Goal: Task Accomplishment & Management: Use online tool/utility

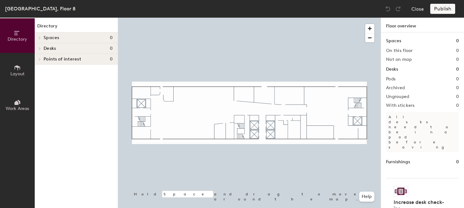
click at [48, 49] on span "Desks" at bounding box center [50, 48] width 12 height 5
click at [39, 50] on icon at bounding box center [39, 49] width 3 height 1
click at [39, 49] on icon at bounding box center [39, 48] width 3 height 3
click at [15, 63] on button "Layout" at bounding box center [17, 70] width 35 height 35
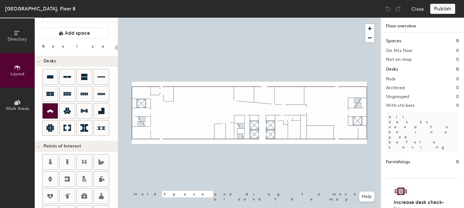
scroll to position [5, 0]
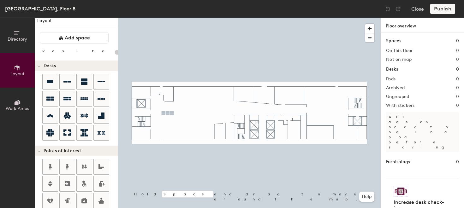
click at [168, 113] on div "Directory Layout Work Areas Layout Add space Resize Desks Points of Interest Fu…" at bounding box center [232, 113] width 464 height 191
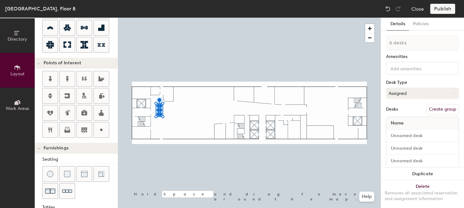
scroll to position [0, 0]
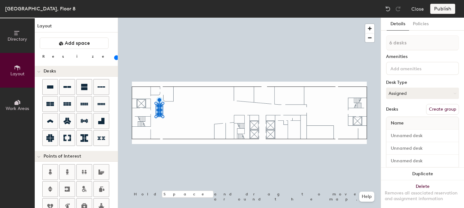
click at [19, 64] on button "Layout" at bounding box center [17, 70] width 35 height 35
click at [66, 44] on span "Add space" at bounding box center [77, 43] width 25 height 6
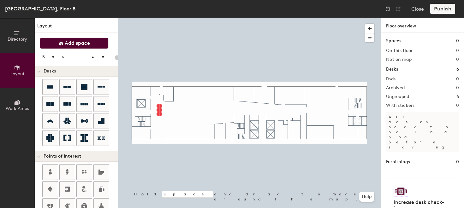
click at [69, 41] on span "Add space" at bounding box center [77, 43] width 25 height 6
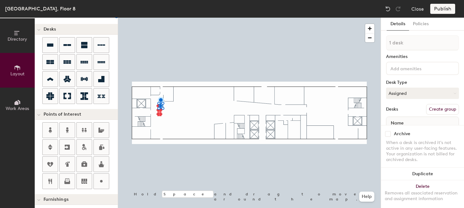
click at [169, 18] on div at bounding box center [249, 18] width 263 height 0
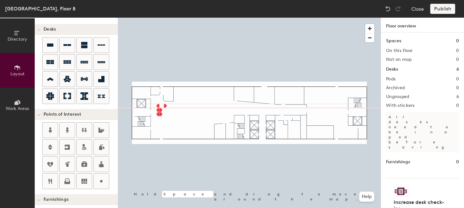
click at [164, 18] on div at bounding box center [249, 18] width 263 height 0
click at [160, 18] on div at bounding box center [249, 18] width 263 height 0
click at [161, 18] on div at bounding box center [249, 18] width 263 height 0
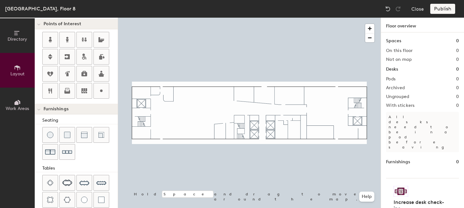
scroll to position [0, 0]
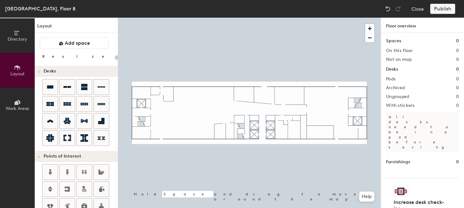
click at [14, 77] on button "Layout" at bounding box center [17, 70] width 35 height 35
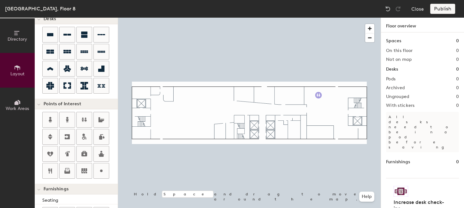
click at [318, 95] on div "Directory Layout Work Areas Layout Add space Resize Desks Points of Interest Fu…" at bounding box center [232, 113] width 464 height 191
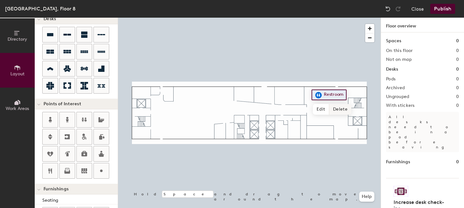
click at [341, 110] on span "Delete" at bounding box center [340, 109] width 22 height 11
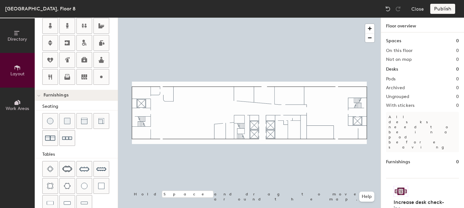
scroll to position [190, 0]
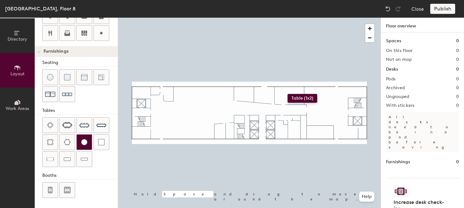
click at [287, 94] on div "Directory Layout Work Areas Layout Add space Resize Desks Points of Interest Fu…" at bounding box center [232, 113] width 464 height 191
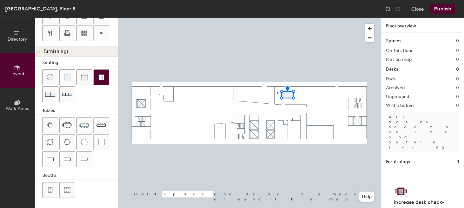
drag, startPoint x: 53, startPoint y: 158, endPoint x: 105, endPoint y: 78, distance: 95.5
click at [277, 18] on div at bounding box center [249, 18] width 263 height 0
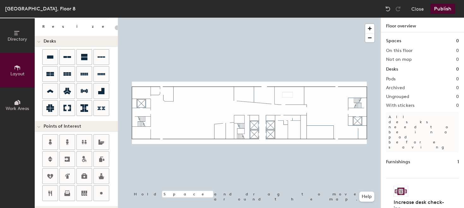
scroll to position [0, 0]
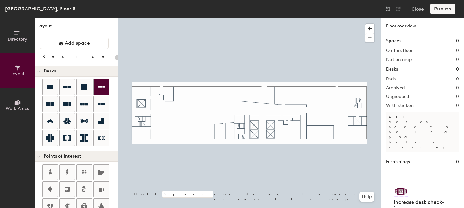
type input "20"
click at [32, 10] on div "[GEOGRAPHIC_DATA], Floor 8" at bounding box center [40, 9] width 70 height 8
click at [45, 24] on h1 "Layout" at bounding box center [76, 28] width 83 height 10
click at [15, 37] on span "Directory" at bounding box center [18, 39] width 20 height 5
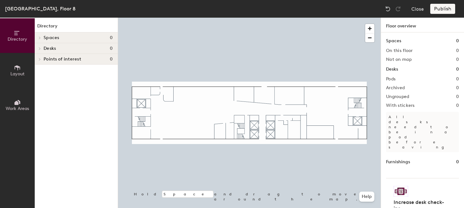
click at [17, 36] on icon at bounding box center [17, 33] width 7 height 7
click at [19, 71] on span "Layout" at bounding box center [17, 73] width 14 height 5
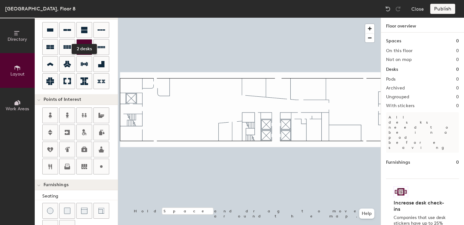
scroll to position [56, 0]
click at [86, 47] on icon at bounding box center [84, 47] width 8 height 3
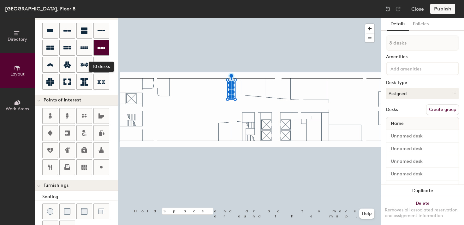
click at [99, 45] on icon at bounding box center [102, 48] width 8 height 8
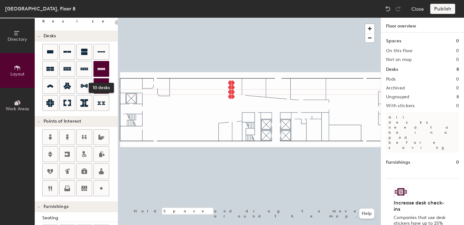
scroll to position [35, 0]
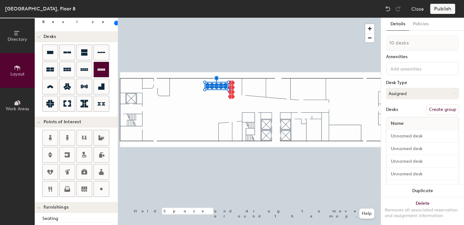
type input "100"
type input "1 desk"
click at [219, 18] on div at bounding box center [249, 18] width 263 height 0
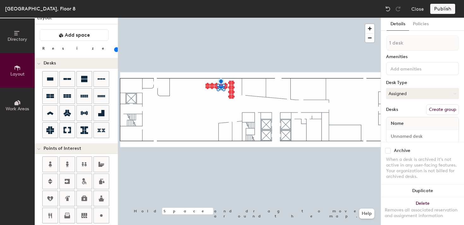
scroll to position [0, 0]
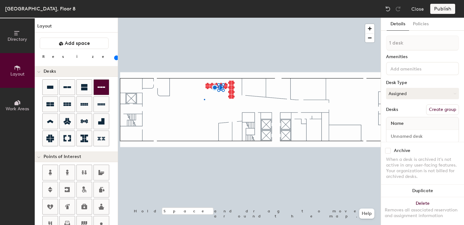
click at [204, 18] on div at bounding box center [249, 18] width 263 height 0
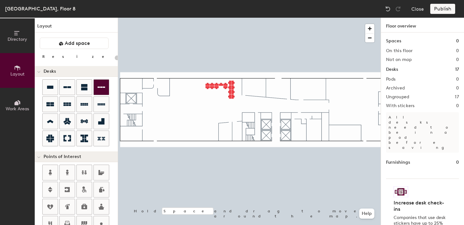
click at [209, 18] on div at bounding box center [249, 18] width 263 height 0
click at [210, 18] on div at bounding box center [249, 18] width 263 height 0
click at [224, 18] on div at bounding box center [249, 18] width 263 height 0
click at [215, 18] on div at bounding box center [249, 18] width 263 height 0
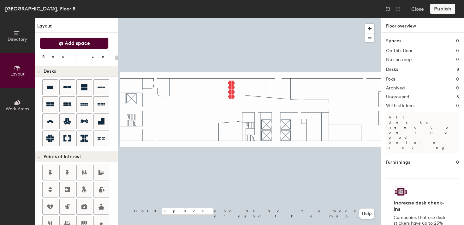
click at [75, 43] on span "Add space" at bounding box center [77, 43] width 25 height 6
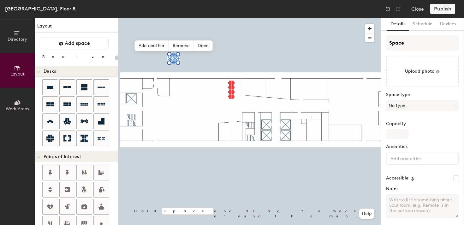
click at [114, 37] on div "Layout Add space Resize Desks Points of Interest Furnishings Seating Tables Boo…" at bounding box center [76, 121] width 83 height 207
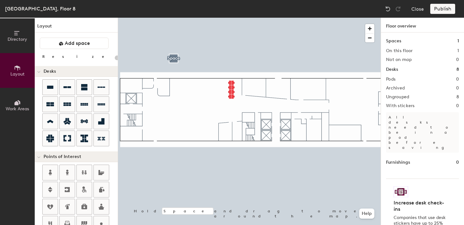
click at [174, 18] on div at bounding box center [249, 18] width 263 height 0
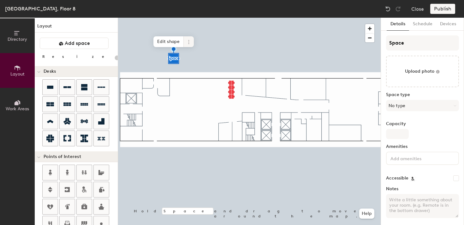
click at [192, 41] on span at bounding box center [189, 41] width 10 height 11
type input "20"
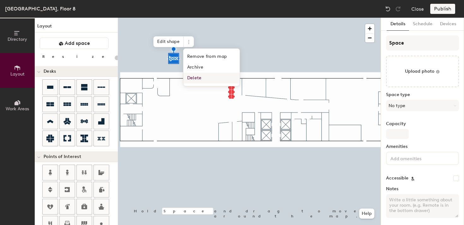
click at [194, 77] on span "Delete" at bounding box center [211, 78] width 56 height 11
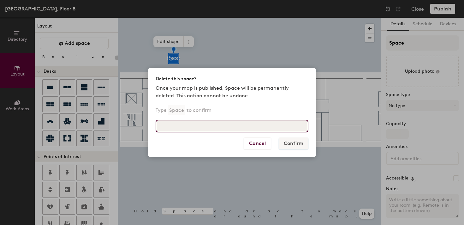
click at [204, 121] on input at bounding box center [232, 126] width 153 height 13
click at [186, 122] on input "space" at bounding box center [232, 126] width 153 height 13
type input "space"
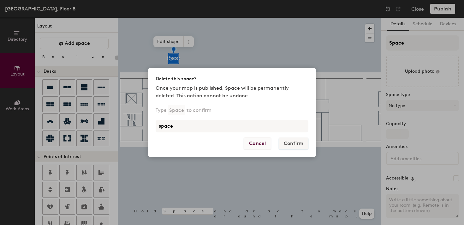
click at [255, 143] on button "Cancel" at bounding box center [257, 143] width 27 height 12
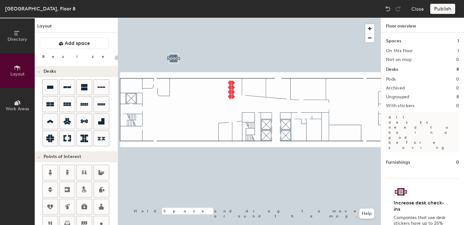
click at [174, 18] on div at bounding box center [249, 18] width 263 height 0
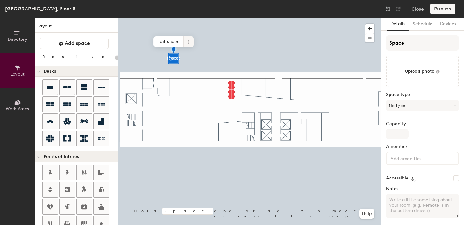
click at [187, 40] on icon at bounding box center [188, 41] width 5 height 5
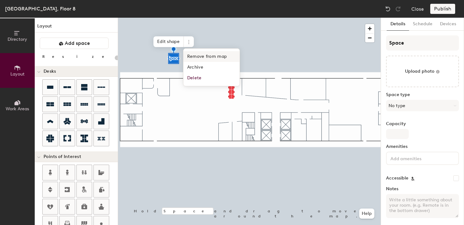
click at [199, 55] on span "Remove from map" at bounding box center [211, 56] width 56 height 11
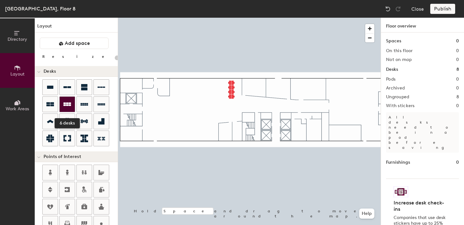
click at [63, 105] on div at bounding box center [67, 104] width 15 height 15
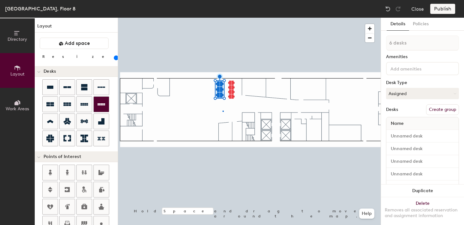
click at [222, 18] on div at bounding box center [249, 18] width 263 height 0
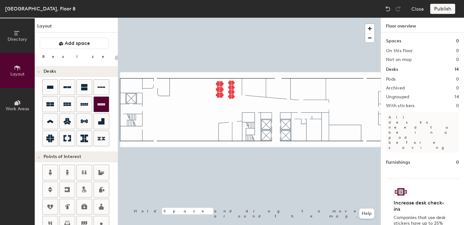
click at [231, 18] on div at bounding box center [249, 18] width 263 height 0
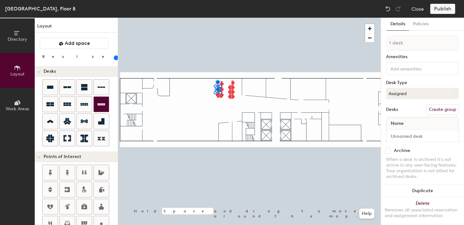
click at [216, 18] on div at bounding box center [249, 18] width 263 height 0
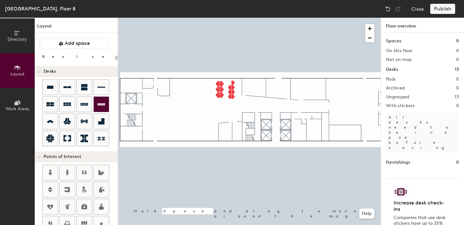
click at [218, 18] on div at bounding box center [249, 18] width 263 height 0
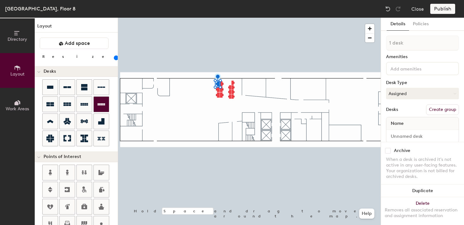
click at [222, 18] on div at bounding box center [249, 18] width 263 height 0
click at [210, 18] on div at bounding box center [249, 18] width 263 height 0
type input "20"
type input "13 desks"
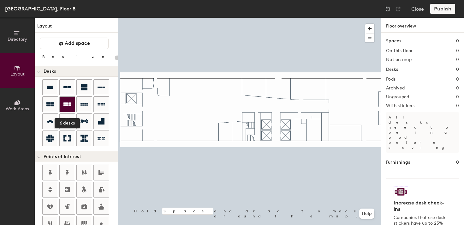
click at [68, 101] on icon at bounding box center [67, 104] width 8 height 8
type input "100"
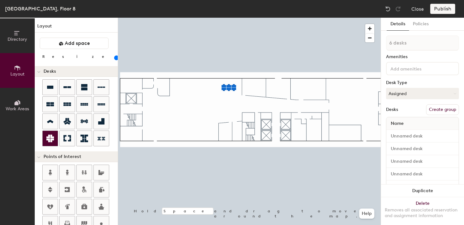
type input "1 desk"
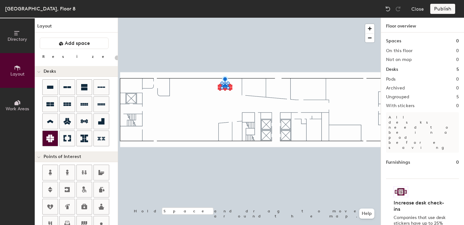
click at [219, 18] on div at bounding box center [249, 18] width 263 height 0
type input "100"
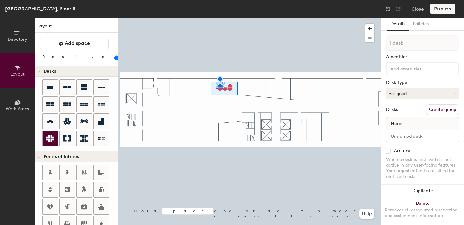
type input "5 desks"
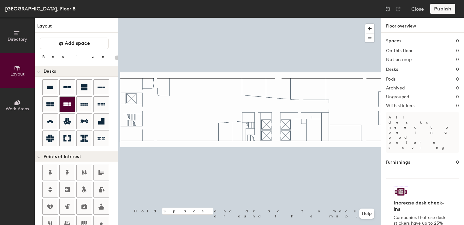
click at [67, 105] on icon at bounding box center [67, 103] width 8 height 3
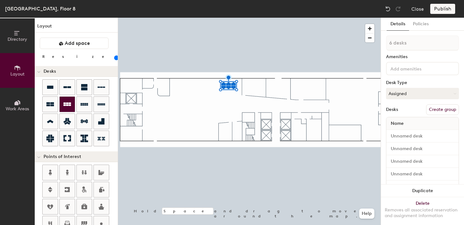
click at [63, 103] on icon at bounding box center [67, 103] width 8 height 3
click at [69, 101] on icon at bounding box center [67, 104] width 8 height 8
click at [68, 107] on icon at bounding box center [67, 104] width 8 height 8
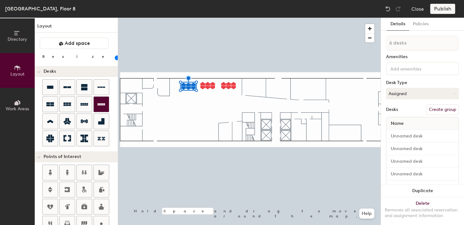
type input "100"
click at [227, 18] on div at bounding box center [249, 18] width 263 height 0
type input "1 desk"
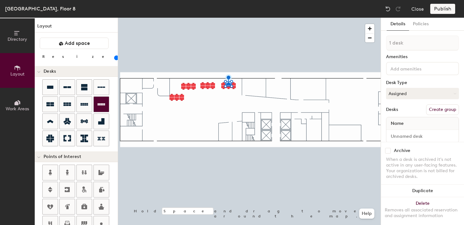
click at [217, 18] on div at bounding box center [249, 18] width 263 height 0
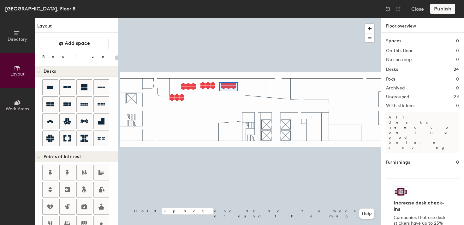
type input "100"
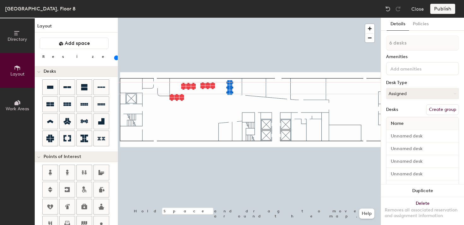
type input "1 desk"
click at [198, 18] on div at bounding box center [249, 18] width 263 height 0
click at [167, 18] on div at bounding box center [249, 18] width 263 height 0
click at [186, 18] on div at bounding box center [249, 18] width 263 height 0
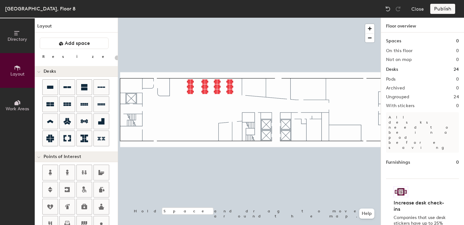
type input "20"
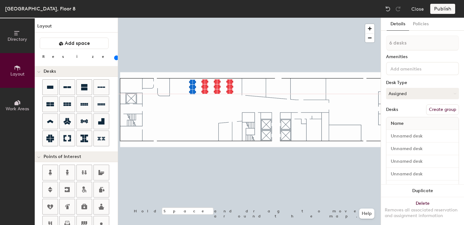
click at [176, 18] on div at bounding box center [249, 18] width 263 height 0
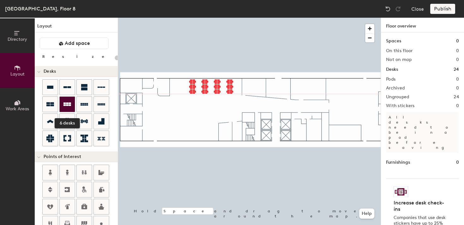
click at [70, 105] on icon at bounding box center [67, 103] width 8 height 3
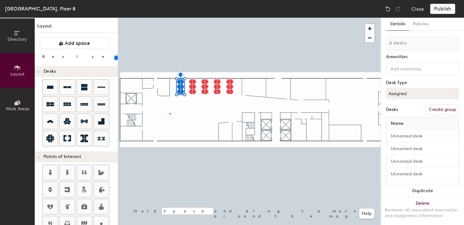
click at [169, 18] on div at bounding box center [249, 18] width 263 height 0
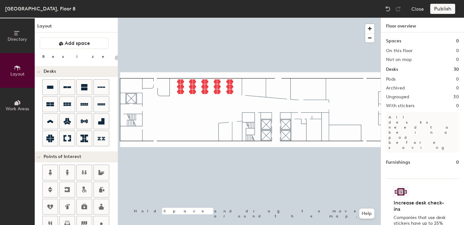
scroll to position [174, 0]
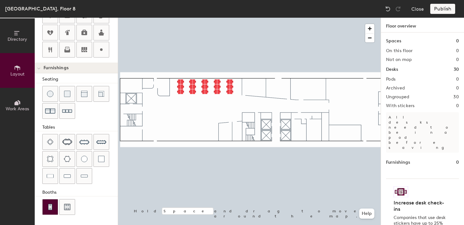
click at [49, 207] on img at bounding box center [50, 207] width 6 height 6
click at [46, 203] on div at bounding box center [50, 206] width 15 height 15
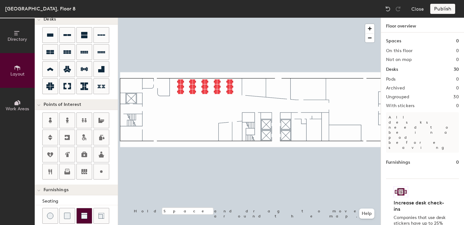
scroll to position [41, 0]
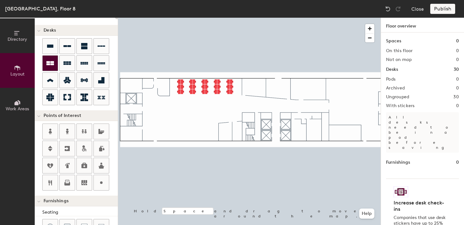
click at [49, 63] on icon at bounding box center [50, 63] width 8 height 8
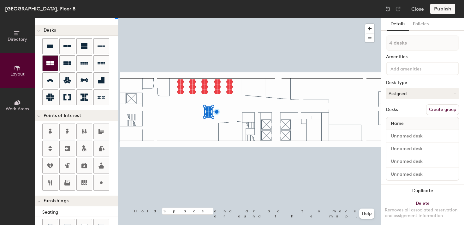
click at [50, 57] on div at bounding box center [50, 63] width 15 height 15
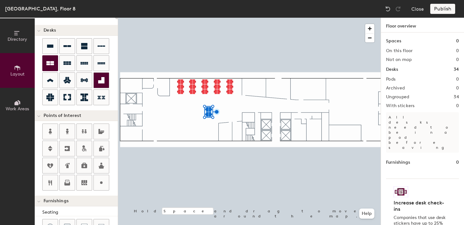
type input "100"
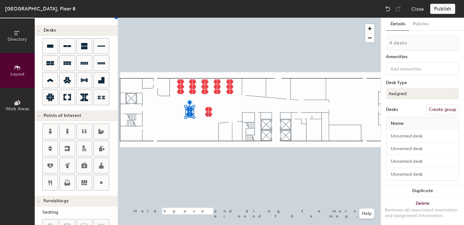
click at [207, 18] on div at bounding box center [249, 18] width 263 height 0
type input "1 desk"
click at [174, 18] on div at bounding box center [249, 18] width 263 height 0
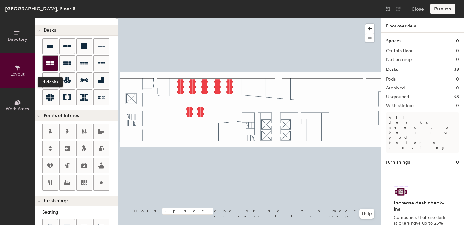
click at [49, 63] on icon at bounding box center [50, 63] width 8 height 8
type input "100"
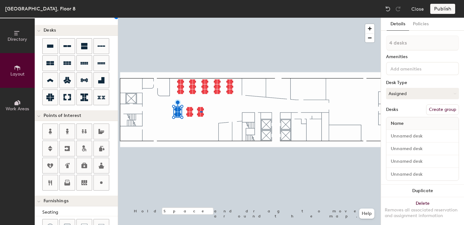
type input "2 desks"
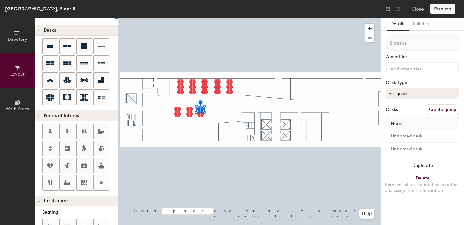
click at [213, 18] on div at bounding box center [249, 18] width 263 height 0
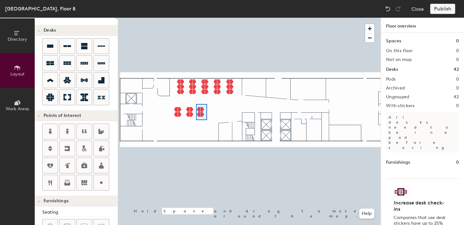
type input "100"
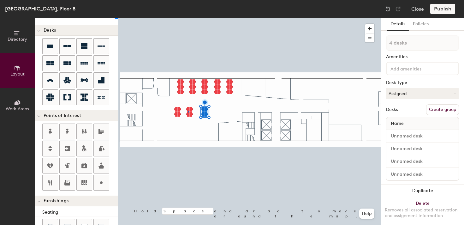
click at [188, 18] on div at bounding box center [249, 18] width 263 height 0
type input "1 desk"
click at [170, 18] on div at bounding box center [249, 18] width 263 height 0
click at [179, 18] on div at bounding box center [249, 18] width 263 height 0
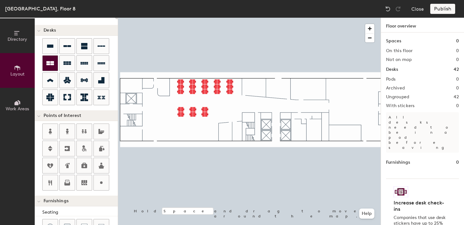
click at [48, 63] on icon at bounding box center [50, 63] width 8 height 4
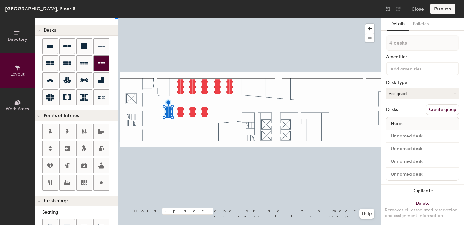
scroll to position [0, 0]
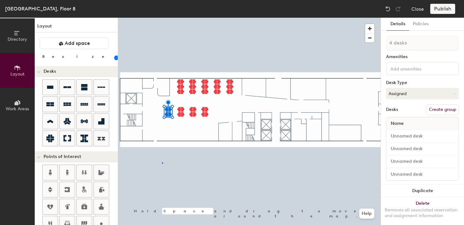
click at [162, 18] on div at bounding box center [249, 18] width 263 height 0
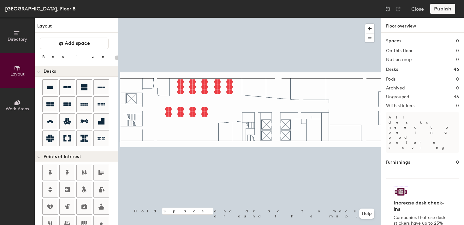
scroll to position [174, 0]
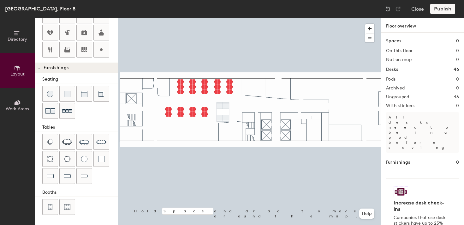
click at [222, 110] on div "Directory Layout Work Areas Layout Add space Resize Desks Points of Interest Fu…" at bounding box center [232, 121] width 464 height 207
click at [50, 204] on img at bounding box center [50, 207] width 6 height 6
click at [166, 18] on div at bounding box center [249, 18] width 263 height 0
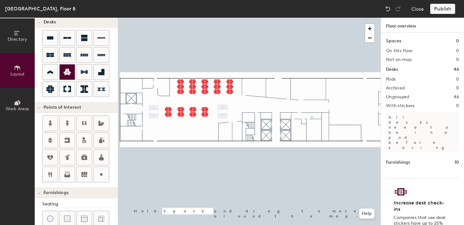
scroll to position [45, 0]
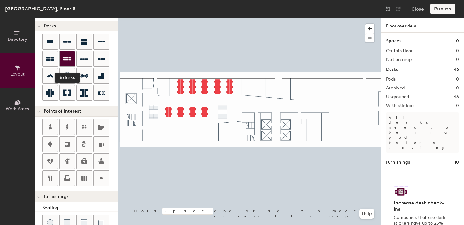
click at [66, 59] on icon at bounding box center [67, 58] width 8 height 3
click at [68, 59] on icon at bounding box center [67, 59] width 8 height 8
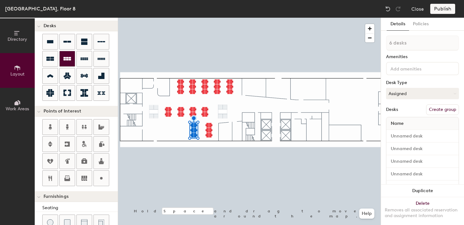
click at [64, 58] on icon at bounding box center [67, 59] width 8 height 8
click at [167, 18] on div at bounding box center [249, 18] width 263 height 0
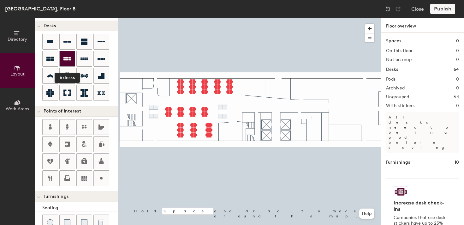
click at [67, 61] on icon at bounding box center [67, 59] width 8 height 8
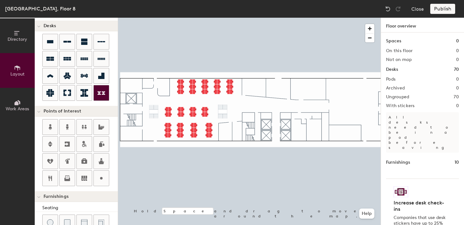
click at [153, 18] on div at bounding box center [249, 18] width 263 height 0
click at [51, 57] on icon at bounding box center [50, 59] width 8 height 4
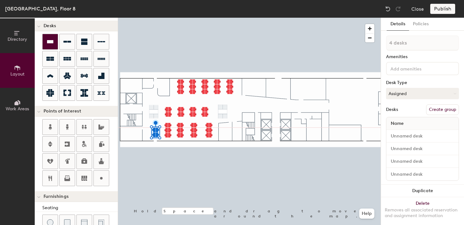
click at [51, 41] on icon at bounding box center [50, 41] width 6 height 3
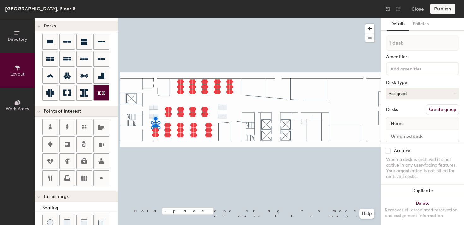
click at [170, 18] on div at bounding box center [249, 18] width 263 height 0
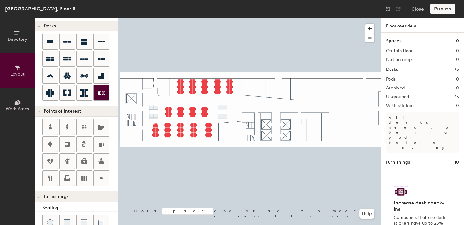
type input "20"
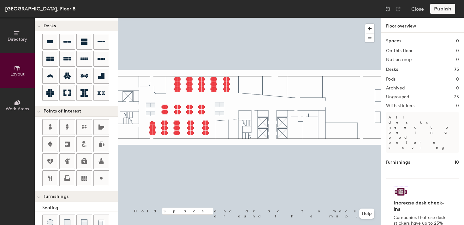
click at [443, 10] on div "Publish" at bounding box center [444, 9] width 29 height 10
click at [439, 8] on div "Publish" at bounding box center [444, 9] width 29 height 10
click at [299, 18] on div at bounding box center [249, 18] width 263 height 0
click at [447, 9] on div "Publish" at bounding box center [444, 9] width 29 height 10
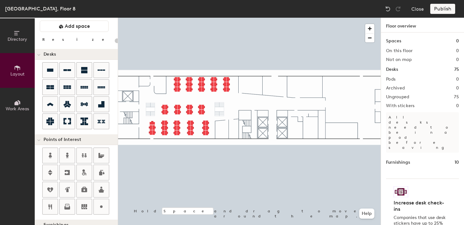
scroll to position [0, 0]
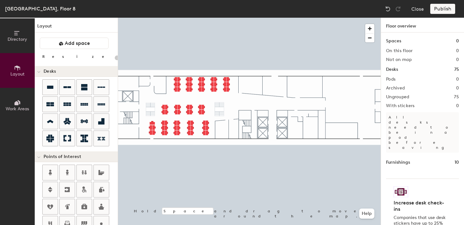
click at [395, 80] on h2 "Pods" at bounding box center [390, 79] width 9 height 5
click at [18, 100] on icon at bounding box center [18, 102] width 3 height 4
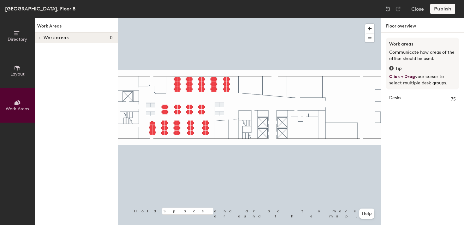
click at [41, 37] on icon at bounding box center [39, 37] width 3 height 3
click at [17, 34] on icon at bounding box center [16, 33] width 5 height 4
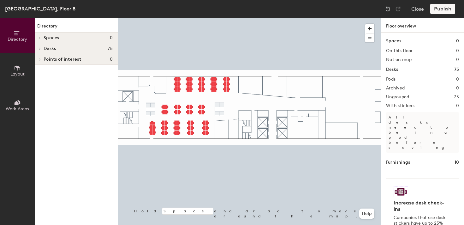
click at [16, 66] on icon at bounding box center [18, 67] width 6 height 5
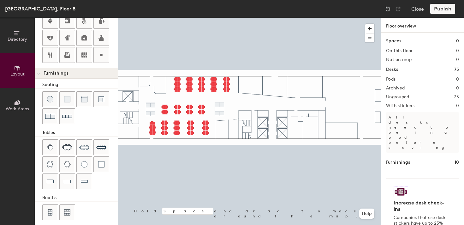
scroll to position [169, 0]
click at [444, 8] on div "Publish" at bounding box center [444, 9] width 29 height 10
click at [402, 118] on p "All desks need to be in a pod before saving" at bounding box center [422, 132] width 73 height 40
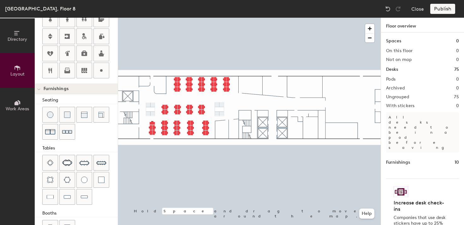
click at [13, 105] on button "Work Areas" at bounding box center [17, 105] width 35 height 35
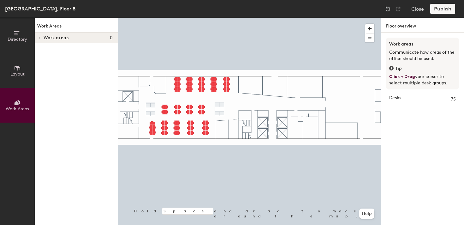
scroll to position [0, 0]
click at [45, 39] on span "Work areas" at bounding box center [56, 37] width 25 height 5
click at [20, 37] on span "Directory" at bounding box center [18, 39] width 20 height 5
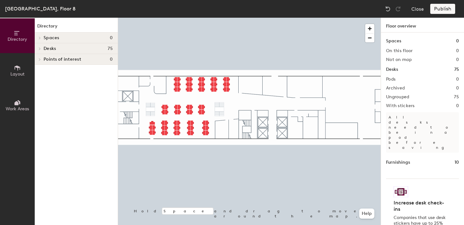
click at [16, 69] on icon at bounding box center [17, 67] width 7 height 7
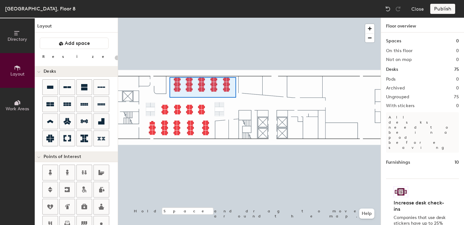
type input "100"
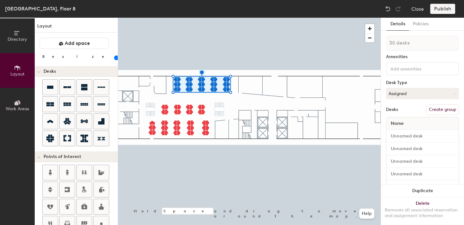
click at [445, 109] on button "Create group" at bounding box center [442, 109] width 33 height 11
click at [286, 18] on div at bounding box center [249, 18] width 263 height 0
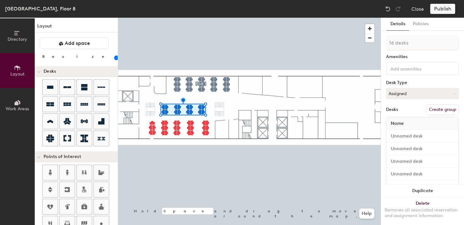
click at [189, 18] on div at bounding box center [249, 18] width 263 height 0
click at [434, 111] on button "Create group" at bounding box center [442, 109] width 33 height 11
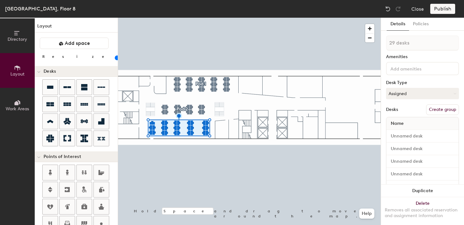
click at [436, 109] on button "Create group" at bounding box center [442, 109] width 33 height 11
click at [287, 18] on div at bounding box center [249, 18] width 263 height 0
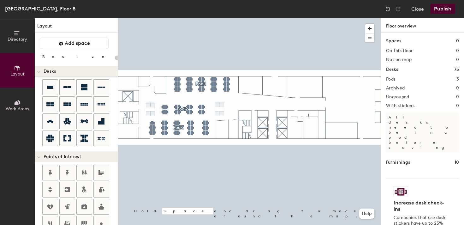
type input "20"
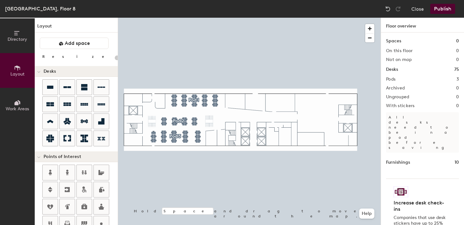
click at [10, 67] on button "Layout" at bounding box center [17, 70] width 35 height 35
click at [19, 36] on icon at bounding box center [17, 33] width 7 height 7
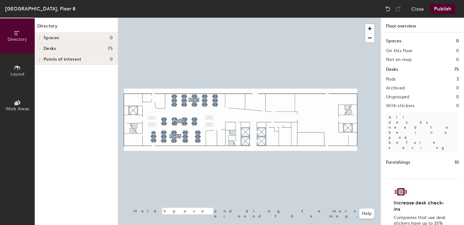
click at [18, 56] on button "Layout" at bounding box center [17, 70] width 35 height 35
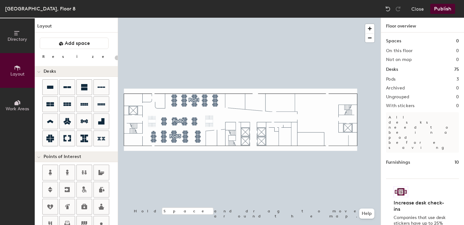
click at [448, 8] on button "Publish" at bounding box center [442, 9] width 25 height 10
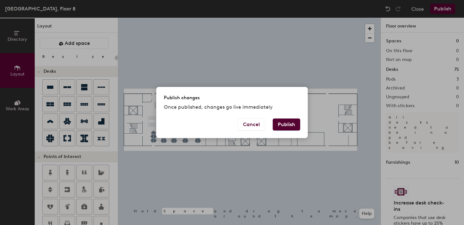
click at [292, 125] on button "Publish" at bounding box center [286, 124] width 27 height 12
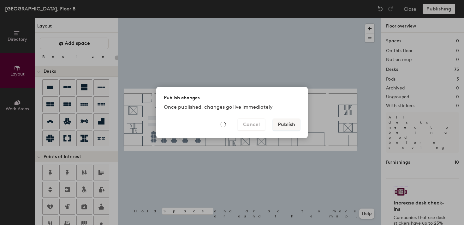
type input "20"
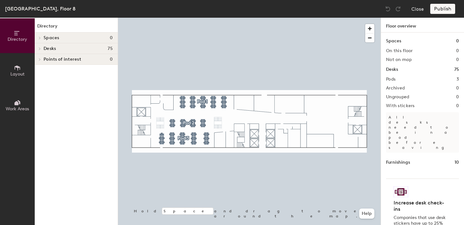
click at [48, 40] on span "Spaces" at bounding box center [52, 37] width 16 height 5
click at [48, 49] on span "Desks" at bounding box center [50, 48] width 12 height 5
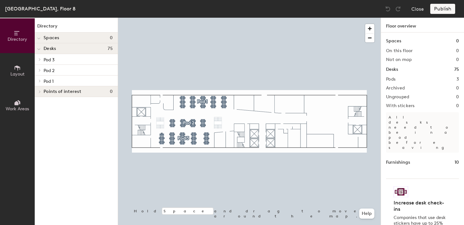
click at [17, 65] on icon at bounding box center [18, 67] width 6 height 5
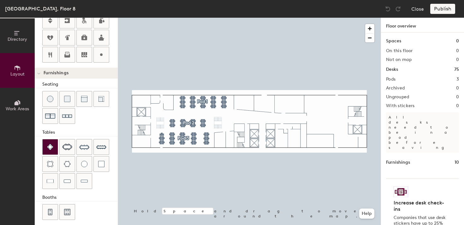
scroll to position [174, 0]
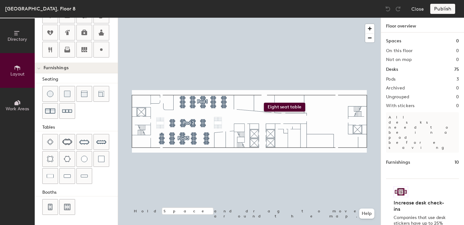
click at [264, 102] on div "Directory Layout Work Areas Layout Add space Resize Desks Points of Interest Fu…" at bounding box center [232, 121] width 464 height 207
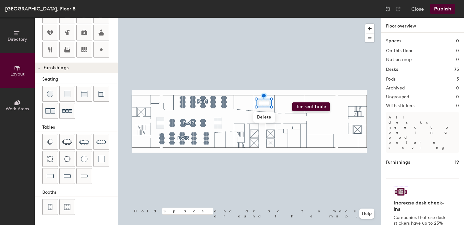
click at [292, 102] on div "Directory Layout Work Areas Layout Add space Resize Desks Points of Interest Fu…" at bounding box center [232, 121] width 464 height 207
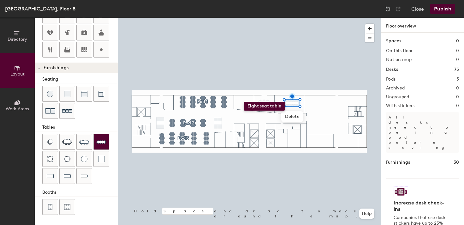
click at [244, 102] on div "Directory Layout Work Areas Layout Add space Resize Desks Points of Interest Fu…" at bounding box center [232, 121] width 464 height 207
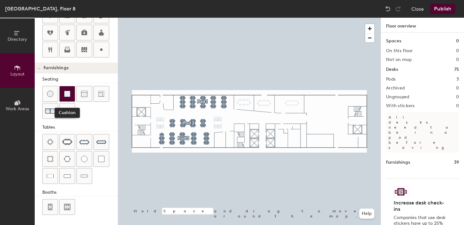
scroll to position [149, 0]
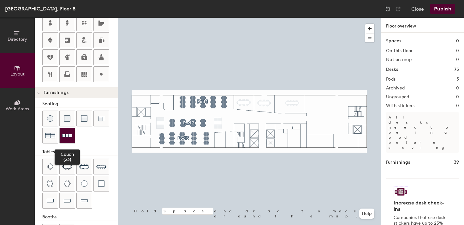
click at [66, 135] on img at bounding box center [67, 136] width 10 height 10
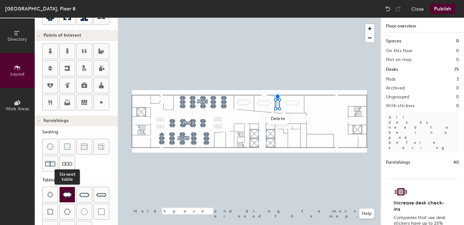
scroll to position [138, 0]
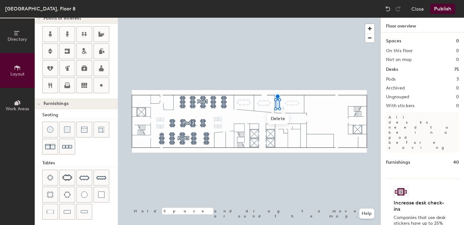
click at [283, 107] on div "Directory Layout Work Areas Layout Add space Resize Desks Points of Interest Fu…" at bounding box center [232, 121] width 464 height 207
click at [281, 98] on div "Directory Layout Work Areas Layout Add space Resize Desks Points of Interest Fu…" at bounding box center [232, 121] width 464 height 207
drag, startPoint x: 49, startPoint y: 128, endPoint x: 291, endPoint y: 113, distance: 241.9
click at [293, 18] on div at bounding box center [249, 18] width 263 height 0
click at [292, 18] on div at bounding box center [249, 18] width 263 height 0
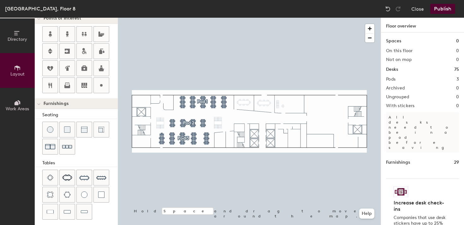
click at [283, 105] on div "Directory Layout Work Areas Layout Add space Resize Desks Points of Interest Fu…" at bounding box center [232, 121] width 464 height 207
click at [283, 100] on div "Directory Layout Work Areas Layout Add space Resize Desks Points of Interest Fu…" at bounding box center [232, 121] width 464 height 207
drag, startPoint x: 49, startPoint y: 129, endPoint x: 100, endPoint y: 120, distance: 51.6
click at [286, 18] on div at bounding box center [249, 18] width 263 height 0
click at [283, 18] on div at bounding box center [249, 18] width 263 height 0
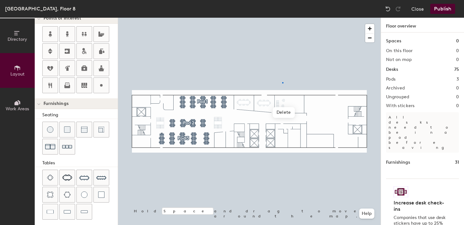
click at [282, 18] on div at bounding box center [249, 18] width 263 height 0
click at [283, 18] on div at bounding box center [249, 18] width 263 height 0
click at [282, 18] on div at bounding box center [249, 18] width 263 height 0
click at [282, 101] on div "Directory Layout Work Areas Layout Add space Resize Desks Points of Interest Fu…" at bounding box center [232, 121] width 464 height 207
click at [287, 18] on div at bounding box center [249, 18] width 263 height 0
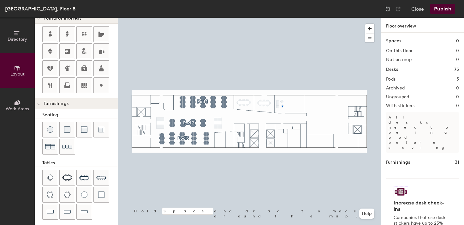
drag, startPoint x: 47, startPoint y: 127, endPoint x: 282, endPoint y: 105, distance: 235.5
click at [282, 18] on div at bounding box center [249, 18] width 263 height 0
click at [297, 18] on div at bounding box center [249, 18] width 263 height 0
click at [294, 103] on div "Directory Layout Work Areas Layout Add space Resize Desks Points of Interest Fu…" at bounding box center [232, 121] width 464 height 207
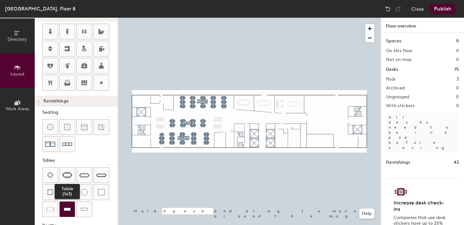
click at [66, 209] on img at bounding box center [67, 209] width 7 height 6
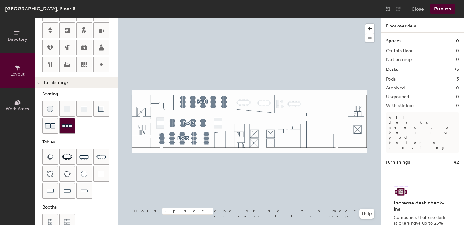
scroll to position [160, 0]
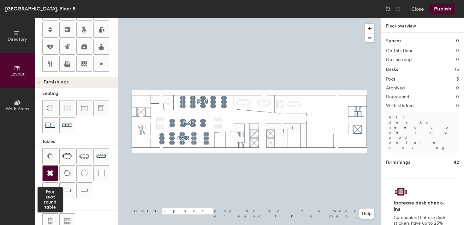
drag, startPoint x: 50, startPoint y: 157, endPoint x: 48, endPoint y: 171, distance: 14.0
click at [48, 171] on div "Four seat round table" at bounding box center [79, 173] width 75 height 51
click at [169, 102] on div "Directory Layout Work Areas Layout Add space Resize Desks Points of Interest Fu…" at bounding box center [232, 121] width 464 height 207
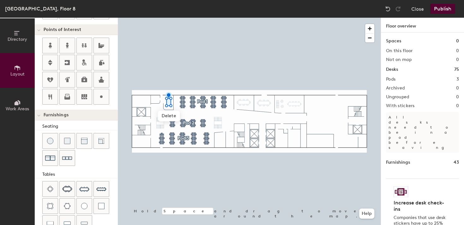
scroll to position [128, 0]
click at [164, 100] on div "Directory Layout Work Areas Layout Add space Resize Desks Points of Interest Fu…" at bounding box center [232, 121] width 464 height 207
drag, startPoint x: 49, startPoint y: 138, endPoint x: 117, endPoint y: 160, distance: 72.1
click at [139, 18] on div at bounding box center [249, 18] width 263 height 0
click at [164, 18] on div at bounding box center [249, 18] width 263 height 0
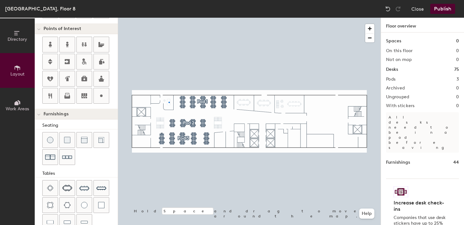
click at [169, 18] on div at bounding box center [249, 18] width 263 height 0
click at [165, 104] on div "Directory Layout Work Areas Layout Add space Resize Desks Points of Interest Fu…" at bounding box center [232, 121] width 464 height 207
click at [173, 18] on div at bounding box center [249, 18] width 263 height 0
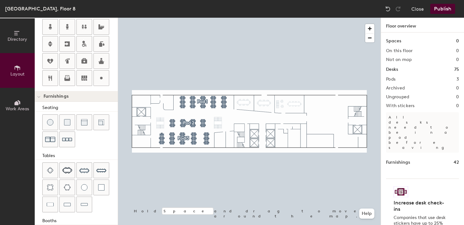
scroll to position [146, 0]
click at [168, 101] on div "Directory Layout Work Areas Layout Add space Resize Desks Points of Interest Fu…" at bounding box center [232, 121] width 464 height 207
drag, startPoint x: 49, startPoint y: 168, endPoint x: 116, endPoint y: 119, distance: 82.9
click at [171, 18] on div at bounding box center [249, 18] width 263 height 0
click at [153, 100] on div "Directory Layout Work Areas Layout Add space Resize Desks Points of Interest Fu…" at bounding box center [232, 121] width 464 height 207
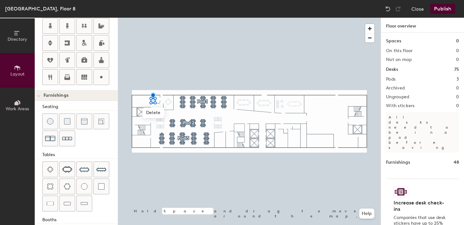
click at [158, 97] on div "Directory Layout Work Areas Layout Add space Resize Desks Points of Interest Fu…" at bounding box center [232, 121] width 464 height 207
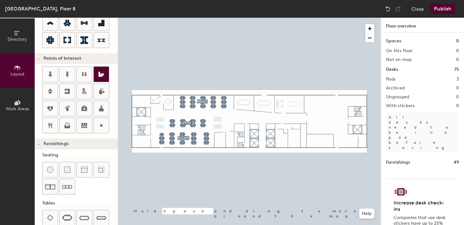
click at [288, 138] on div "Directory Layout Work Areas Layout Add space Resize Desks Points of Interest Fu…" at bounding box center [232, 121] width 464 height 207
click at [258, 18] on div at bounding box center [249, 18] width 263 height 0
click at [332, 101] on div "Directory Layout Work Areas Layout Add space Resize Desks Points of Interest Fu…" at bounding box center [232, 121] width 464 height 207
drag, startPoint x: 83, startPoint y: 108, endPoint x: 287, endPoint y: 128, distance: 205.2
click at [287, 18] on div at bounding box center [249, 18] width 263 height 0
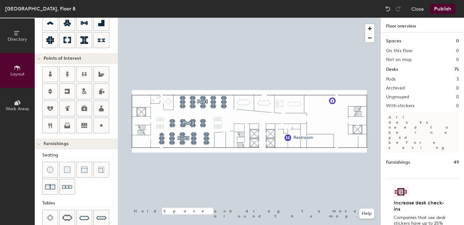
click at [288, 18] on div at bounding box center [249, 18] width 263 height 0
click at [278, 18] on div at bounding box center [249, 18] width 263 height 0
type input "20"
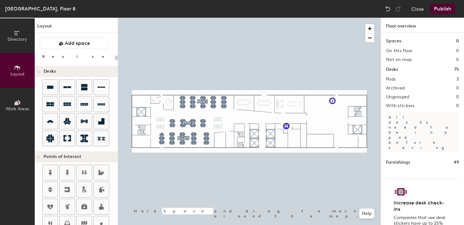
scroll to position [98, 0]
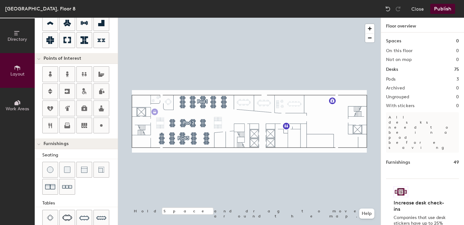
click at [155, 112] on div "Directory Layout Work Areas Layout Add space Resize Desks Points of Interest Fu…" at bounding box center [232, 121] width 464 height 207
drag, startPoint x: 68, startPoint y: 123, endPoint x: 155, endPoint y: 109, distance: 87.8
click at [159, 18] on div at bounding box center [249, 18] width 263 height 0
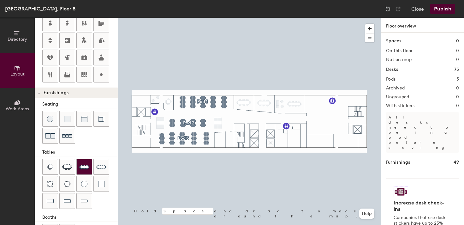
scroll to position [152, 0]
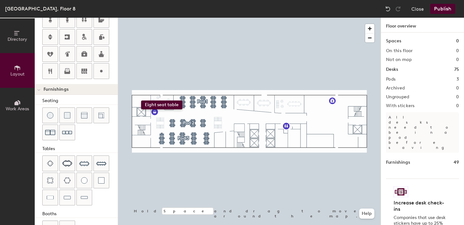
click at [141, 100] on div "Directory Layout Work Areas Layout Add space Resize Desks Points of Interest Fu…" at bounding box center [232, 121] width 464 height 207
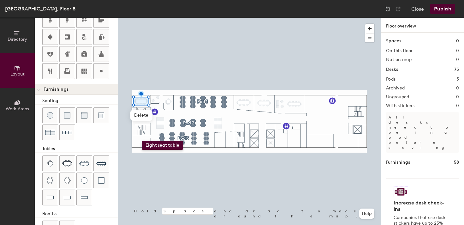
click at [142, 141] on div "Directory Layout Work Areas Layout Add space Resize Desks Points of Interest Fu…" at bounding box center [232, 121] width 464 height 207
click at [445, 7] on button "Publish" at bounding box center [442, 9] width 25 height 10
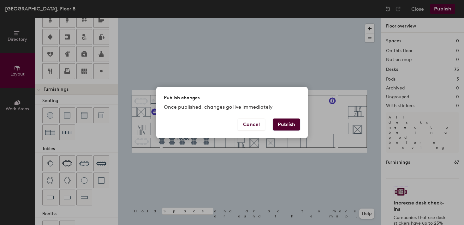
click at [277, 122] on button "Publish" at bounding box center [286, 124] width 27 height 12
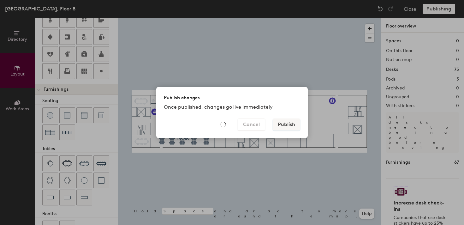
type input "20"
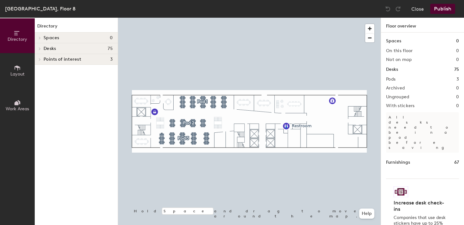
click at [286, 18] on div at bounding box center [249, 18] width 263 height 0
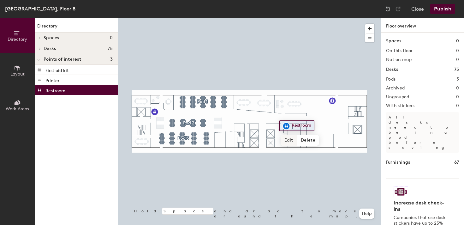
click at [288, 140] on span "Edit" at bounding box center [289, 140] width 16 height 11
click at [300, 122] on input "Restroom" at bounding box center [301, 125] width 23 height 9
click at [317, 18] on div at bounding box center [249, 18] width 263 height 0
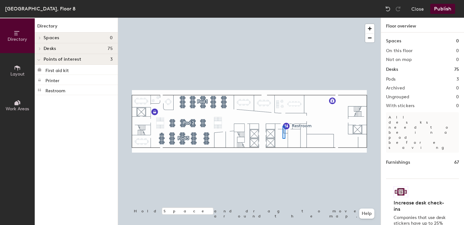
click at [282, 18] on div at bounding box center [249, 18] width 263 height 0
click at [49, 48] on span "Desks" at bounding box center [50, 48] width 12 height 5
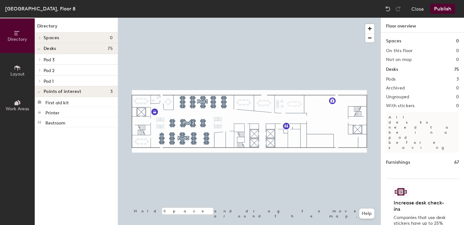
click at [52, 92] on span "Points of interest" at bounding box center [63, 91] width 38 height 5
click at [13, 70] on button "Layout" at bounding box center [17, 70] width 35 height 35
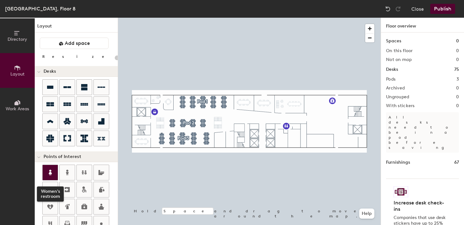
scroll to position [52, 0]
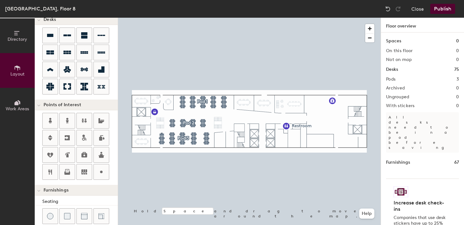
click at [286, 18] on div at bounding box center [249, 18] width 263 height 0
click at [309, 137] on span "Delete" at bounding box center [308, 140] width 22 height 11
click at [281, 139] on div "Directory Layout Work Areas Layout Add space Resize Desks Points of Interest Fu…" at bounding box center [232, 121] width 464 height 207
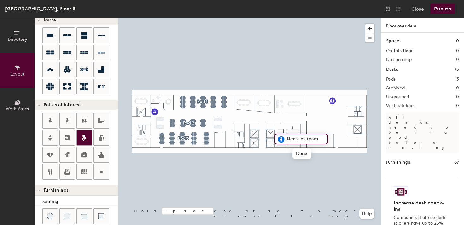
type input "20"
click at [283, 18] on div at bounding box center [249, 18] width 263 height 0
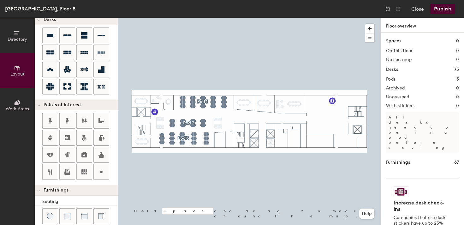
click at [281, 139] on div "Directory Layout Work Areas Layout Add space Resize Desks Points of Interest Fu…" at bounding box center [232, 121] width 464 height 207
click at [220, 18] on div at bounding box center [249, 18] width 263 height 0
click at [295, 139] on div "Directory Layout Work Areas Layout Add space Resize Desks Points of Interest Fu…" at bounding box center [232, 121] width 464 height 207
click at [281, 18] on div at bounding box center [249, 18] width 263 height 0
drag, startPoint x: 85, startPoint y: 121, endPoint x: 282, endPoint y: 138, distance: 198.0
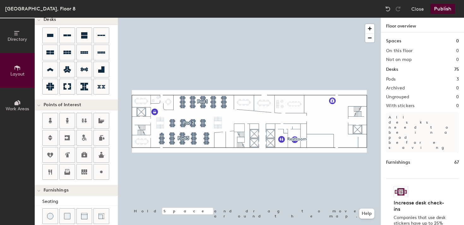
click at [282, 18] on div at bounding box center [249, 18] width 263 height 0
click at [272, 18] on div at bounding box center [249, 18] width 263 height 0
click at [281, 18] on div at bounding box center [249, 18] width 263 height 0
click at [273, 18] on div at bounding box center [249, 18] width 263 height 0
click at [268, 18] on div at bounding box center [249, 18] width 263 height 0
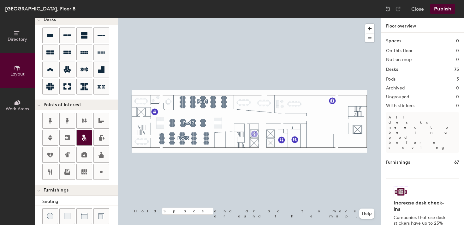
click at [254, 133] on div "Directory Layout Work Areas Layout Add space Resize Desks Points of Interest Fu…" at bounding box center [232, 121] width 464 height 207
click at [254, 142] on div "Directory Layout Work Areas Layout Add space Resize Desks Points of Interest Fu…" at bounding box center [232, 121] width 464 height 207
click at [271, 133] on div "Directory Layout Work Areas Layout Add space Resize Desks Points of Interest Fu…" at bounding box center [232, 121] width 464 height 207
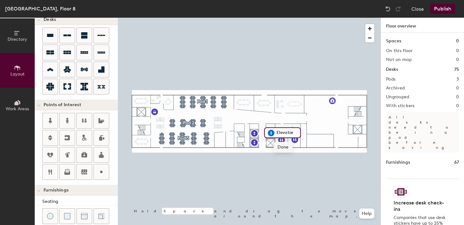
click at [271, 142] on div "Directory Layout Work Areas Layout Add space Resize Desks Points of Interest Fu…" at bounding box center [232, 121] width 464 height 207
click at [247, 18] on div at bounding box center [249, 18] width 263 height 0
click at [271, 18] on div at bounding box center [249, 18] width 263 height 0
click at [251, 18] on div at bounding box center [249, 18] width 263 height 0
click at [254, 149] on span "Edit" at bounding box center [257, 147] width 16 height 11
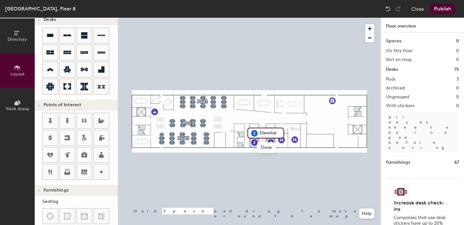
click at [255, 134] on img at bounding box center [255, 133] width 8 height 8
click at [254, 18] on div at bounding box center [249, 18] width 263 height 0
click at [250, 18] on div at bounding box center [249, 18] width 263 height 0
click at [257, 157] on span "Edit" at bounding box center [257, 156] width 16 height 11
click at [253, 18] on div at bounding box center [249, 18] width 263 height 0
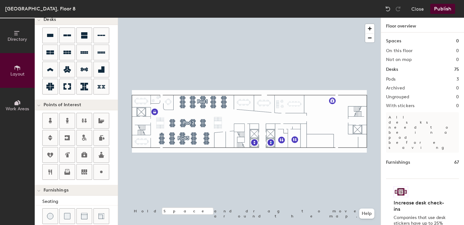
click at [271, 18] on div at bounding box center [249, 18] width 263 height 0
click at [163, 18] on div at bounding box center [249, 18] width 263 height 0
click at [280, 18] on div at bounding box center [249, 18] width 263 height 0
click at [325, 18] on div at bounding box center [249, 18] width 263 height 0
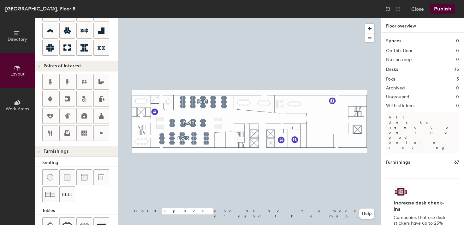
scroll to position [94, 0]
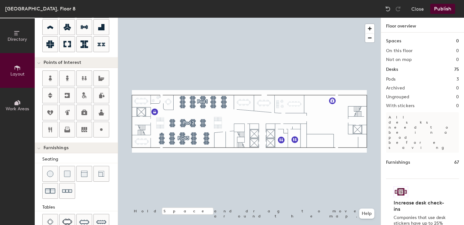
click at [441, 11] on button "Publish" at bounding box center [442, 9] width 25 height 10
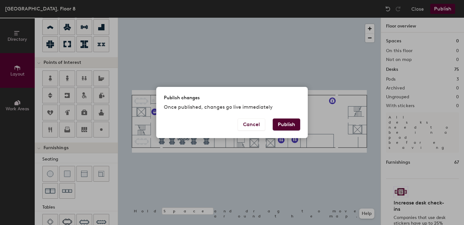
click at [292, 125] on button "Publish" at bounding box center [286, 124] width 27 height 12
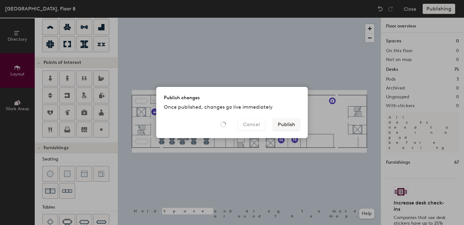
type input "20"
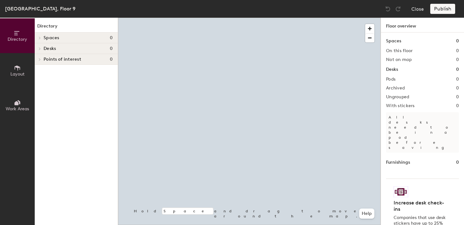
click at [16, 74] on span "Layout" at bounding box center [17, 73] width 14 height 5
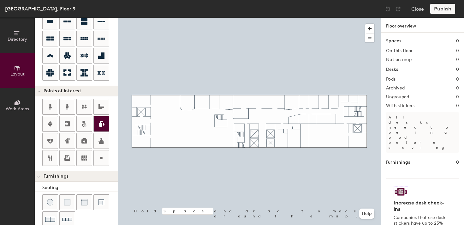
scroll to position [68, 0]
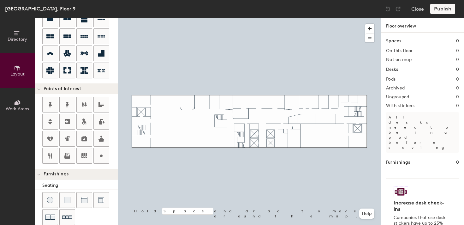
click at [259, 101] on div "Directory Layout Work Areas Layout Add space Resize Desks Points of Interest Fu…" at bounding box center [232, 121] width 464 height 207
drag, startPoint x: 98, startPoint y: 137, endPoint x: 257, endPoint y: 100, distance: 163.3
click at [257, 18] on div at bounding box center [249, 18] width 263 height 0
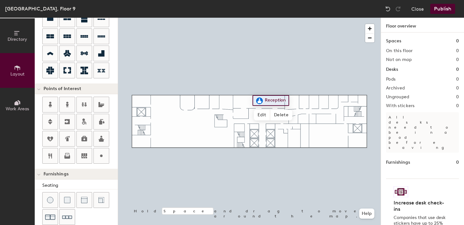
click at [253, 18] on div at bounding box center [249, 18] width 263 height 0
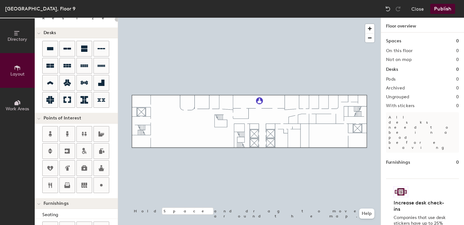
click at [225, 133] on div "Directory Layout Work Areas Layout Add space Resize Desks Points of Interest Fu…" at bounding box center [232, 121] width 464 height 207
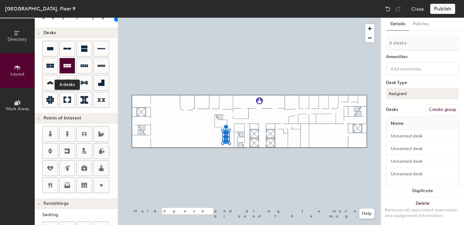
click at [67, 63] on icon at bounding box center [67, 66] width 8 height 8
click at [66, 67] on icon at bounding box center [67, 65] width 8 height 3
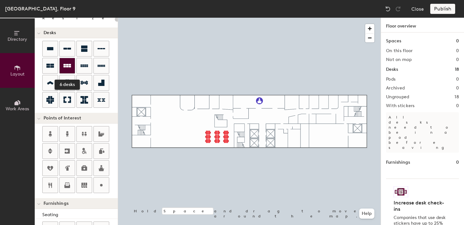
click at [68, 66] on icon at bounding box center [67, 66] width 8 height 8
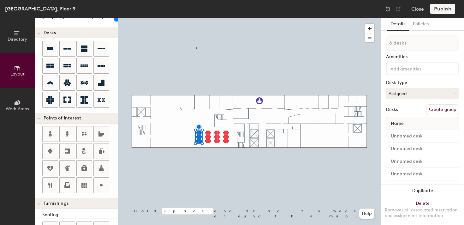
click at [196, 18] on div at bounding box center [249, 18] width 263 height 0
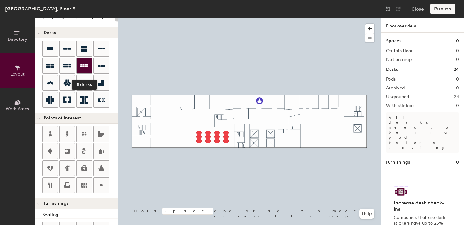
click at [83, 65] on icon at bounding box center [84, 65] width 8 height 3
type input "100"
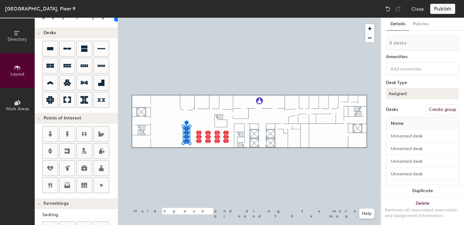
type input "1 desk"
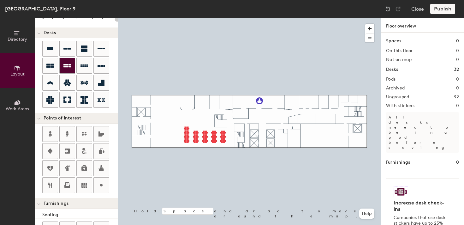
click at [64, 64] on icon at bounding box center [67, 65] width 8 height 3
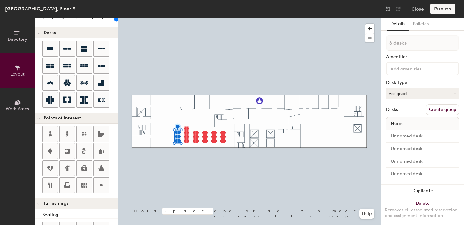
click at [175, 18] on div at bounding box center [249, 18] width 263 height 0
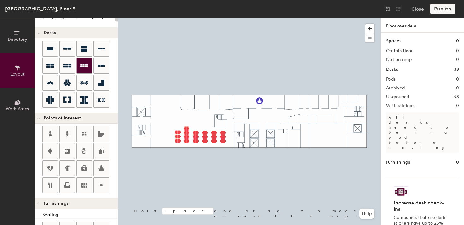
click at [83, 67] on icon at bounding box center [84, 66] width 8 height 8
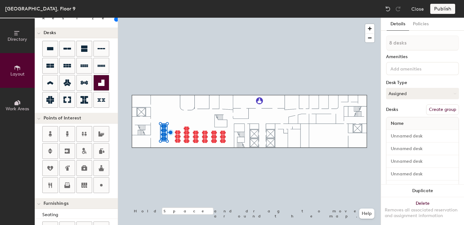
click at [163, 18] on div at bounding box center [249, 18] width 263 height 0
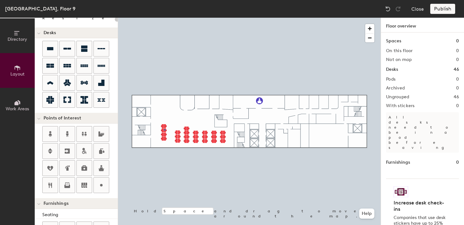
click at [164, 18] on div at bounding box center [249, 18] width 263 height 0
click at [178, 18] on div at bounding box center [249, 18] width 263 height 0
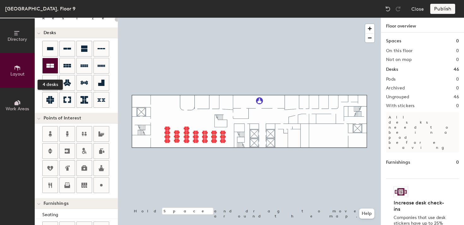
click at [48, 65] on icon at bounding box center [50, 66] width 8 height 4
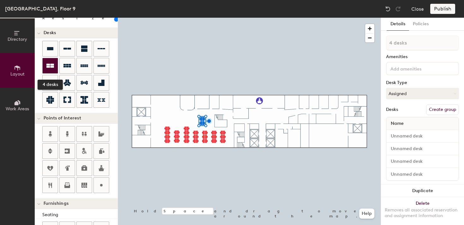
click at [53, 62] on icon at bounding box center [50, 66] width 8 height 8
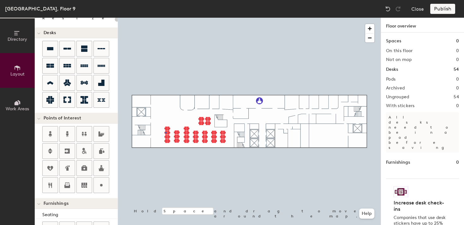
click at [165, 18] on div at bounding box center [249, 18] width 263 height 0
click at [157, 18] on div at bounding box center [249, 18] width 263 height 0
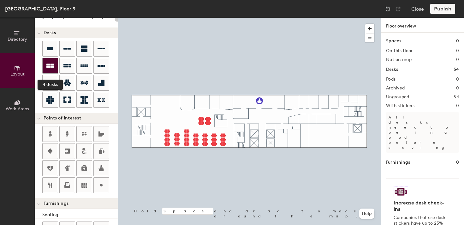
click at [45, 69] on div at bounding box center [50, 65] width 15 height 15
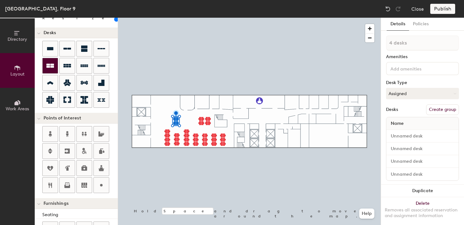
click at [53, 66] on icon at bounding box center [50, 66] width 8 height 4
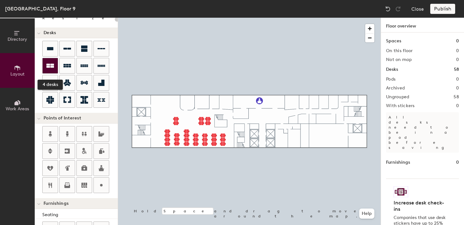
click at [51, 69] on icon at bounding box center [50, 66] width 8 height 8
type input "100"
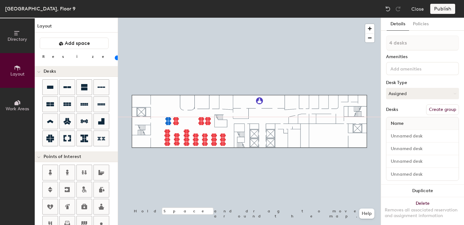
scroll to position [38, 0]
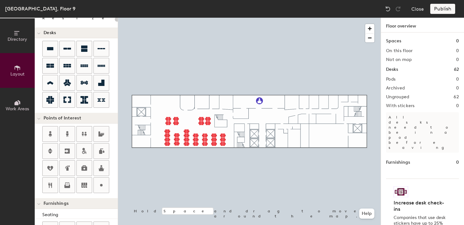
click at [201, 18] on div at bounding box center [249, 18] width 263 height 0
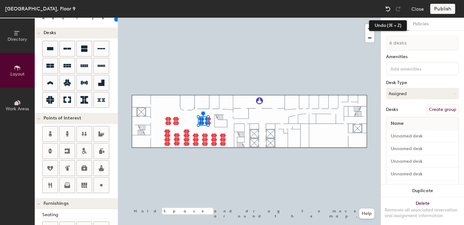
click at [388, 7] on img at bounding box center [388, 9] width 6 height 6
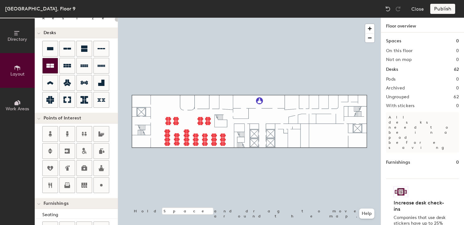
click at [53, 66] on icon at bounding box center [50, 66] width 8 height 4
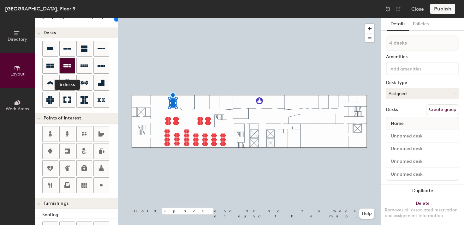
click at [66, 64] on icon at bounding box center [67, 65] width 8 height 3
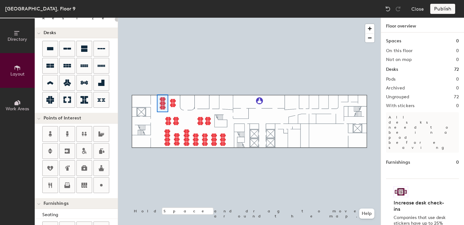
type input "100"
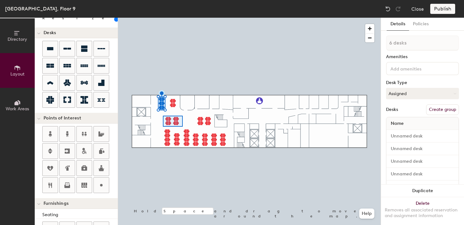
type input "8 desks"
click at [180, 18] on div at bounding box center [249, 18] width 263 height 0
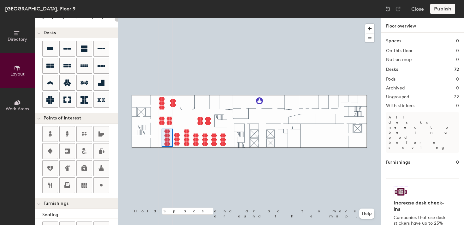
type input "100"
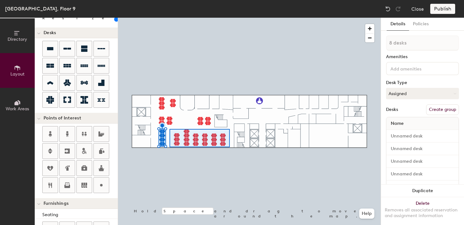
type input "38 desks"
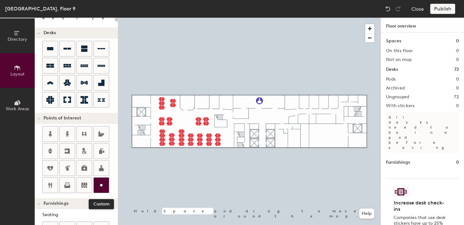
click at [97, 182] on div at bounding box center [101, 184] width 15 height 15
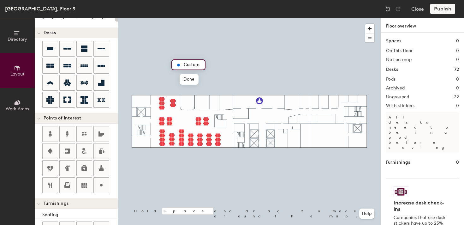
type input "20"
type input "Micro kitchen"
click at [176, 18] on div at bounding box center [249, 18] width 263 height 0
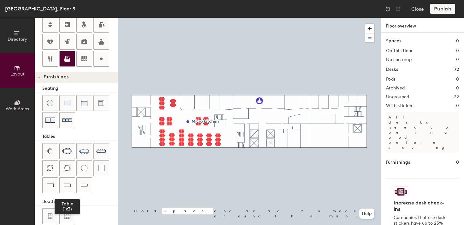
scroll to position [174, 0]
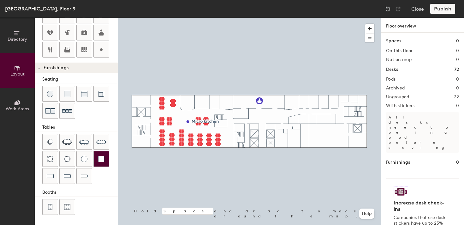
click at [180, 120] on div "Directory Layout Work Areas Layout Add space Resize Desks Points of Interest Fu…" at bounding box center [232, 121] width 464 height 207
drag, startPoint x: 51, startPoint y: 204, endPoint x: 180, endPoint y: 118, distance: 155.8
click at [204, 18] on div at bounding box center [249, 18] width 263 height 0
click at [185, 18] on div at bounding box center [249, 18] width 263 height 0
click at [180, 120] on div "Directory Layout Work Areas Layout Add space Resize Desks Points of Interest Fu…" at bounding box center [232, 121] width 464 height 207
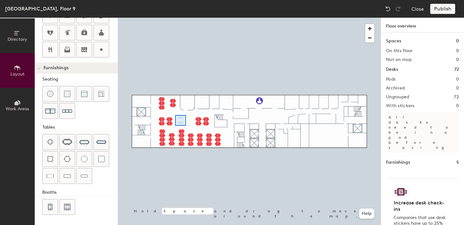
drag, startPoint x: 46, startPoint y: 206, endPoint x: 175, endPoint y: 115, distance: 158.2
click at [175, 18] on div at bounding box center [249, 18] width 263 height 0
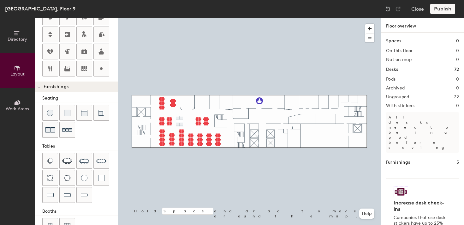
scroll to position [154, 0]
click at [189, 121] on div "Directory Layout Work Areas Layout Add space Resize Desks Points of Interest Fu…" at bounding box center [232, 121] width 464 height 207
type input "20"
type input "M"
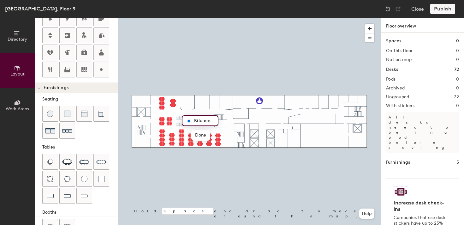
click at [193, 121] on input "Kitchen" at bounding box center [203, 120] width 23 height 9
type input "Micro Kitchen"
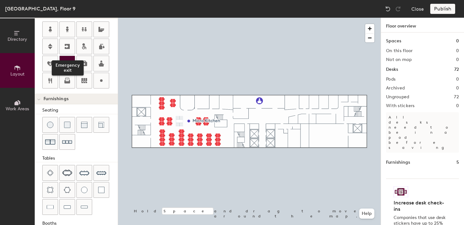
scroll to position [142, 0]
click at [296, 126] on div "Directory Layout Work Areas Layout Add space Resize Desks Points of Interest Fu…" at bounding box center [232, 121] width 464 height 207
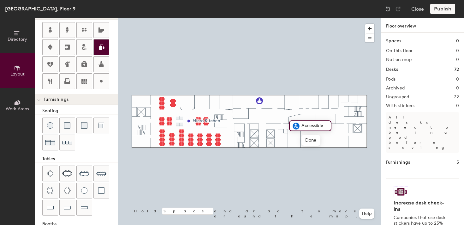
click at [293, 139] on div "Directory Layout Work Areas Layout Add space Resize Desks Points of Interest Fu…" at bounding box center [232, 121] width 464 height 207
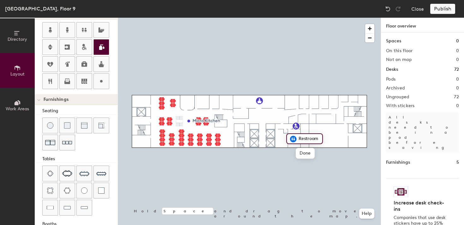
click at [280, 139] on div "Directory Layout Work Areas Layout Add space Resize Desks Points of Interest Fu…" at bounding box center [232, 121] width 464 height 207
drag, startPoint x: 80, startPoint y: 30, endPoint x: 280, endPoint y: 136, distance: 226.7
click at [273, 18] on div at bounding box center [249, 18] width 263 height 0
click at [294, 18] on div at bounding box center [249, 18] width 263 height 0
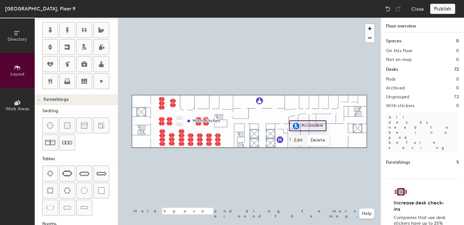
click at [297, 139] on span "Edit" at bounding box center [298, 140] width 16 height 11
click at [295, 126] on img at bounding box center [296, 126] width 8 height 8
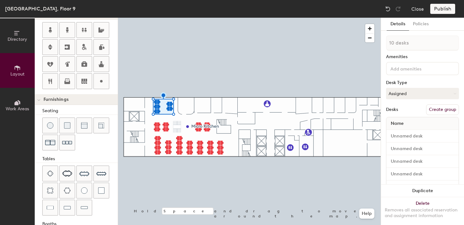
click at [435, 110] on button "Create group" at bounding box center [442, 109] width 33 height 11
click at [437, 107] on button "Create group" at bounding box center [442, 109] width 33 height 11
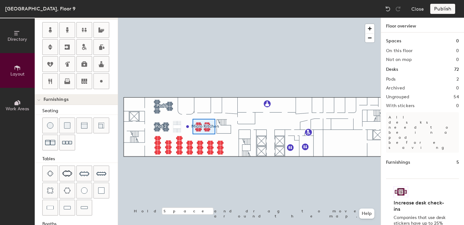
click at [215, 18] on div at bounding box center [249, 18] width 263 height 0
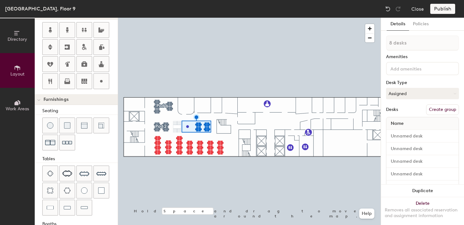
click at [437, 109] on button "Create group" at bounding box center [442, 109] width 33 height 11
click at [204, 18] on div at bounding box center [249, 18] width 263 height 0
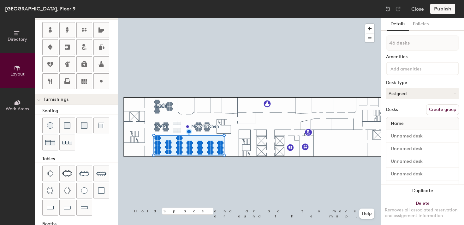
click at [437, 113] on button "Create group" at bounding box center [442, 109] width 33 height 11
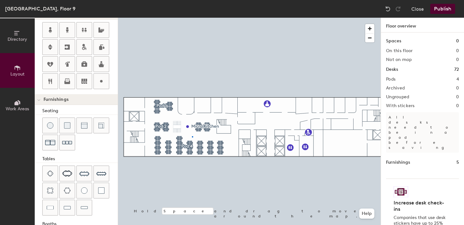
click at [192, 18] on div at bounding box center [249, 18] width 263 height 0
click at [193, 18] on div at bounding box center [249, 18] width 263 height 0
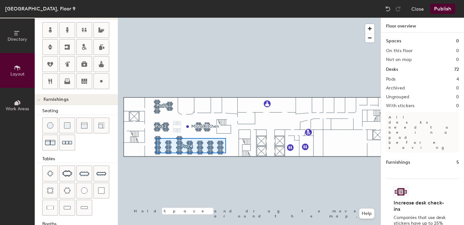
click at [155, 18] on div at bounding box center [249, 18] width 263 height 0
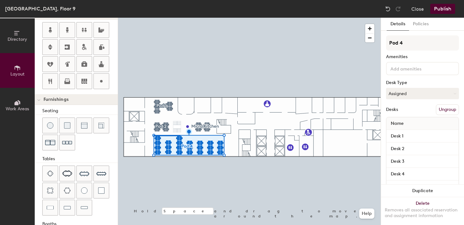
click at [180, 18] on div at bounding box center [249, 18] width 263 height 0
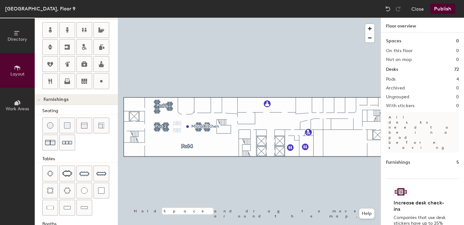
click at [193, 18] on div at bounding box center [249, 18] width 263 height 0
click at [413, 71] on div "Desks 72" at bounding box center [422, 69] width 73 height 7
click at [394, 78] on h2 "Pods" at bounding box center [390, 79] width 9 height 5
click at [385, 10] on img at bounding box center [388, 9] width 6 height 6
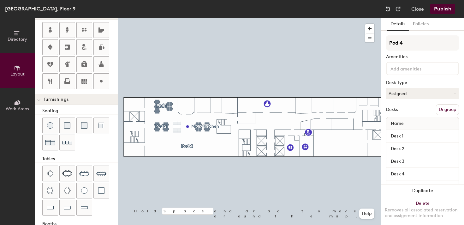
click at [385, 10] on img at bounding box center [388, 9] width 6 height 6
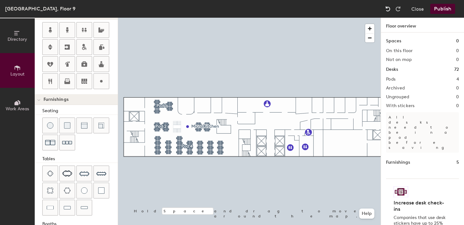
click at [387, 9] on img at bounding box center [388, 9] width 6 height 6
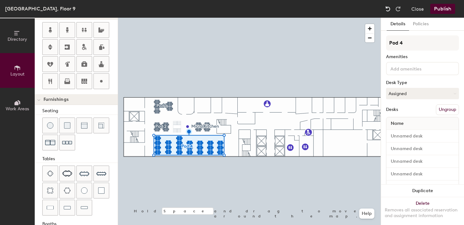
click at [387, 9] on img at bounding box center [388, 9] width 6 height 6
click at [402, 9] on div at bounding box center [398, 9] width 10 height 10
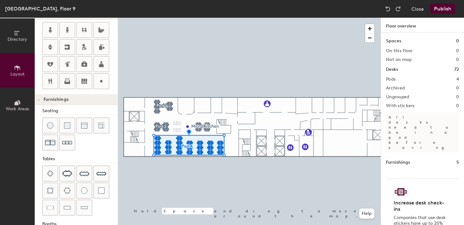
type input "20"
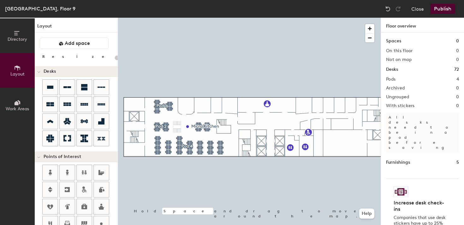
scroll to position [142, 0]
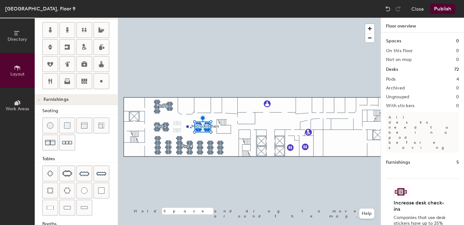
click at [190, 18] on div at bounding box center [249, 18] width 263 height 0
type input "20"
click at [188, 142] on span "Edit" at bounding box center [190, 141] width 16 height 11
type input "MK"
click at [445, 10] on button "Publish" at bounding box center [442, 9] width 25 height 10
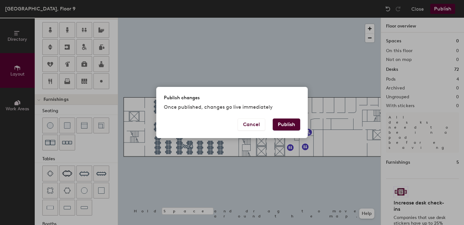
click at [284, 127] on button "Publish" at bounding box center [286, 124] width 27 height 12
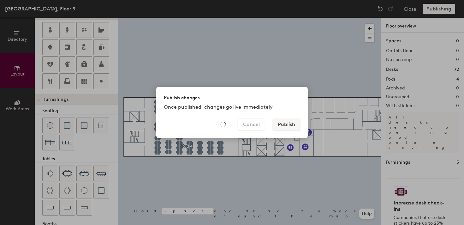
type input "20"
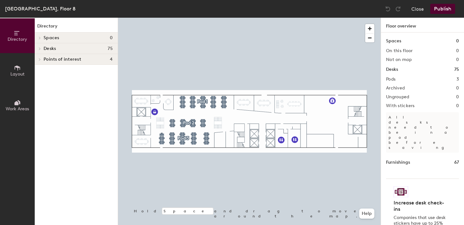
click at [92, 37] on h4 "Spaces 0" at bounding box center [78, 37] width 69 height 5
click at [15, 70] on icon at bounding box center [17, 67] width 7 height 7
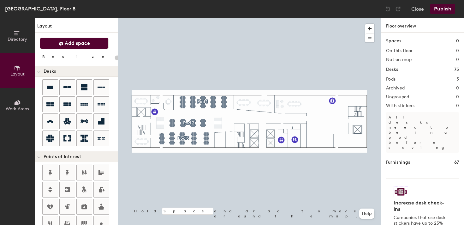
click at [55, 43] on button "Add space" at bounding box center [74, 43] width 69 height 11
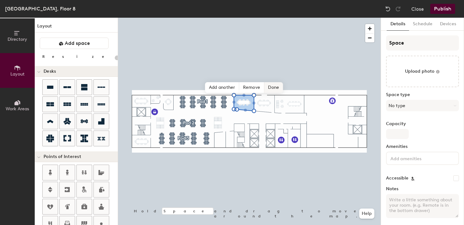
click at [273, 86] on span "Done" at bounding box center [273, 87] width 19 height 11
click at [250, 18] on div at bounding box center [249, 18] width 263 height 0
click at [259, 18] on div at bounding box center [249, 18] width 263 height 0
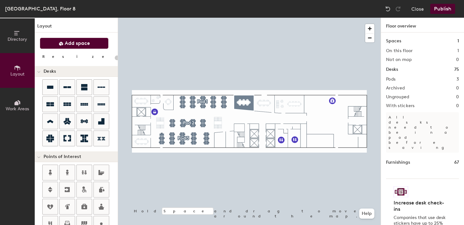
click at [92, 44] on button "Add space" at bounding box center [74, 43] width 69 height 11
click at [256, 18] on div at bounding box center [249, 18] width 263 height 0
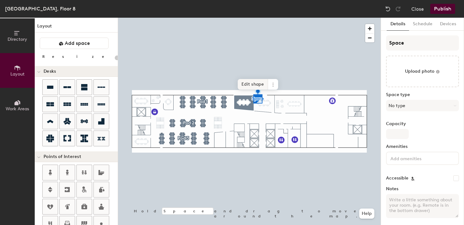
click at [256, 84] on span "Edit shape" at bounding box center [253, 84] width 30 height 11
click at [265, 87] on span "Remove" at bounding box center [265, 87] width 25 height 11
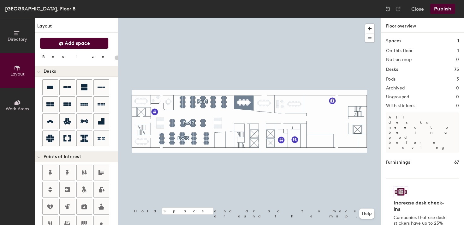
click at [77, 42] on span "Add space" at bounding box center [77, 43] width 25 height 6
click at [247, 18] on div at bounding box center [249, 18] width 263 height 0
click at [79, 44] on span "Add space" at bounding box center [77, 43] width 25 height 6
click at [84, 44] on span "Add space" at bounding box center [77, 43] width 25 height 6
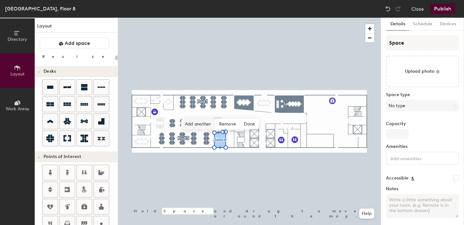
click at [200, 120] on span "Add another" at bounding box center [198, 124] width 34 height 11
click at [213, 122] on span "Add another" at bounding box center [208, 123] width 34 height 11
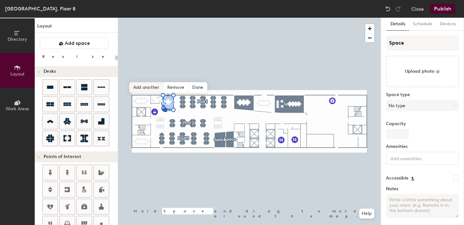
click at [145, 86] on span "Add another" at bounding box center [146, 87] width 34 height 11
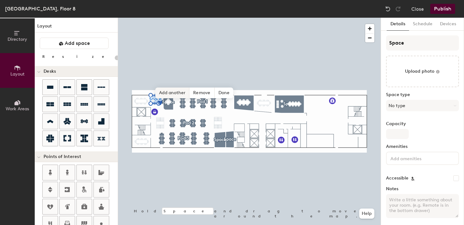
click at [163, 90] on span "Add another" at bounding box center [172, 92] width 34 height 11
click at [148, 95] on span "Add another" at bounding box center [158, 92] width 34 height 11
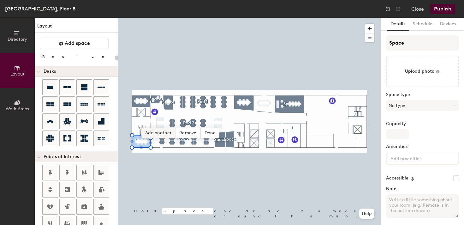
click at [151, 133] on span "Add another" at bounding box center [158, 132] width 34 height 11
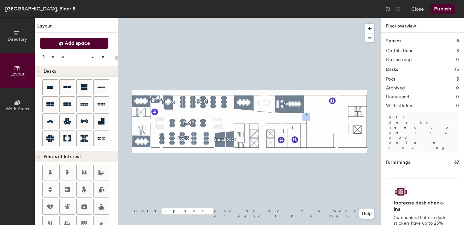
click at [80, 36] on div "Layout Add space Resize Desks Points of Interest Furnishings Seating Tables Boo…" at bounding box center [76, 121] width 83 height 207
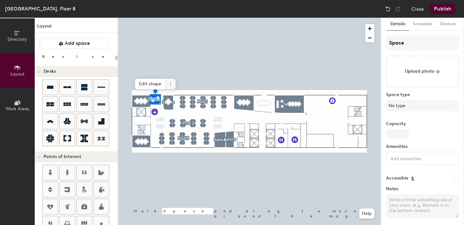
click at [168, 83] on icon at bounding box center [170, 84] width 5 height 5
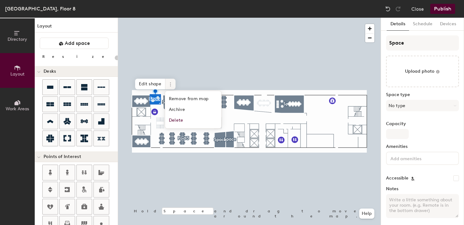
click at [199, 18] on div at bounding box center [249, 18] width 263 height 0
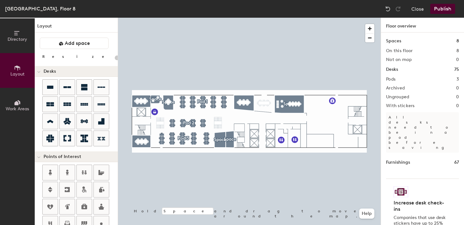
click at [285, 18] on div at bounding box center [249, 18] width 263 height 0
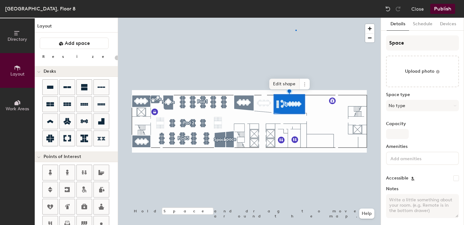
click at [296, 18] on div at bounding box center [249, 18] width 263 height 0
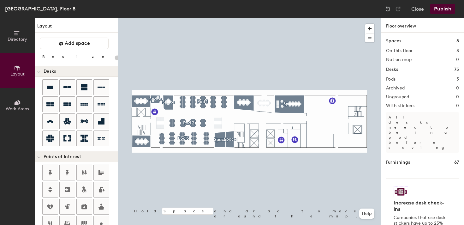
click at [228, 18] on div at bounding box center [249, 18] width 263 height 0
click at [437, 11] on button "Publish" at bounding box center [442, 9] width 25 height 10
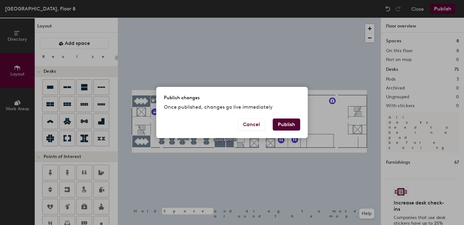
click at [286, 126] on button "Publish" at bounding box center [286, 124] width 27 height 12
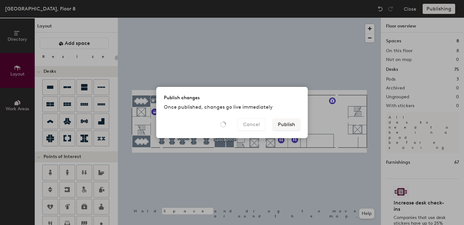
type input "20"
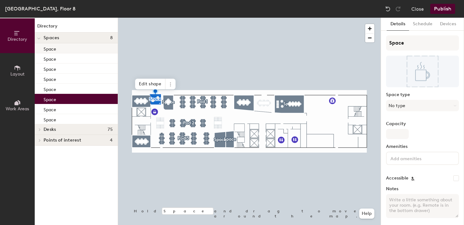
click at [59, 44] on div "Space" at bounding box center [76, 48] width 83 height 10
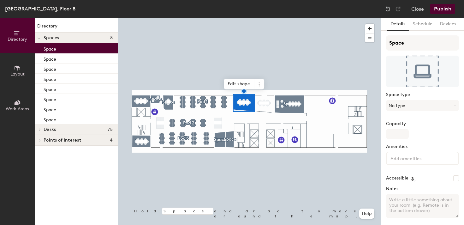
click at [59, 48] on div "Space" at bounding box center [76, 48] width 83 height 10
click at [402, 40] on input "Space" at bounding box center [422, 42] width 73 height 15
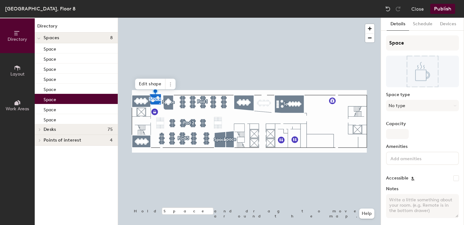
click at [135, 18] on div at bounding box center [249, 18] width 263 height 0
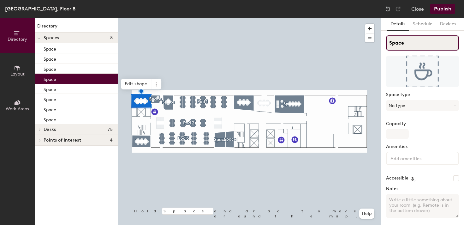
click at [399, 42] on input "Space" at bounding box center [422, 42] width 73 height 15
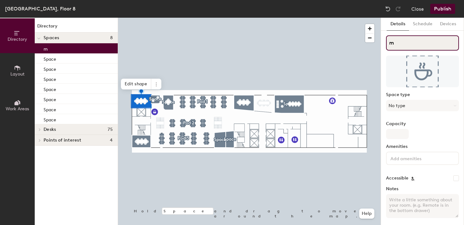
click at [405, 39] on input "m" at bounding box center [422, 42] width 73 height 15
drag, startPoint x: 393, startPoint y: 43, endPoint x: 386, endPoint y: 43, distance: 7.6
click at [386, 43] on div "Details Schedule Devices m Space type No type Capacity Amenities Accessible Not…" at bounding box center [422, 121] width 83 height 207
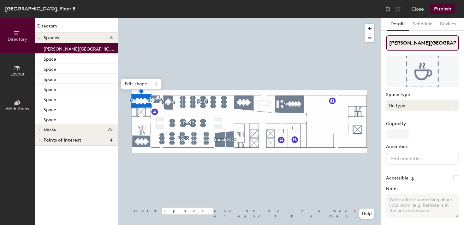
type input "[PERSON_NAME][GEOGRAPHIC_DATA]"
click at [398, 105] on button "No type" at bounding box center [422, 105] width 73 height 11
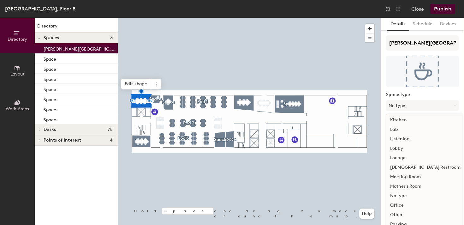
scroll to position [117, 0]
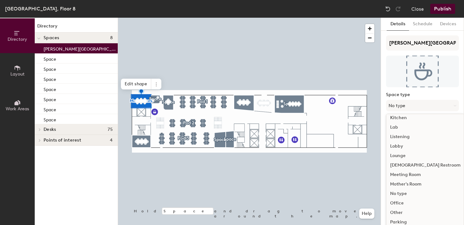
click at [405, 174] on div "Meeting Room" at bounding box center [425, 174] width 78 height 9
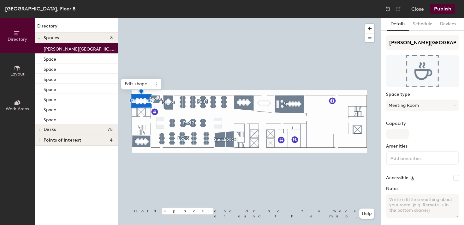
scroll to position [0, 0]
click at [392, 135] on input "Capacity" at bounding box center [397, 134] width 23 height 10
type input "8"
click at [440, 9] on button "Publish" at bounding box center [442, 9] width 25 height 10
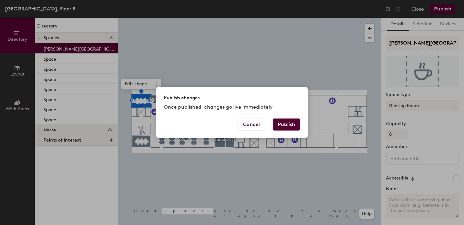
click at [291, 126] on button "Publish" at bounding box center [286, 124] width 27 height 12
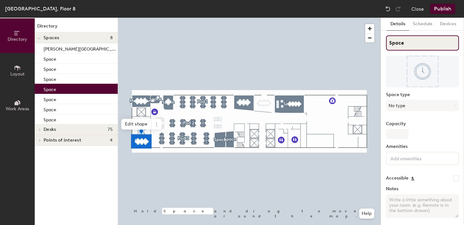
click at [397, 44] on input "Space" at bounding box center [422, 42] width 73 height 15
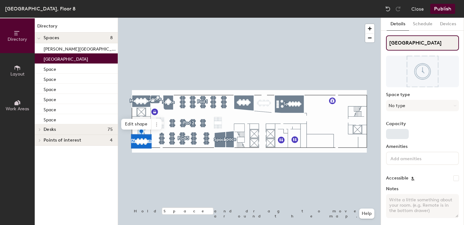
type input "[GEOGRAPHIC_DATA]"
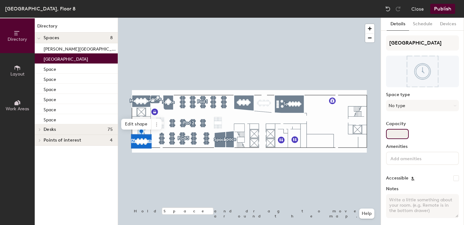
click at [398, 133] on input "Capacity" at bounding box center [397, 134] width 23 height 10
type input "8"
click at [443, 8] on button "Publish" at bounding box center [442, 9] width 25 height 10
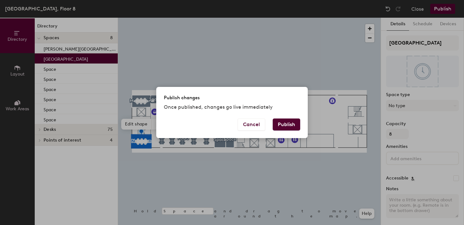
click at [295, 125] on button "Publish" at bounding box center [286, 124] width 27 height 12
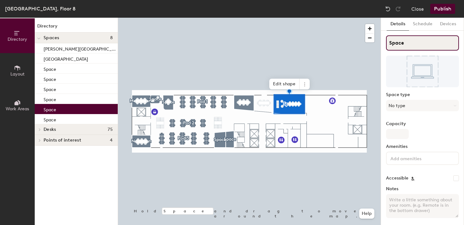
click at [398, 42] on input "Space" at bounding box center [422, 42] width 73 height 15
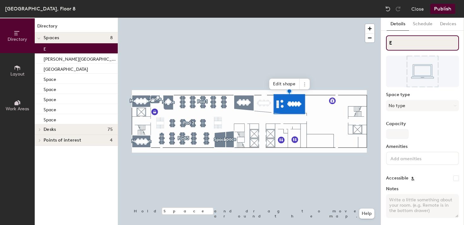
click at [391, 46] on input "E" at bounding box center [422, 42] width 73 height 15
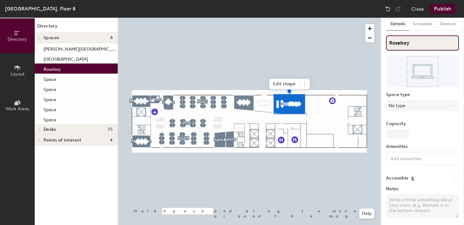
click at [400, 42] on input "Rosebay" at bounding box center [422, 42] width 73 height 15
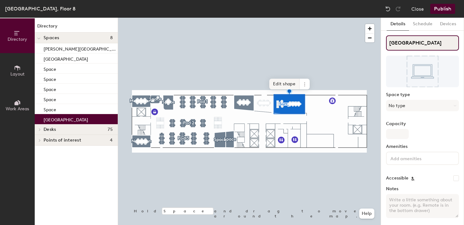
type input "Surry Hills"
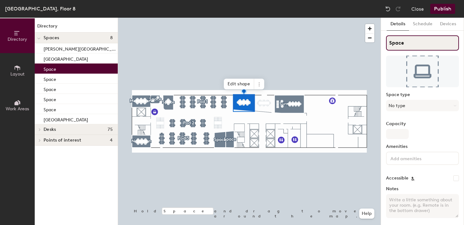
click at [401, 43] on input "Space" at bounding box center [422, 42] width 73 height 15
type input "Rosebay"
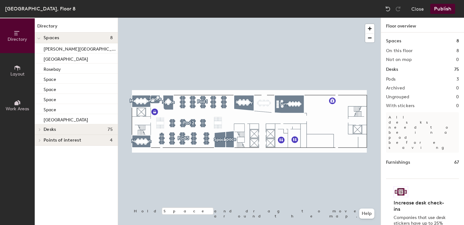
click at [218, 18] on div at bounding box center [249, 18] width 263 height 0
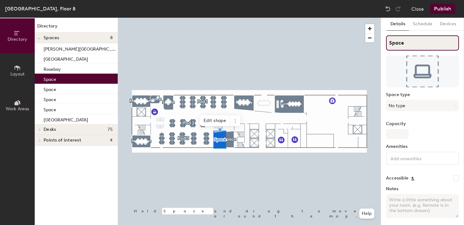
click at [393, 45] on input "Space" at bounding box center [422, 42] width 73 height 15
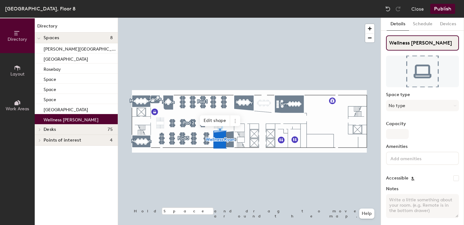
click at [416, 42] on input "Wellness Ryan" at bounding box center [422, 42] width 73 height 15
type input "Wellness room"
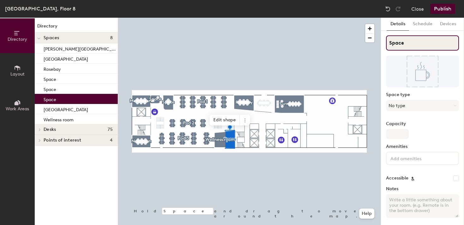
click at [394, 42] on input "Space" at bounding box center [422, 42] width 73 height 15
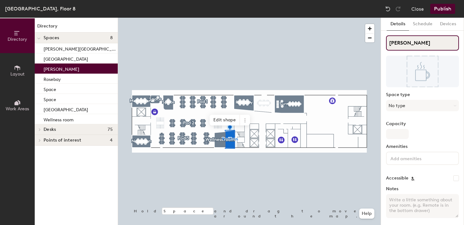
type input "Redfern"
click at [259, 18] on div at bounding box center [249, 18] width 263 height 0
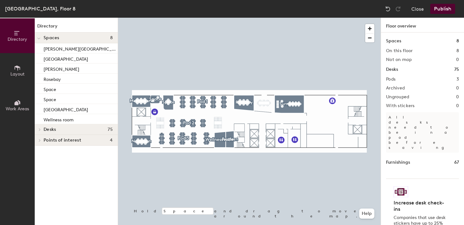
click at [441, 7] on button "Publish" at bounding box center [442, 9] width 25 height 10
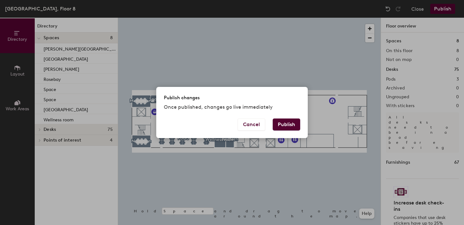
click at [285, 126] on button "Publish" at bounding box center [286, 124] width 27 height 12
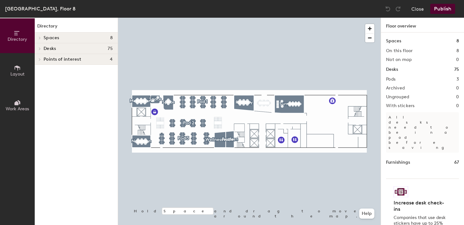
click at [48, 38] on span "Spaces" at bounding box center [52, 37] width 16 height 5
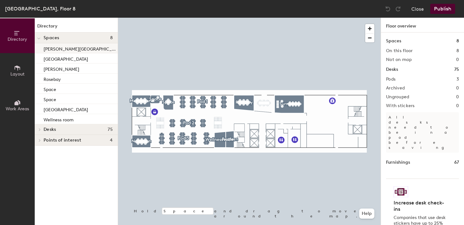
click at [52, 49] on p "[PERSON_NAME][GEOGRAPHIC_DATA]" at bounding box center [80, 47] width 73 height 7
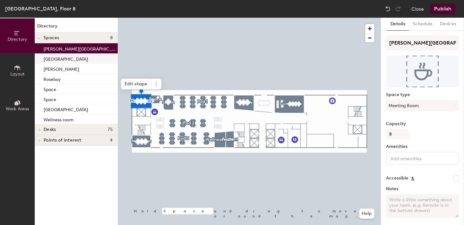
click at [54, 58] on p "[GEOGRAPHIC_DATA]" at bounding box center [66, 58] width 44 height 7
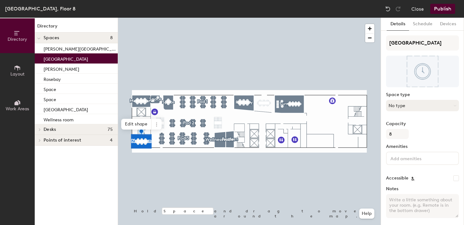
click at [404, 103] on button "No type" at bounding box center [422, 105] width 73 height 11
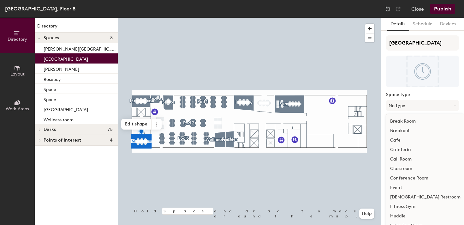
scroll to position [141, 0]
click at [402, 150] on div "Meeting Room" at bounding box center [425, 149] width 78 height 9
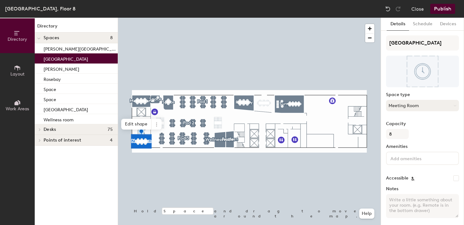
scroll to position [24, 0]
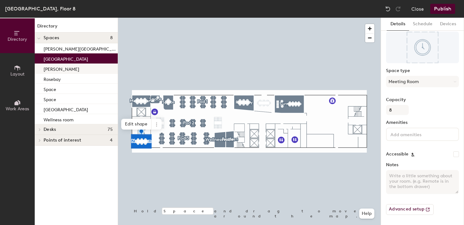
click at [51, 68] on p "[PERSON_NAME]" at bounding box center [62, 68] width 36 height 7
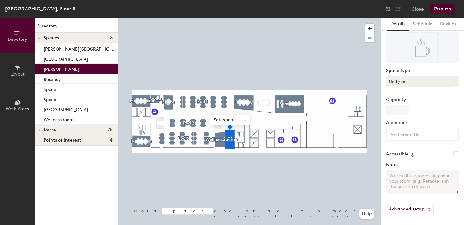
click at [400, 82] on button "No type" at bounding box center [422, 81] width 73 height 11
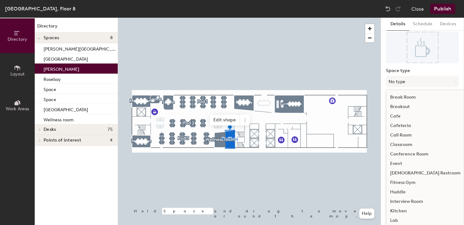
scroll to position [141, 0]
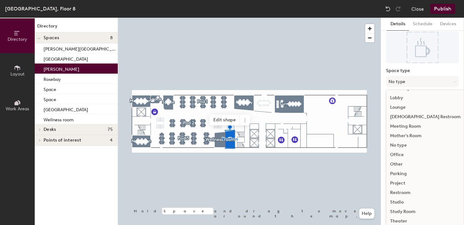
click at [401, 126] on div "Meeting Room" at bounding box center [425, 125] width 78 height 9
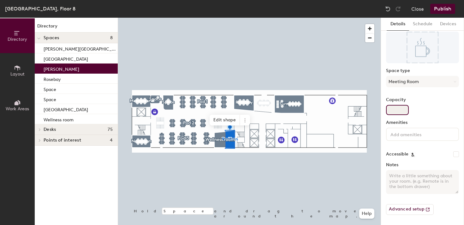
click at [394, 110] on input "Capacity" at bounding box center [397, 110] width 23 height 10
type input "3"
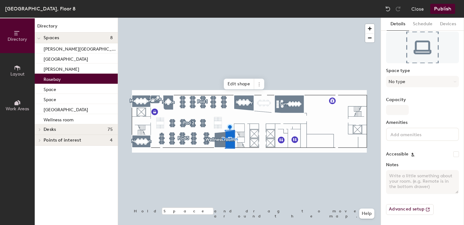
click at [54, 79] on p "Rosebay" at bounding box center [52, 78] width 17 height 7
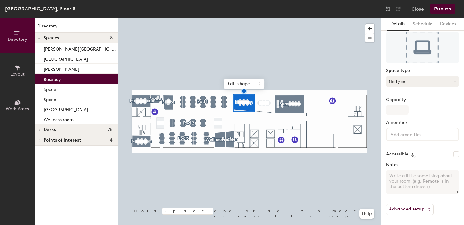
click at [399, 81] on button "No type" at bounding box center [422, 81] width 73 height 11
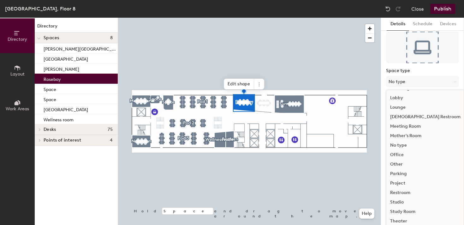
click at [403, 127] on div "Meeting Room" at bounding box center [425, 125] width 78 height 9
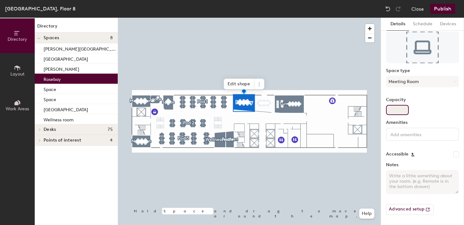
click at [395, 113] on input "Capacity" at bounding box center [397, 110] width 23 height 10
type input "8"
click at [72, 89] on div "Space" at bounding box center [76, 89] width 83 height 10
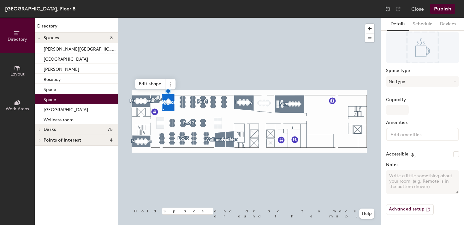
click at [66, 99] on div "Space" at bounding box center [76, 99] width 83 height 10
click at [66, 91] on div "Space" at bounding box center [76, 89] width 83 height 10
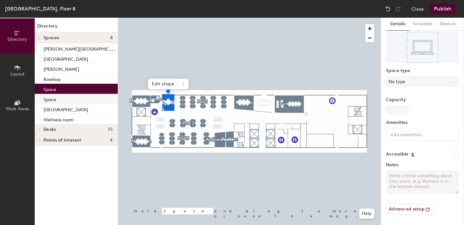
click at [61, 102] on div "Space" at bounding box center [76, 99] width 83 height 10
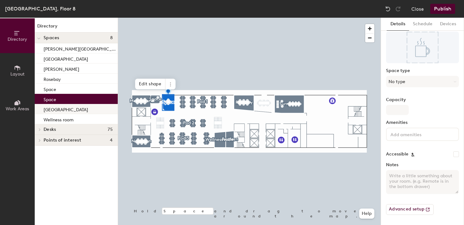
click at [61, 109] on p "[GEOGRAPHIC_DATA]" at bounding box center [66, 108] width 44 height 7
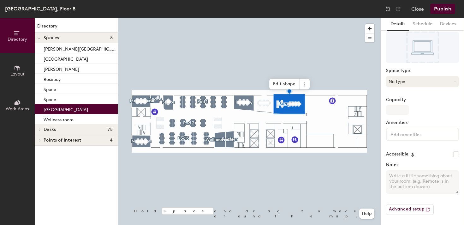
click at [409, 80] on button "No type" at bounding box center [422, 81] width 73 height 11
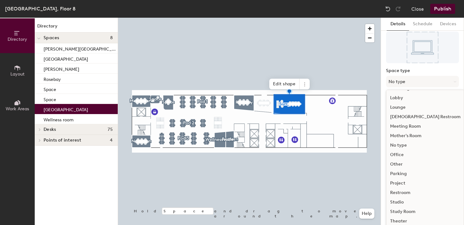
click at [398, 125] on div "Meeting Room" at bounding box center [425, 125] width 78 height 9
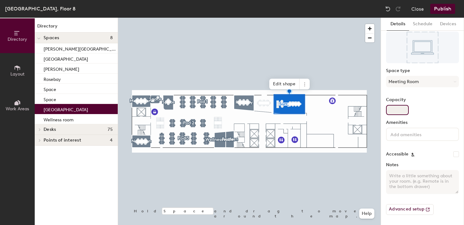
click at [396, 109] on input "Capacity" at bounding box center [397, 110] width 23 height 10
type input "10"
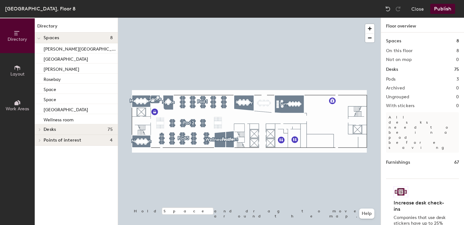
click at [257, 18] on div at bounding box center [249, 18] width 263 height 0
click at [57, 89] on div "Space" at bounding box center [76, 89] width 83 height 10
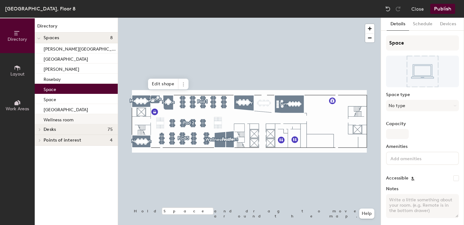
click at [51, 118] on p "Wellness room" at bounding box center [59, 118] width 30 height 7
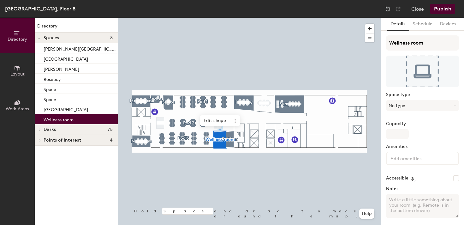
click at [397, 112] on div "Space type No type" at bounding box center [422, 104] width 73 height 24
click at [397, 110] on button "No type" at bounding box center [422, 105] width 73 height 11
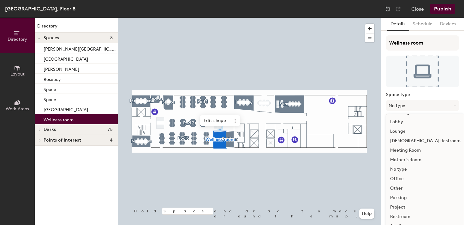
click at [403, 151] on div "Meeting Room" at bounding box center [425, 149] width 78 height 9
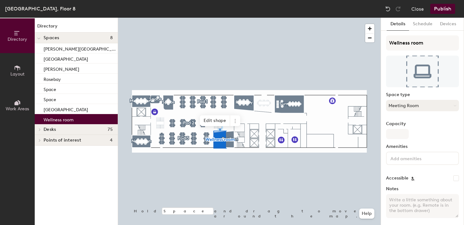
click at [401, 106] on button "Meeting Room" at bounding box center [422, 105] width 73 height 11
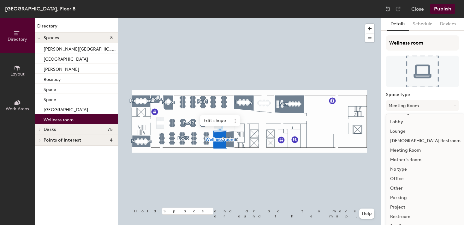
click at [397, 190] on div "Other" at bounding box center [425, 187] width 78 height 9
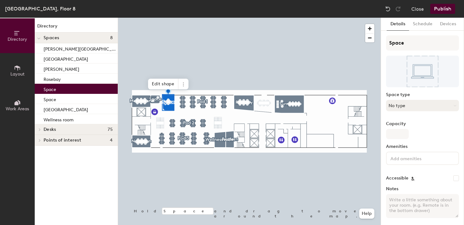
click at [405, 104] on button "No type" at bounding box center [422, 105] width 73 height 11
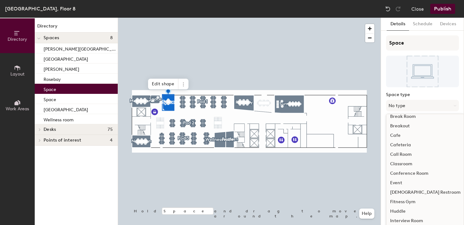
scroll to position [0, 0]
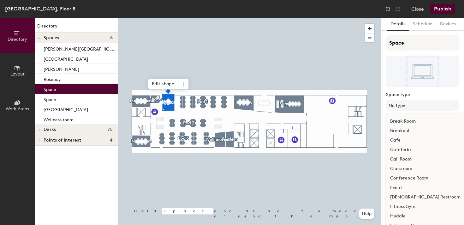
click at [403, 129] on div "Breakout" at bounding box center [425, 130] width 78 height 9
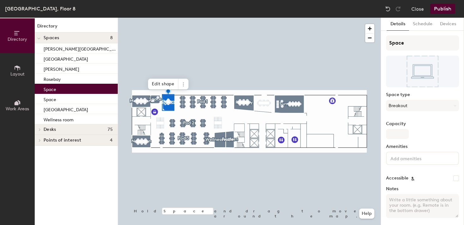
click at [395, 126] on label "Capacity" at bounding box center [422, 123] width 73 height 5
click at [395, 129] on input "Capacity" at bounding box center [397, 134] width 23 height 10
type input "4"
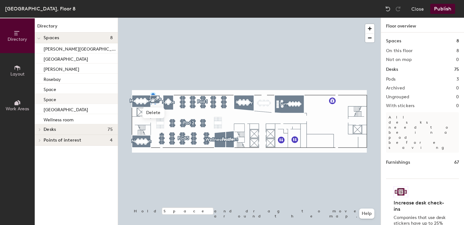
click at [53, 96] on p "Space" at bounding box center [50, 98] width 13 height 7
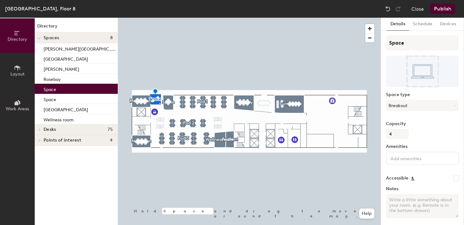
click at [56, 90] on p "Space" at bounding box center [50, 88] width 13 height 7
click at [55, 100] on p "Space" at bounding box center [50, 98] width 13 height 7
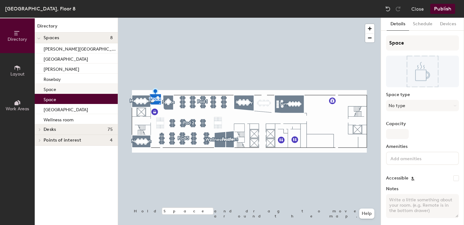
click at [56, 88] on div "Space" at bounding box center [76, 89] width 83 height 10
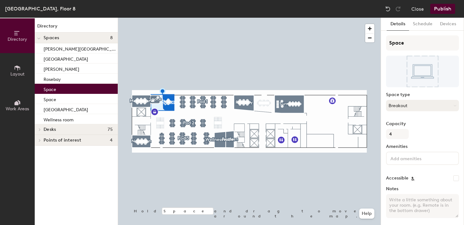
click at [415, 100] on button "Breakout" at bounding box center [422, 105] width 73 height 11
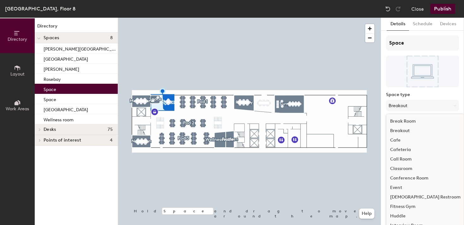
click at [399, 131] on div "Breakout" at bounding box center [425, 130] width 78 height 9
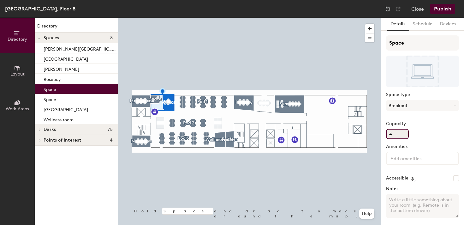
click at [390, 133] on input "4" at bounding box center [397, 134] width 23 height 10
type input "2"
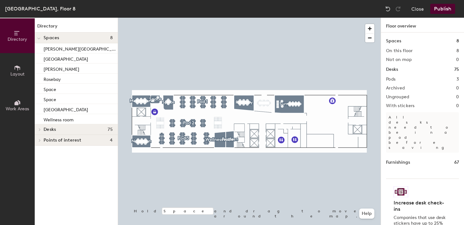
click at [441, 10] on button "Publish" at bounding box center [442, 9] width 25 height 10
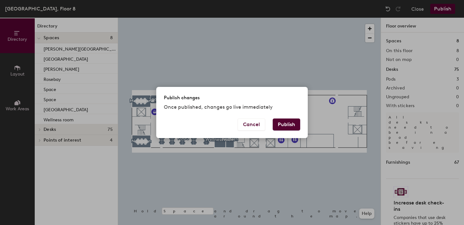
click at [288, 128] on button "Publish" at bounding box center [286, 124] width 27 height 12
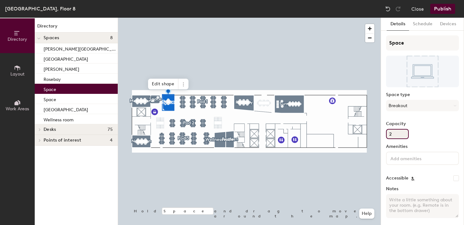
click at [389, 134] on input "2" at bounding box center [397, 134] width 23 height 10
type input "4"
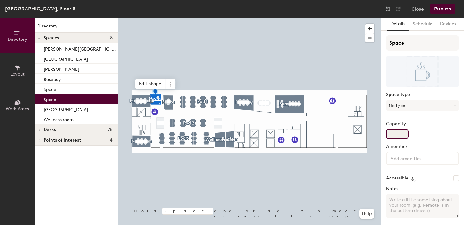
click at [390, 130] on input "Capacity" at bounding box center [397, 134] width 23 height 10
type input "2"
click at [394, 108] on button "No type" at bounding box center [422, 105] width 73 height 11
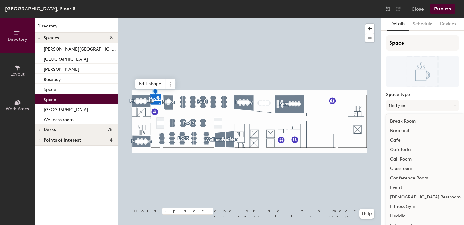
click at [399, 131] on div "Breakout" at bounding box center [425, 130] width 78 height 9
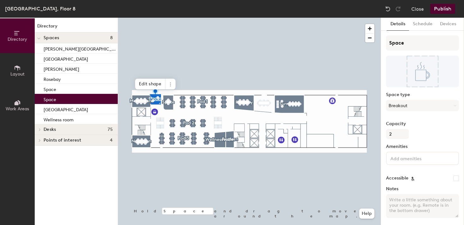
click at [448, 8] on button "Publish" at bounding box center [442, 9] width 25 height 10
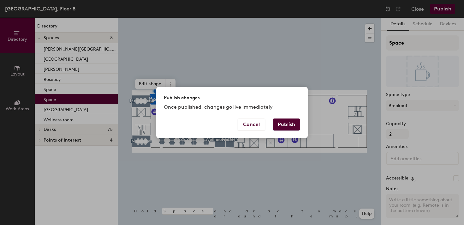
click at [285, 119] on button "Publish" at bounding box center [286, 124] width 27 height 12
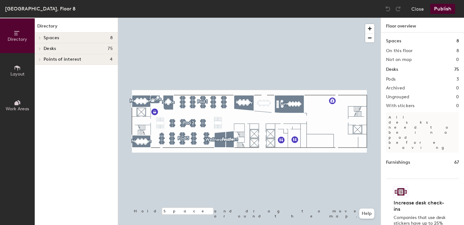
click at [16, 65] on icon at bounding box center [18, 67] width 6 height 5
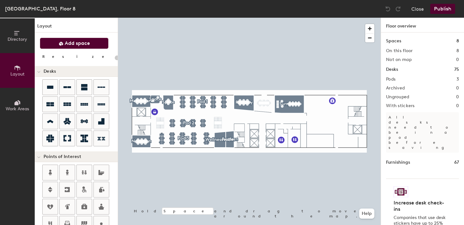
click at [76, 45] on span "Add space" at bounding box center [77, 43] width 25 height 6
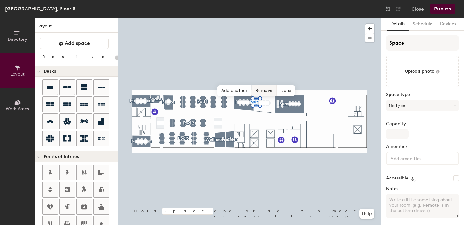
click at [259, 90] on span "Remove" at bounding box center [263, 90] width 25 height 11
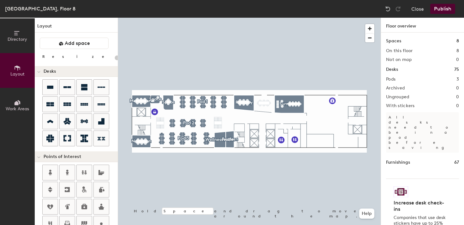
click at [71, 35] on div "Layout Add space Resize Desks Points of Interest Furnishings Seating Tables Boo…" at bounding box center [76, 121] width 83 height 207
click at [71, 39] on button "Add space" at bounding box center [74, 43] width 69 height 11
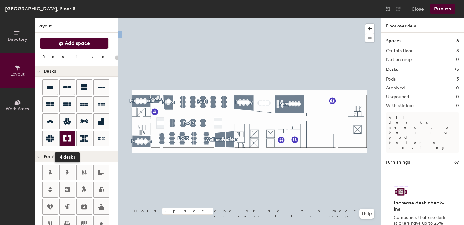
scroll to position [8, 0]
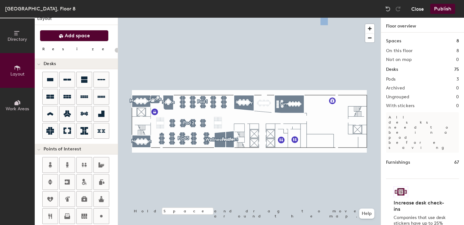
click at [422, 8] on button "Close" at bounding box center [417, 9] width 13 height 10
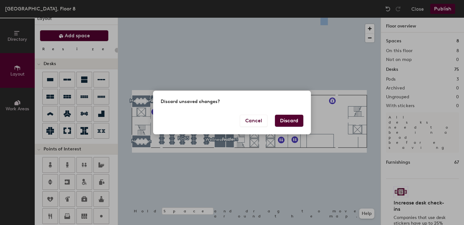
click at [284, 121] on button "Discard" at bounding box center [289, 121] width 28 height 12
type input "20"
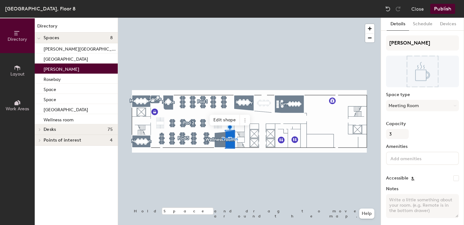
click at [21, 68] on button "Layout" at bounding box center [17, 70] width 35 height 35
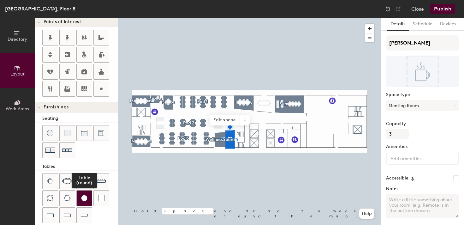
scroll to position [159, 0]
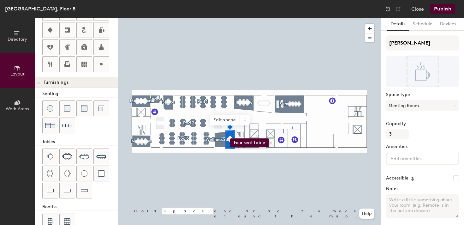
click at [230, 138] on div "Directory Layout Work Areas Layout Add space Resize Desks Points of Interest Fu…" at bounding box center [232, 121] width 464 height 207
click at [238, 18] on div at bounding box center [249, 18] width 263 height 0
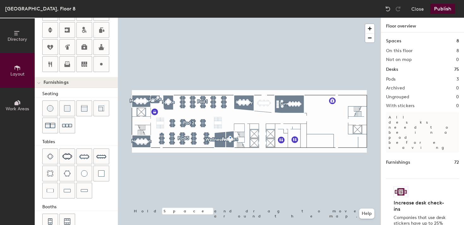
drag, startPoint x: 51, startPoint y: 157, endPoint x: 109, endPoint y: 152, distance: 58.5
click at [230, 18] on div at bounding box center [249, 18] width 263 height 0
click at [441, 9] on button "Publish" at bounding box center [442, 9] width 25 height 10
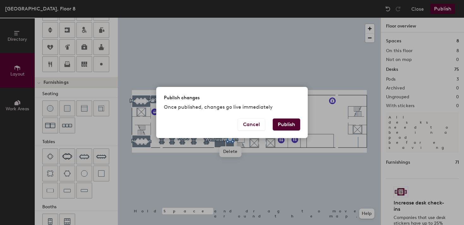
click at [284, 126] on button "Publish" at bounding box center [286, 124] width 27 height 12
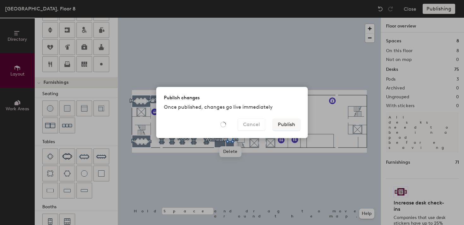
type input "20"
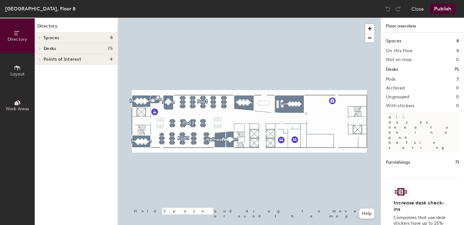
click at [165, 18] on div at bounding box center [249, 18] width 263 height 0
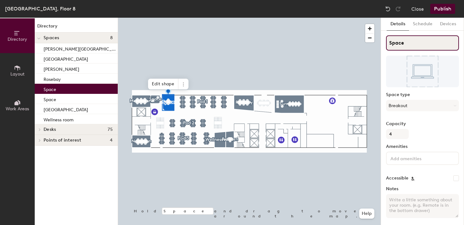
click at [400, 39] on input "Space" at bounding box center [422, 42] width 73 height 15
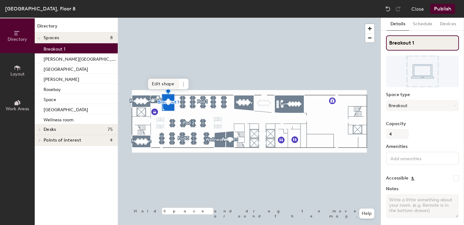
type input "Breakout 1"
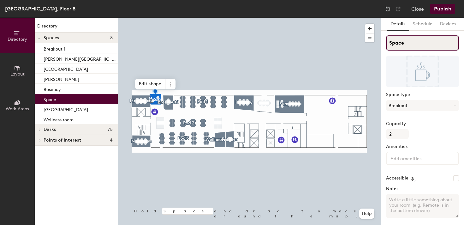
click at [395, 40] on input "Space" at bounding box center [422, 42] width 73 height 15
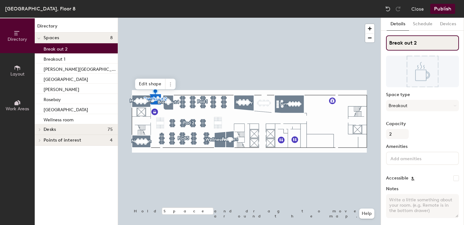
type input "Break out 2"
click at [444, 9] on button "Publish" at bounding box center [442, 9] width 25 height 10
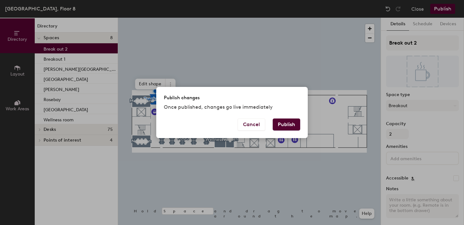
click at [288, 122] on button "Publish" at bounding box center [286, 124] width 27 height 12
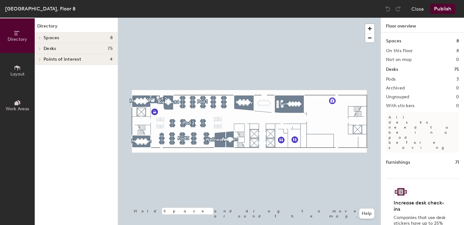
click at [248, 18] on div at bounding box center [249, 18] width 263 height 0
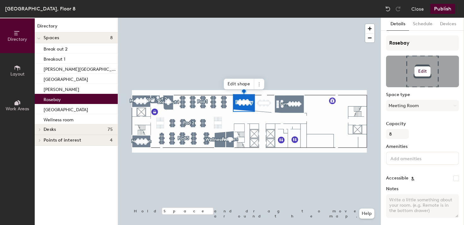
click at [420, 72] on h6 "Edit" at bounding box center [422, 71] width 9 height 5
click at [402, 88] on input "file" at bounding box center [427, 89] width 72 height 9
click at [397, 88] on input "file" at bounding box center [427, 89] width 72 height 9
click at [398, 87] on input "file" at bounding box center [427, 89] width 72 height 9
click at [405, 86] on input "file" at bounding box center [427, 89] width 72 height 9
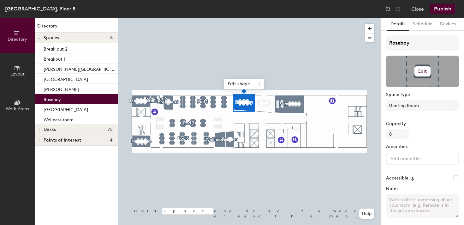
click at [421, 69] on h6 "Edit" at bounding box center [422, 71] width 9 height 5
click at [405, 87] on input "file" at bounding box center [427, 89] width 72 height 9
click at [331, 18] on div at bounding box center [249, 18] width 263 height 0
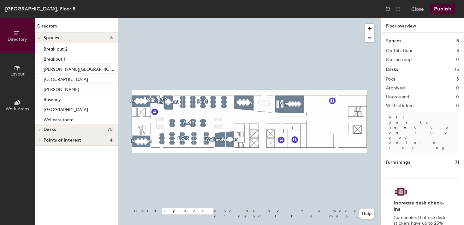
click at [182, 18] on div at bounding box center [249, 18] width 263 height 0
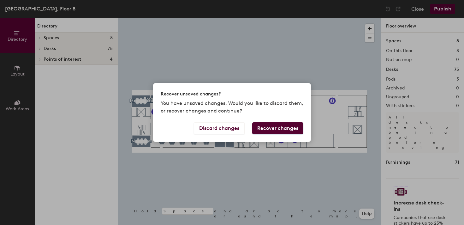
click at [275, 129] on button "Recover changes" at bounding box center [277, 128] width 51 height 12
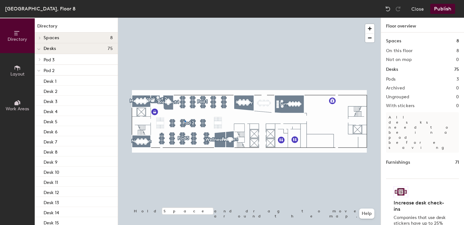
click at [185, 18] on div at bounding box center [249, 18] width 263 height 0
click at [11, 62] on button "Layout" at bounding box center [17, 70] width 35 height 35
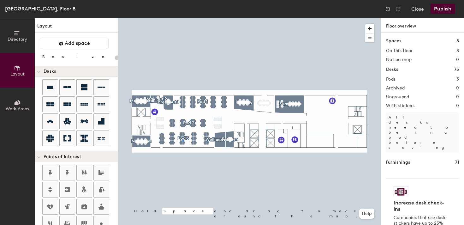
click at [182, 18] on div at bounding box center [249, 18] width 263 height 0
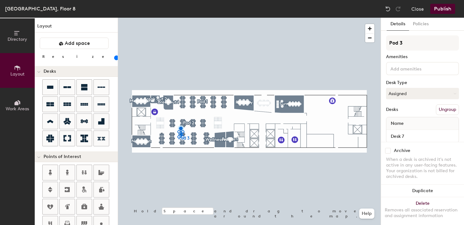
click at [198, 18] on div at bounding box center [249, 18] width 263 height 0
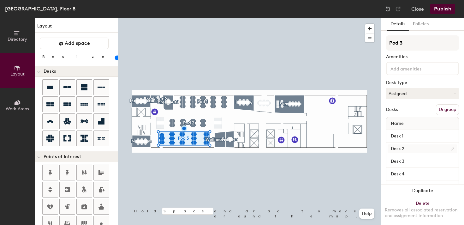
scroll to position [7, 0]
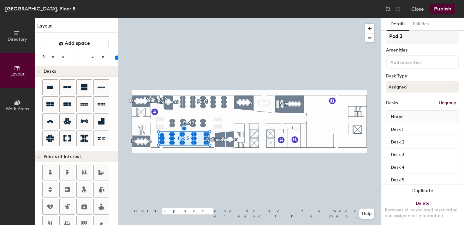
click at [446, 103] on button "Ungroup" at bounding box center [447, 103] width 23 height 11
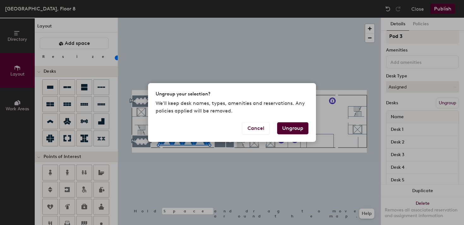
click at [290, 129] on button "Ungroup" at bounding box center [292, 128] width 31 height 12
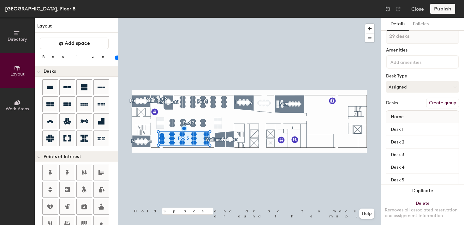
type input "100"
type input "1 desk"
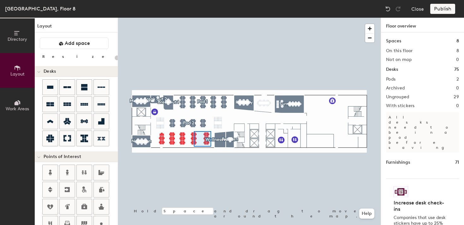
type input "100"
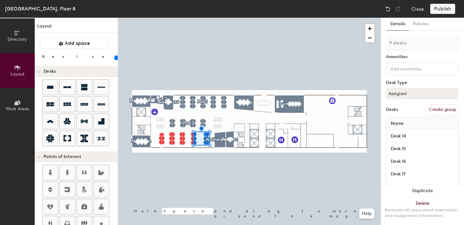
click at [437, 112] on button "Create group" at bounding box center [442, 109] width 33 height 11
type input "P"
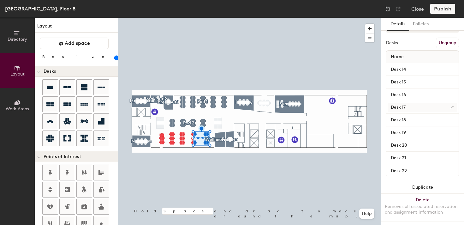
scroll to position [68, 0]
type input "Channels"
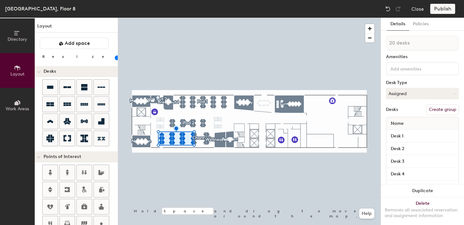
click at [438, 109] on button "Create group" at bounding box center [442, 109] width 33 height 11
type input "20"
type input "Pod"
type input "20"
type input "P"
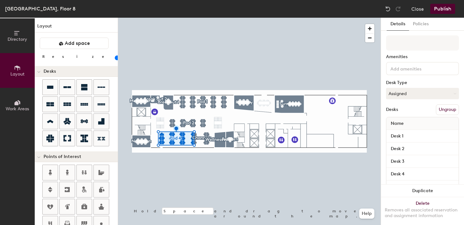
type input "20"
type input "S"
type input "20"
type input "Su"
type input "20"
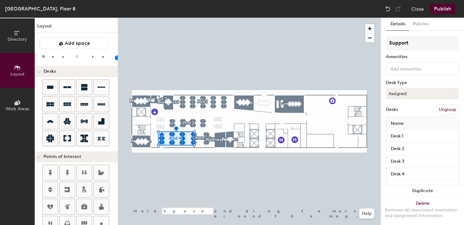
type input "Support"
type input "20"
type input "Support Pla"
type input "20"
type input "Support Plan"
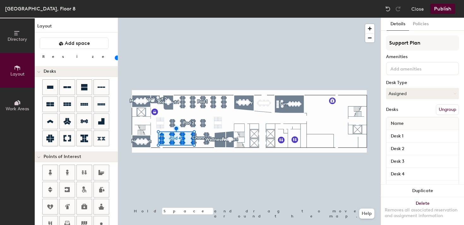
type input "20"
type input "Support Platform"
type input "20"
type input "Support Platform"
type input "20"
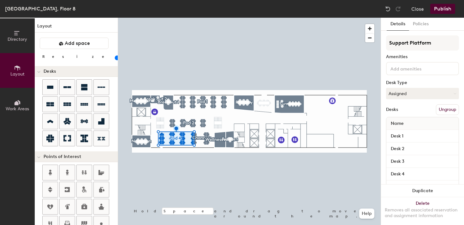
type input "Support Platform"
click at [444, 12] on button "Publish" at bounding box center [442, 9] width 25 height 10
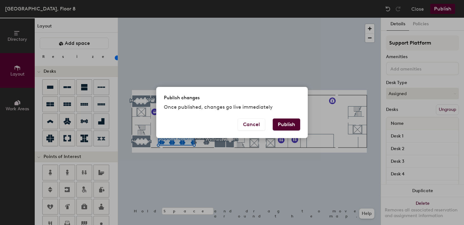
click at [307, 55] on div "Publish changes Once published, changes go live immediately Cancel Publish" at bounding box center [232, 112] width 464 height 225
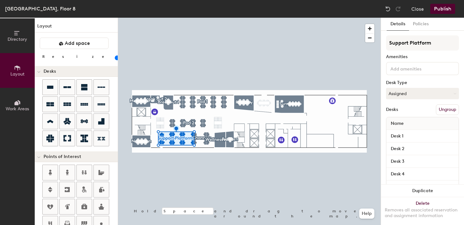
click at [186, 18] on div at bounding box center [249, 18] width 263 height 0
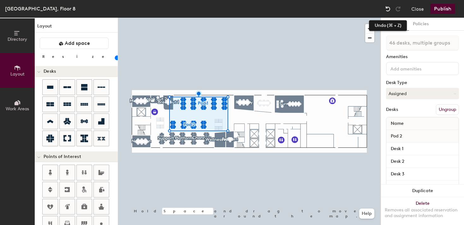
click at [388, 9] on img at bounding box center [388, 9] width 6 height 6
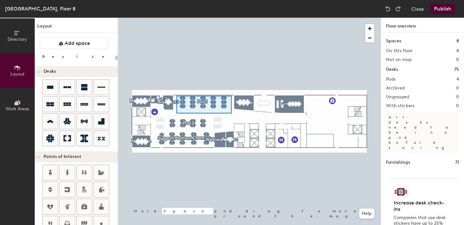
type input "100"
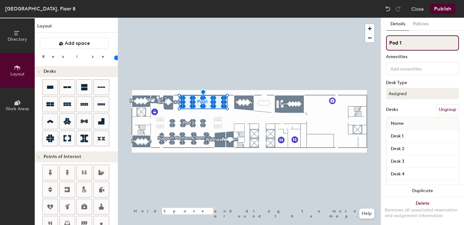
click at [401, 42] on input "Pod 1" at bounding box center [422, 42] width 73 height 15
type input "Fin agent"
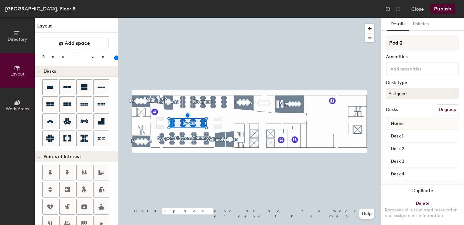
click at [451, 115] on button "Ungroup" at bounding box center [447, 109] width 23 height 11
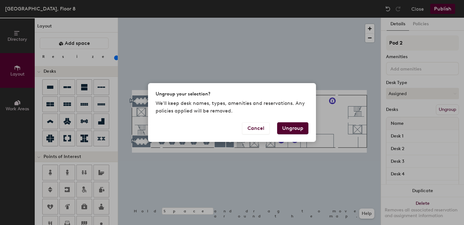
click at [299, 128] on button "Ungroup" at bounding box center [292, 128] width 31 height 12
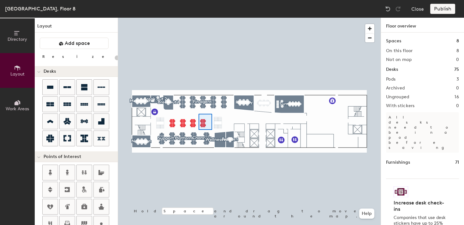
type input "100"
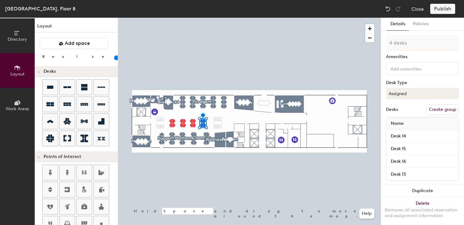
click at [433, 109] on button "Create group" at bounding box center [442, 109] width 33 height 11
type input "P"
type input "Fin agent"
click at [438, 111] on button "Create group" at bounding box center [442, 109] width 33 height 11
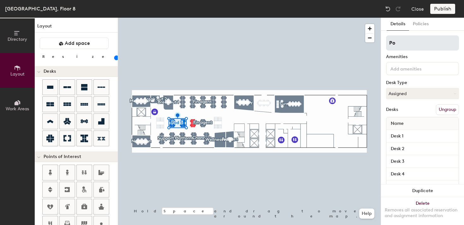
type input "P"
type input "Win Fin"
click at [190, 18] on div at bounding box center [249, 18] width 263 height 0
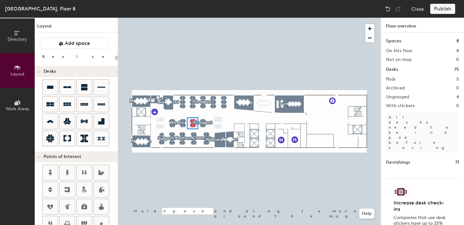
type input "100"
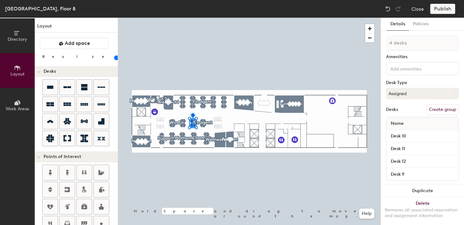
click at [443, 105] on button "Create group" at bounding box center [442, 109] width 33 height 11
type input "P"
type input "O"
type input "Infra"
click at [440, 7] on button "Publish" at bounding box center [442, 9] width 25 height 10
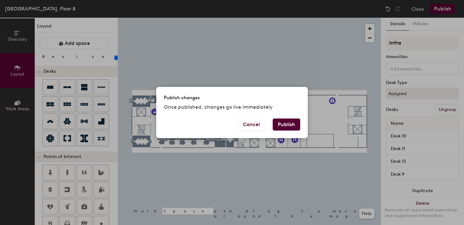
click at [289, 121] on button "Publish" at bounding box center [286, 124] width 27 height 12
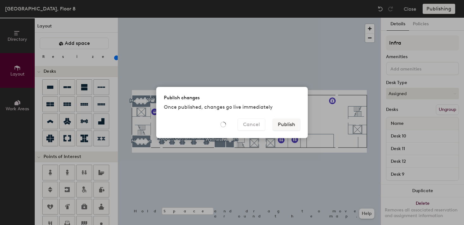
type input "20"
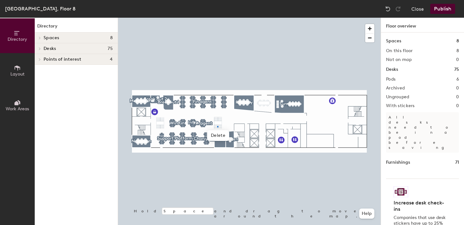
click at [217, 18] on div at bounding box center [249, 18] width 263 height 0
click at [226, 18] on div at bounding box center [249, 18] width 263 height 0
click at [228, 18] on div at bounding box center [249, 18] width 263 height 0
click at [231, 18] on div at bounding box center [249, 18] width 263 height 0
click at [159, 18] on div at bounding box center [249, 18] width 263 height 0
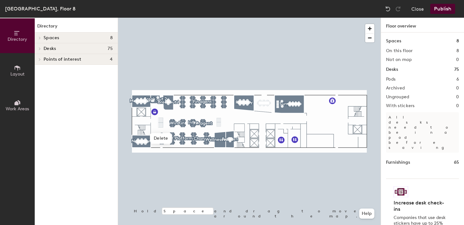
click at [163, 18] on div at bounding box center [249, 18] width 263 height 0
click at [166, 18] on div at bounding box center [249, 18] width 263 height 0
click at [185, 18] on div at bounding box center [249, 18] width 263 height 0
click at [259, 18] on div at bounding box center [249, 18] width 263 height 0
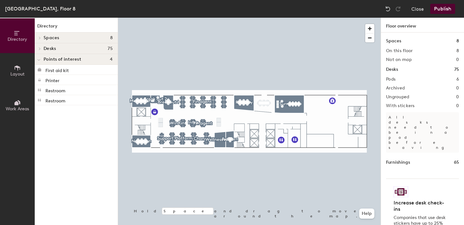
click at [44, 59] on span "Points of interest" at bounding box center [63, 59] width 38 height 5
click at [11, 67] on button "Layout" at bounding box center [17, 70] width 35 height 35
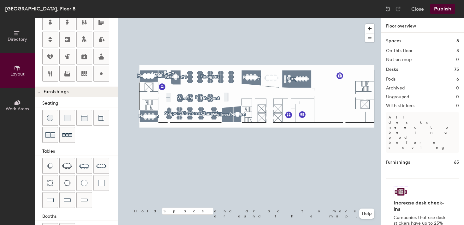
scroll to position [174, 0]
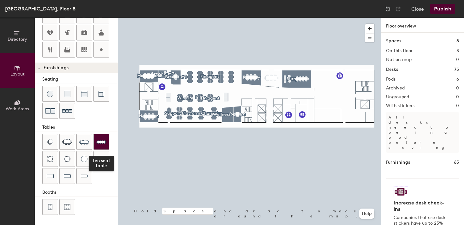
click at [98, 142] on img at bounding box center [101, 142] width 10 height 10
click at [320, 18] on div at bounding box center [249, 18] width 263 height 0
click at [326, 18] on div at bounding box center [249, 18] width 263 height 0
click at [316, 18] on div at bounding box center [249, 18] width 263 height 0
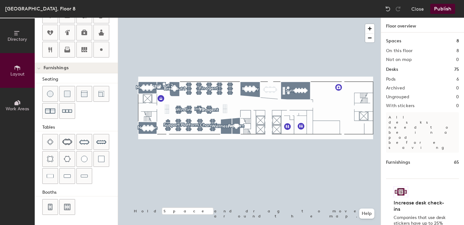
click at [440, 8] on button "Publish" at bounding box center [442, 9] width 25 height 10
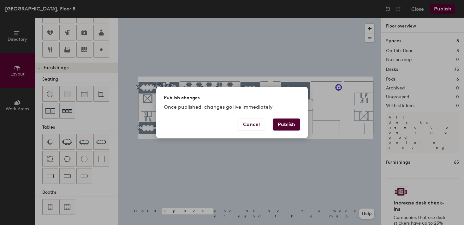
click at [287, 122] on button "Publish" at bounding box center [286, 124] width 27 height 12
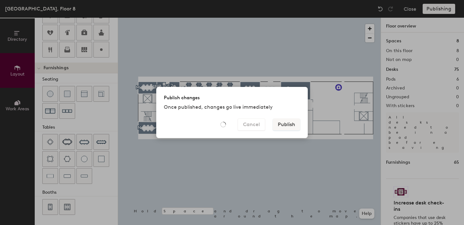
type input "20"
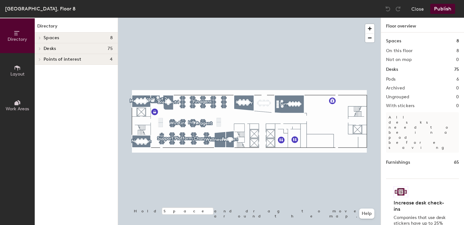
click at [13, 73] on span "Layout" at bounding box center [17, 73] width 14 height 5
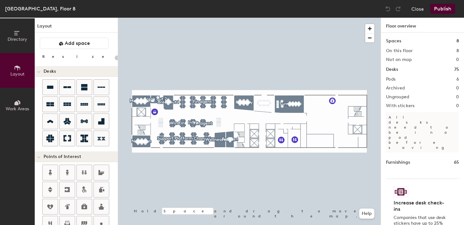
click at [290, 18] on div at bounding box center [249, 18] width 263 height 0
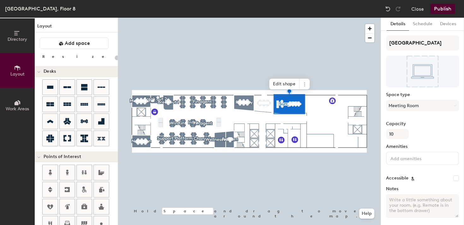
click at [405, 159] on input at bounding box center [417, 158] width 57 height 8
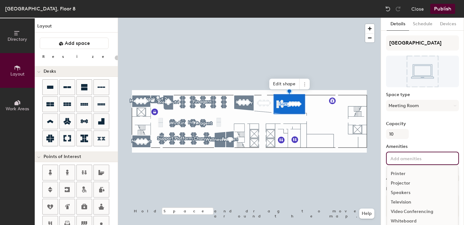
scroll to position [14, 0]
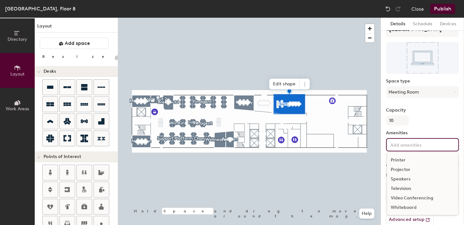
click at [405, 197] on div "Video Conferencing" at bounding box center [422, 197] width 71 height 9
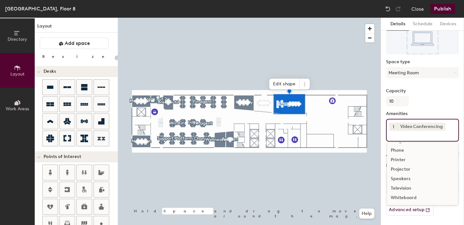
scroll to position [33, 0]
click at [401, 195] on div "Whiteboard" at bounding box center [422, 196] width 71 height 9
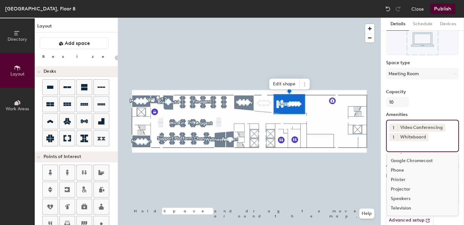
scroll to position [33, 0]
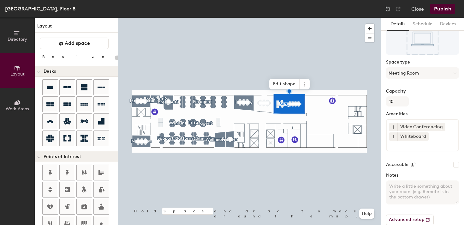
click at [426, 98] on div "Capacity 10" at bounding box center [422, 98] width 73 height 18
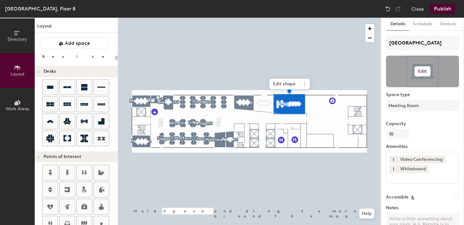
click at [421, 70] on h6 "Edit" at bounding box center [422, 71] width 9 height 5
click at [400, 85] on input "file" at bounding box center [427, 89] width 72 height 9
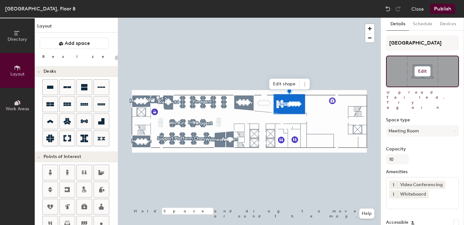
click at [427, 74] on button "Edit" at bounding box center [422, 71] width 16 height 10
click at [405, 88] on input "file" at bounding box center [427, 89] width 72 height 9
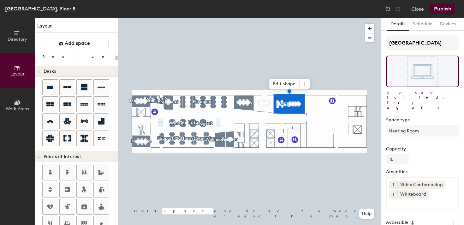
click at [444, 7] on button "Publish" at bounding box center [442, 9] width 25 height 10
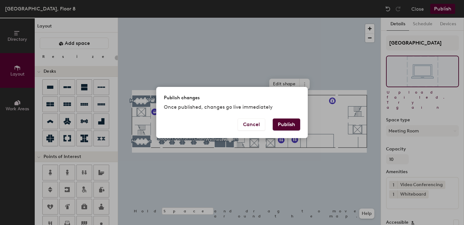
click at [285, 121] on button "Publish" at bounding box center [286, 124] width 27 height 12
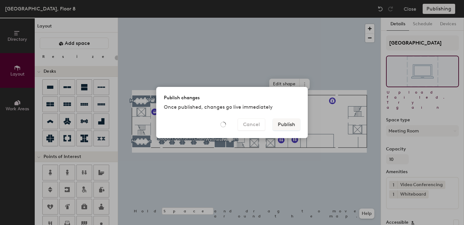
type input "20"
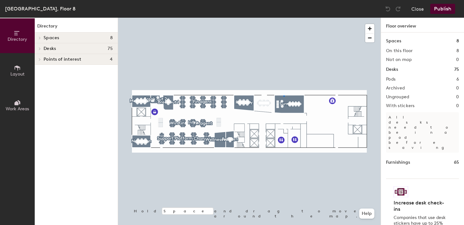
click at [283, 18] on div at bounding box center [249, 18] width 263 height 0
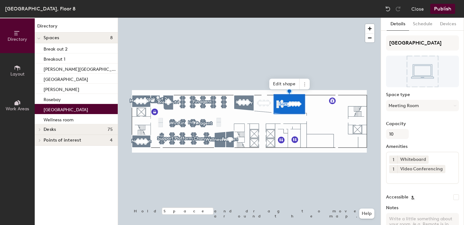
click at [138, 18] on div at bounding box center [249, 18] width 263 height 0
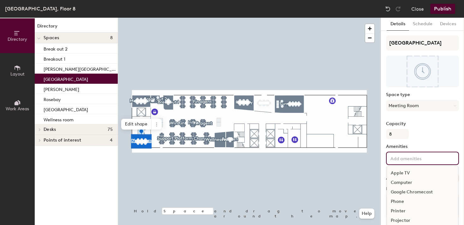
click at [397, 163] on div "Apple TV Computer Google Chromecast Phone Printer Projector Speakers Television…" at bounding box center [422, 157] width 73 height 13
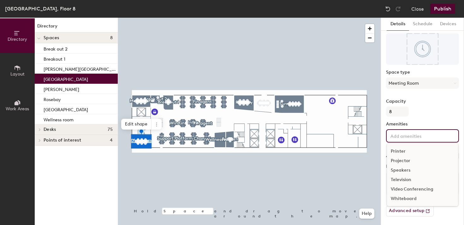
scroll to position [24, 0]
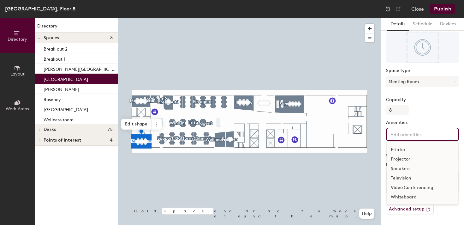
click at [403, 197] on div "Whiteboard" at bounding box center [422, 196] width 71 height 9
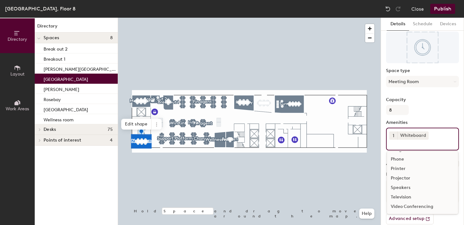
scroll to position [28, 0]
click at [404, 206] on div "Video Conferencing" at bounding box center [422, 206] width 71 height 9
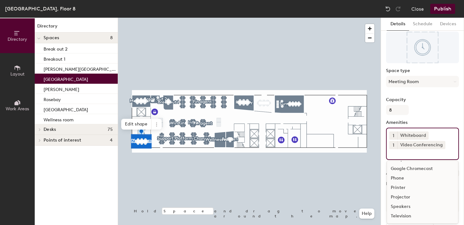
scroll to position [18, 0]
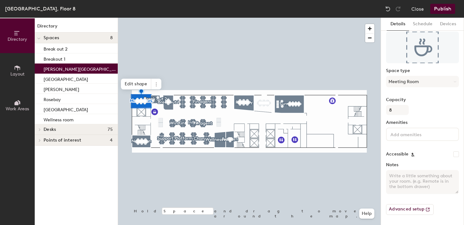
click at [396, 135] on input at bounding box center [417, 134] width 57 height 8
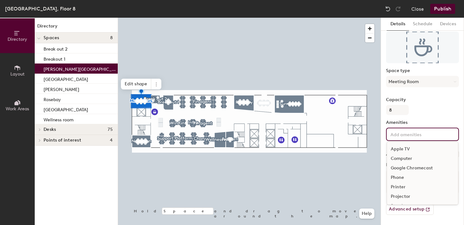
scroll to position [37, 0]
click at [408, 186] on div "Video Conferencing" at bounding box center [422, 187] width 71 height 9
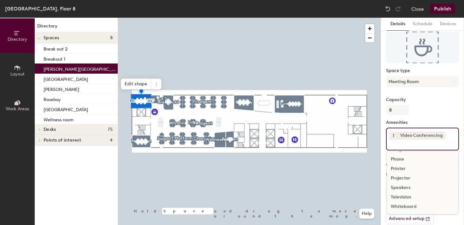
scroll to position [28, 0]
click at [404, 205] on div "Whiteboard" at bounding box center [422, 206] width 71 height 9
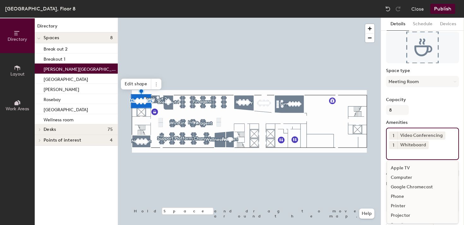
scroll to position [0, 0]
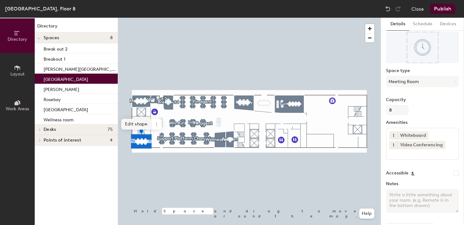
click at [136, 18] on div at bounding box center [249, 18] width 263 height 0
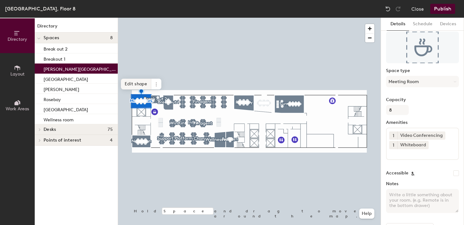
click at [239, 18] on div at bounding box center [249, 18] width 263 height 0
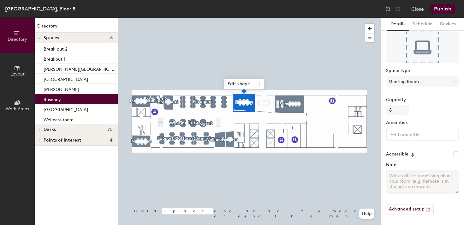
click at [446, 6] on button "Publish" at bounding box center [442, 9] width 25 height 10
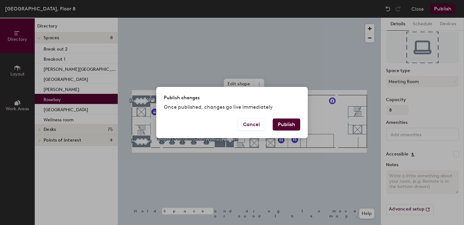
click at [289, 123] on button "Publish" at bounding box center [286, 124] width 27 height 12
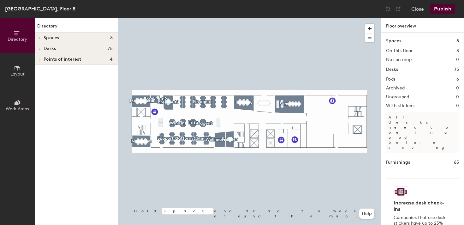
click at [292, 18] on div at bounding box center [249, 18] width 263 height 0
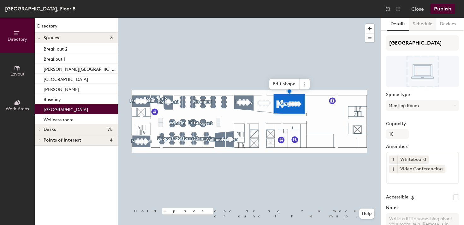
click at [423, 21] on button "Schedule" at bounding box center [422, 24] width 27 height 13
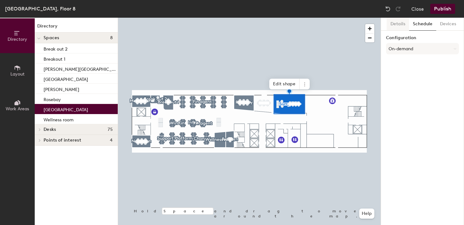
click at [401, 24] on button "Details" at bounding box center [398, 24] width 22 height 13
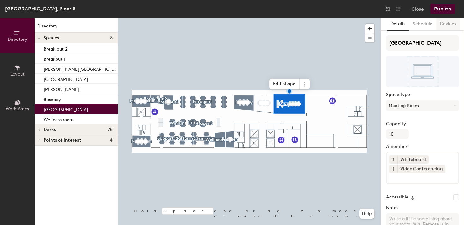
click at [441, 23] on button "Devices" at bounding box center [448, 24] width 24 height 13
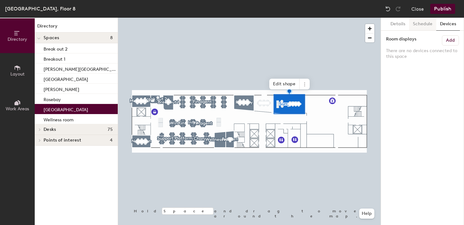
click at [425, 24] on button "Schedule" at bounding box center [422, 24] width 27 height 13
click at [401, 24] on button "Details" at bounding box center [398, 24] width 22 height 13
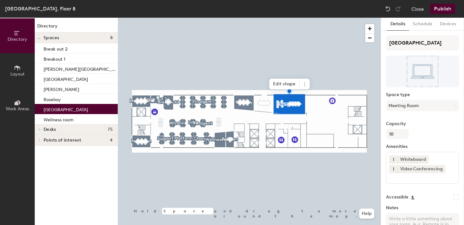
scroll to position [43, 0]
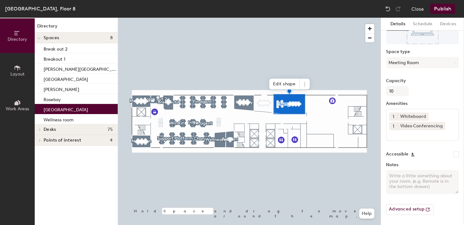
click at [443, 7] on button "Publish" at bounding box center [442, 9] width 25 height 10
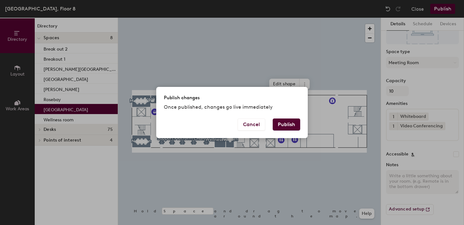
click at [282, 122] on button "Publish" at bounding box center [286, 124] width 27 height 12
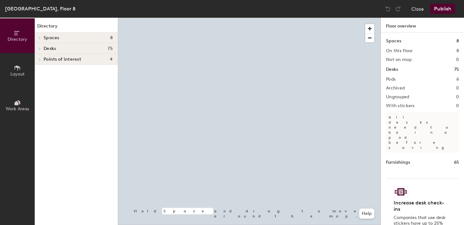
click at [16, 64] on icon at bounding box center [17, 67] width 7 height 7
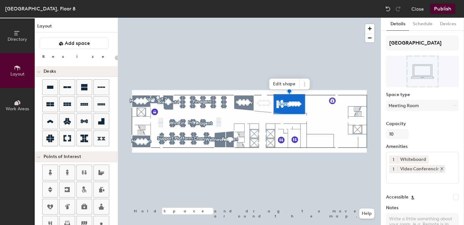
scroll to position [0, 0]
click at [442, 9] on button "Publish" at bounding box center [442, 9] width 25 height 10
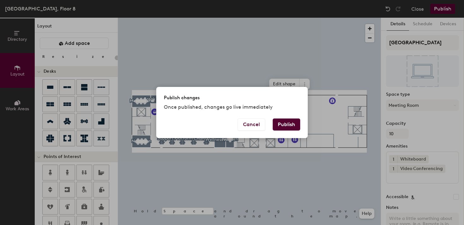
click at [294, 124] on button "Publish" at bounding box center [286, 124] width 27 height 12
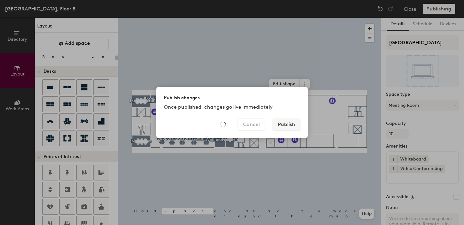
type input "20"
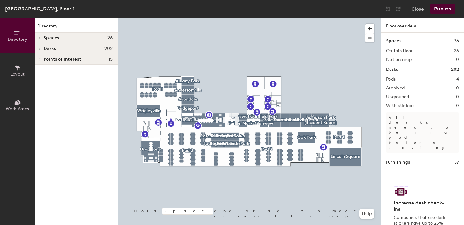
click at [15, 65] on icon at bounding box center [17, 67] width 7 height 7
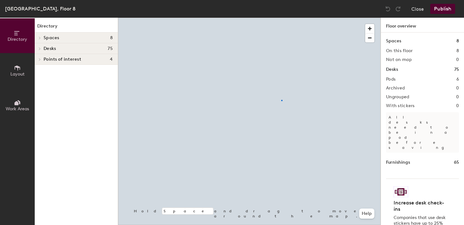
click at [281, 18] on div at bounding box center [249, 18] width 263 height 0
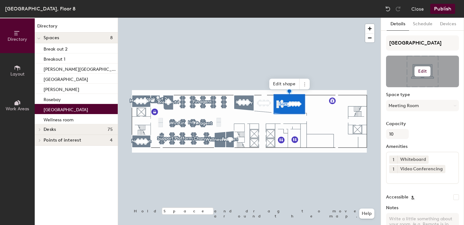
click at [420, 66] on button "Edit" at bounding box center [422, 71] width 16 height 10
click at [398, 86] on input "file" at bounding box center [427, 89] width 72 height 9
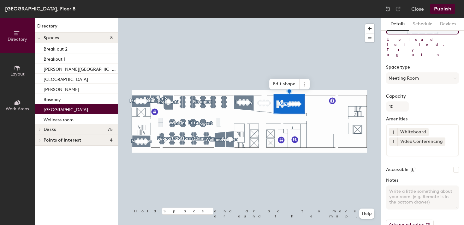
scroll to position [53, 0]
click at [407, 219] on button "Advanced setup" at bounding box center [410, 224] width 48 height 11
click at [289, 18] on div at bounding box center [249, 18] width 263 height 0
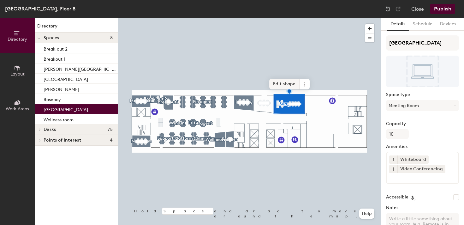
click at [239, 18] on div at bounding box center [249, 18] width 263 height 0
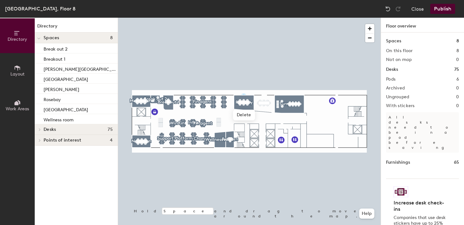
click at [240, 18] on div at bounding box center [249, 18] width 263 height 0
click at [54, 97] on p "Rosebay" at bounding box center [52, 98] width 17 height 7
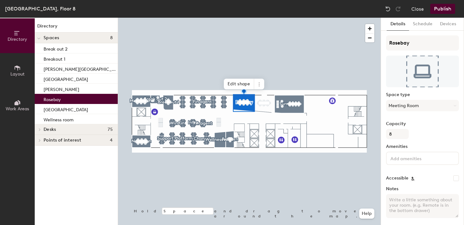
click at [418, 158] on input at bounding box center [417, 158] width 57 height 8
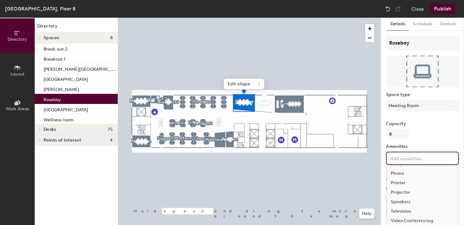
scroll to position [37, 0]
click at [399, 212] on div "Video Conferencing" at bounding box center [422, 211] width 71 height 9
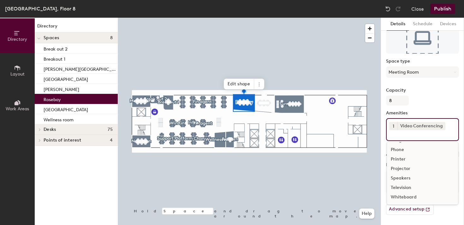
click at [399, 196] on div "Whiteboard" at bounding box center [422, 196] width 71 height 9
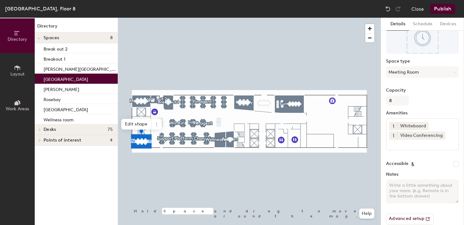
scroll to position [24, 0]
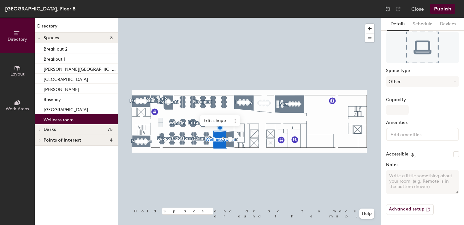
click at [419, 137] on input at bounding box center [417, 134] width 57 height 8
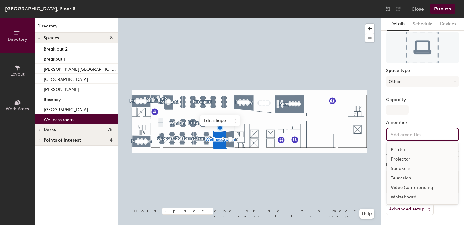
scroll to position [0, 0]
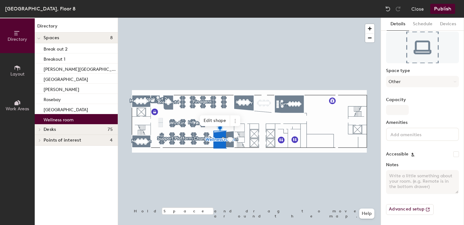
click at [423, 99] on label "Capacity" at bounding box center [422, 99] width 73 height 5
click at [409, 105] on input "Capacity" at bounding box center [397, 110] width 23 height 10
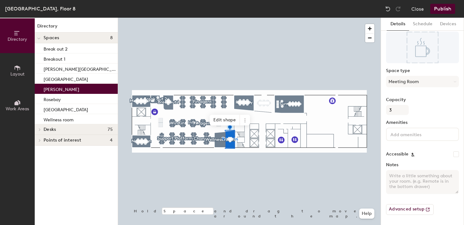
click at [410, 136] on input at bounding box center [417, 134] width 57 height 8
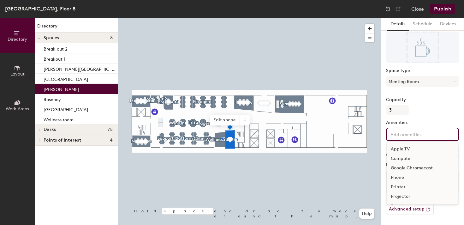
scroll to position [37, 0]
click at [400, 189] on div "Video Conferencing" at bounding box center [422, 187] width 71 height 9
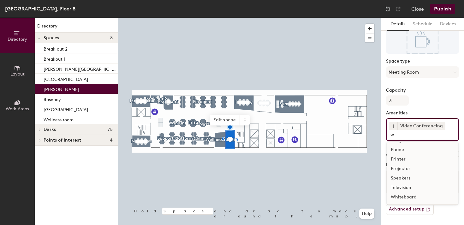
scroll to position [0, 0]
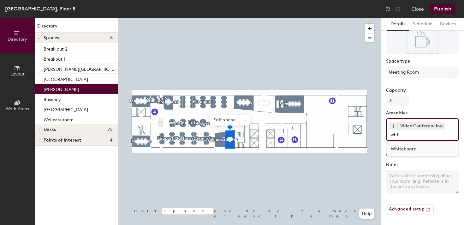
type input "whit"
click at [404, 145] on div "Whiteboard" at bounding box center [422, 148] width 71 height 9
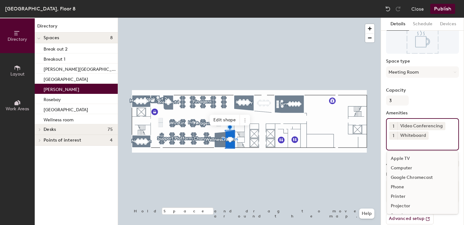
click at [343, 18] on div at bounding box center [249, 18] width 263 height 0
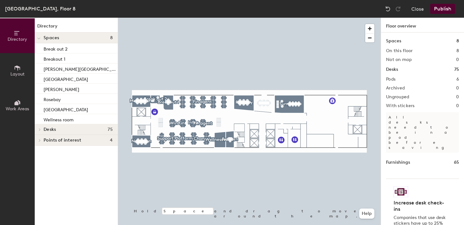
click at [440, 7] on button "Publish" at bounding box center [442, 9] width 25 height 10
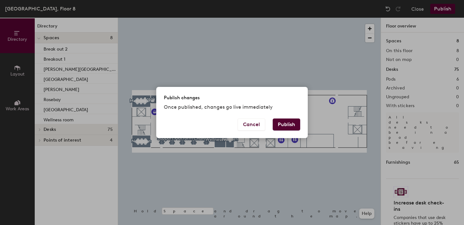
click at [282, 122] on button "Publish" at bounding box center [286, 124] width 27 height 12
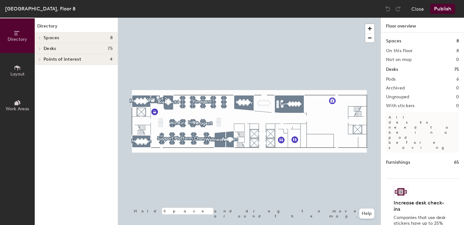
click at [19, 69] on icon at bounding box center [17, 67] width 7 height 7
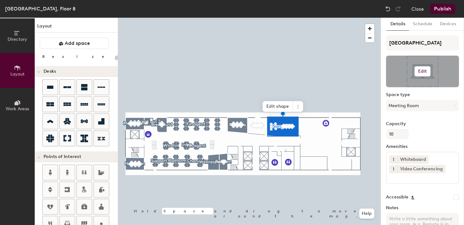
click at [419, 69] on h6 "Edit" at bounding box center [422, 71] width 9 height 5
click at [405, 87] on input "file" at bounding box center [427, 89] width 72 height 9
click at [407, 74] on div at bounding box center [422, 72] width 73 height 32
click at [423, 73] on h6 "Edit" at bounding box center [422, 71] width 9 height 5
click at [403, 88] on input "file" at bounding box center [427, 89] width 72 height 9
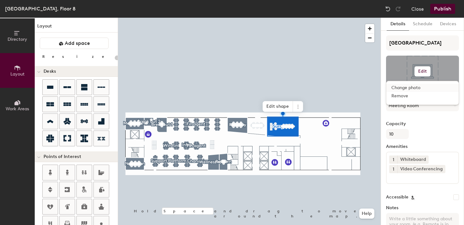
click at [414, 88] on input "file" at bounding box center [427, 89] width 72 height 9
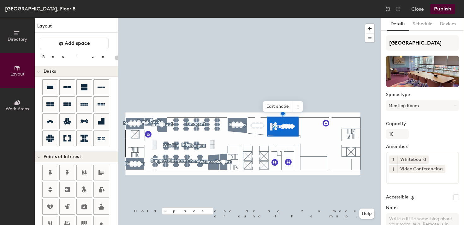
click at [440, 9] on button "Publish" at bounding box center [442, 9] width 25 height 10
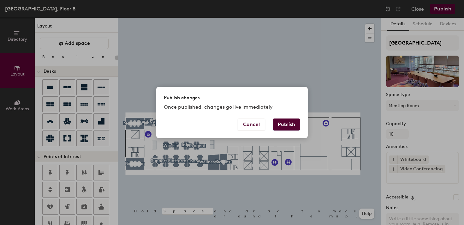
click at [281, 125] on button "Publish" at bounding box center [286, 124] width 27 height 12
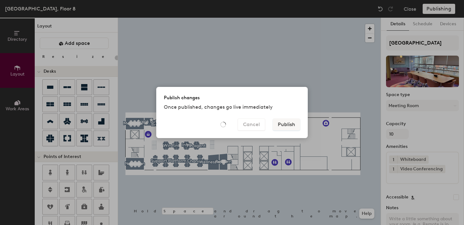
type input "20"
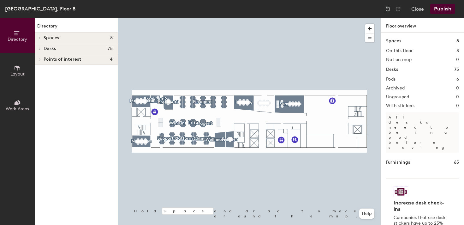
click at [11, 69] on button "Layout" at bounding box center [17, 70] width 35 height 35
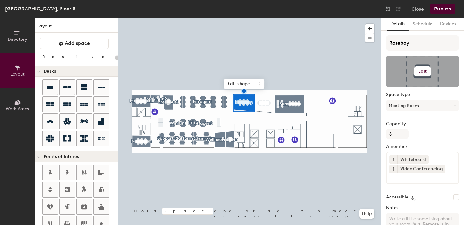
click at [422, 71] on h6 "Edit" at bounding box center [422, 71] width 9 height 5
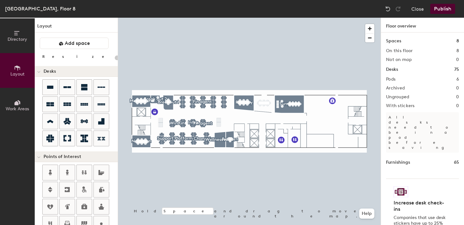
click at [140, 18] on div at bounding box center [249, 18] width 263 height 0
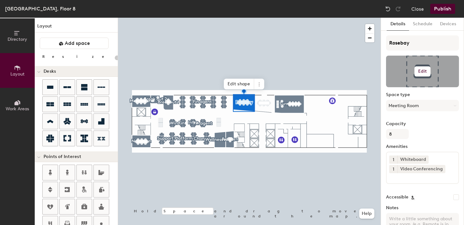
click at [421, 69] on h6 "Edit" at bounding box center [422, 71] width 9 height 5
click at [405, 86] on input "file" at bounding box center [427, 89] width 72 height 9
click at [424, 68] on button "Edit" at bounding box center [422, 71] width 16 height 10
click at [399, 89] on input "file" at bounding box center [427, 89] width 72 height 9
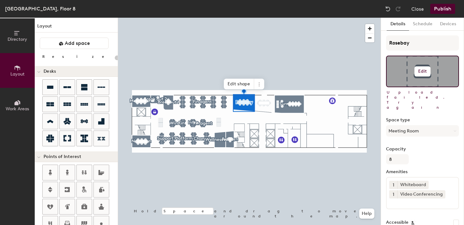
click at [421, 69] on h6 "Edit" at bounding box center [422, 71] width 9 height 5
click at [399, 89] on input "file" at bounding box center [427, 89] width 72 height 9
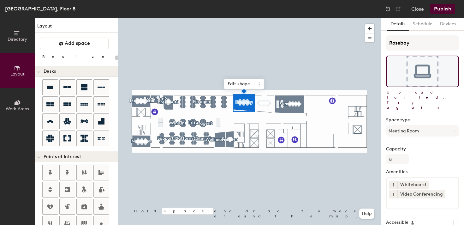
click at [416, 93] on span "Upload failed. Try again" at bounding box center [423, 100] width 72 height 20
click at [414, 10] on button "Close" at bounding box center [417, 9] width 13 height 10
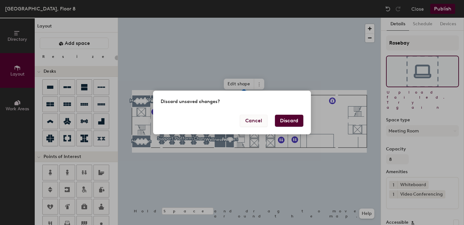
click at [247, 115] on button "Cancel" at bounding box center [253, 121] width 27 height 12
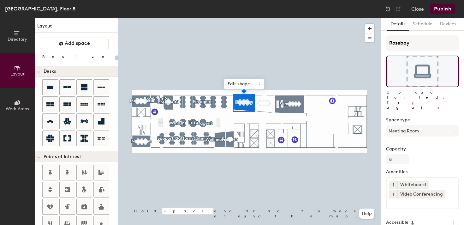
click at [437, 10] on button "Publish" at bounding box center [442, 9] width 25 height 10
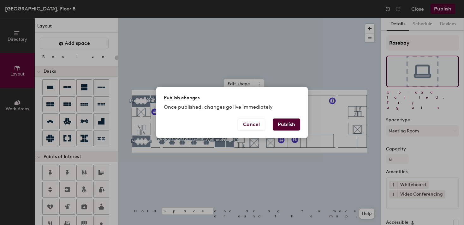
click at [293, 123] on button "Publish" at bounding box center [286, 124] width 27 height 12
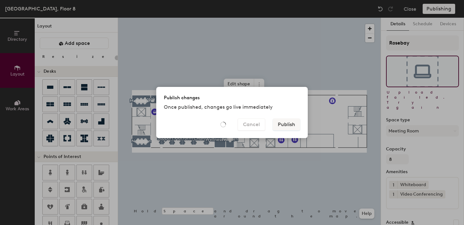
type input "20"
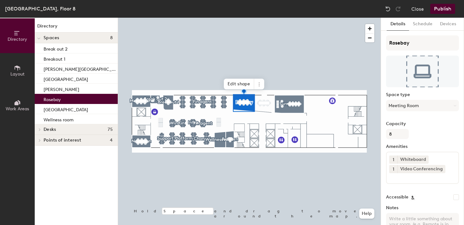
click at [451, 6] on button "Publish" at bounding box center [442, 9] width 25 height 10
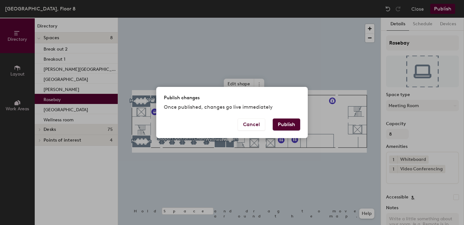
click at [289, 124] on button "Publish" at bounding box center [286, 124] width 27 height 12
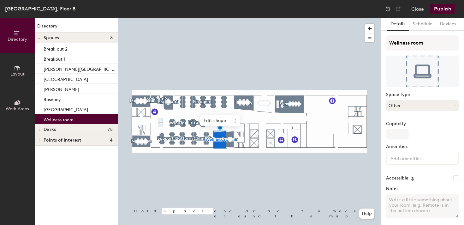
click at [401, 107] on button "Other" at bounding box center [422, 105] width 73 height 11
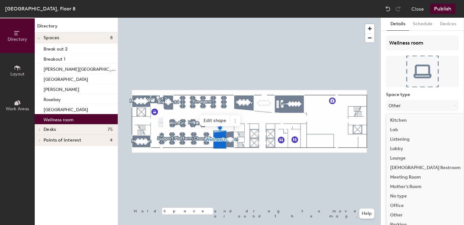
scroll to position [122, 0]
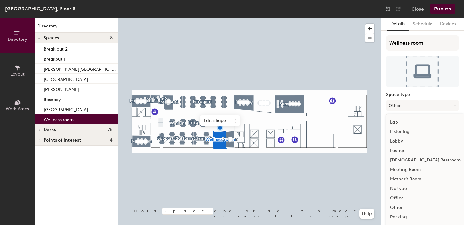
click at [440, 8] on button "Publish" at bounding box center [442, 9] width 25 height 10
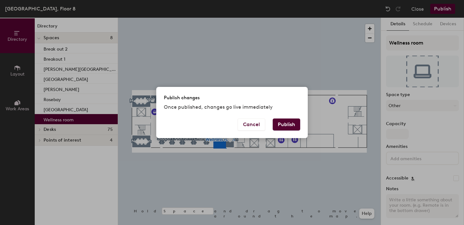
click at [281, 123] on button "Publish" at bounding box center [286, 124] width 27 height 12
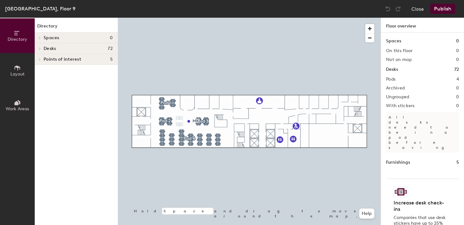
click at [23, 64] on button "Layout" at bounding box center [17, 70] width 35 height 35
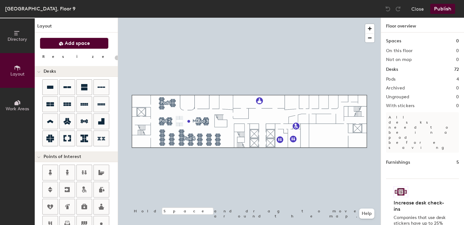
click at [73, 40] on span "Add space" at bounding box center [77, 43] width 25 height 6
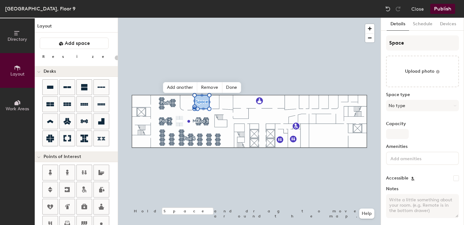
type input "20"
click at [404, 41] on input "Space" at bounding box center [422, 42] width 73 height 15
type input "CL"
type input "20"
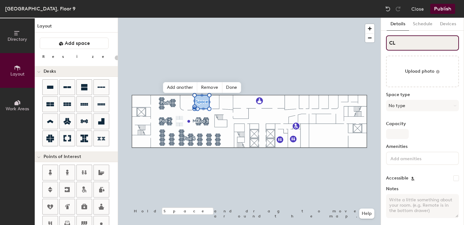
type input "CLI"
type input "20"
type input "C"
type input "20"
type input "Clif"
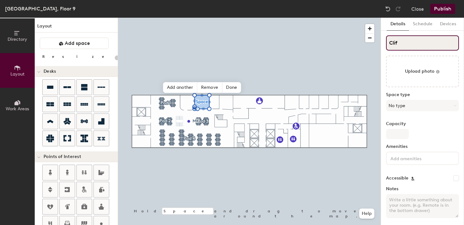
type input "20"
type input "[PERSON_NAME]"
type input "20"
type input "[PERSON_NAME]"
type input "20"
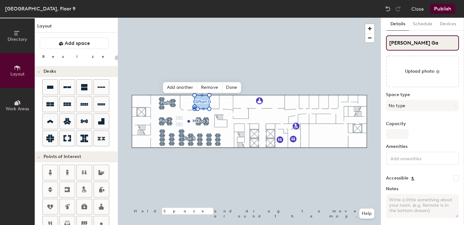
type input "[PERSON_NAME]"
type input "20"
type input "[PERSON_NAME][GEOGRAPHIC_DATA]"
type input "20"
type input "[PERSON_NAME][GEOGRAPHIC_DATA]"
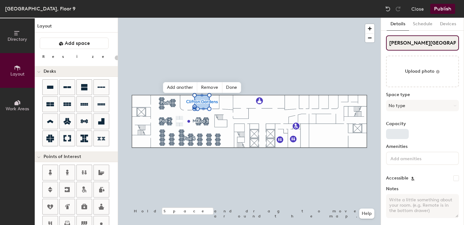
scroll to position [3, 0]
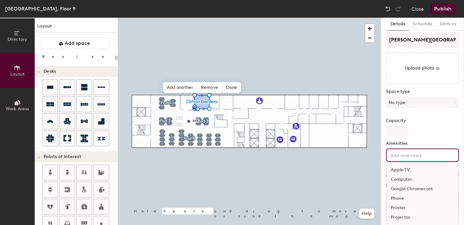
click at [397, 157] on input at bounding box center [417, 155] width 57 height 8
click at [406, 212] on div "Video Conferencing" at bounding box center [422, 207] width 71 height 9
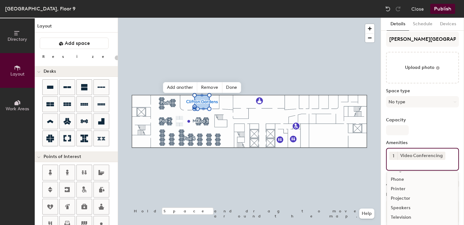
scroll to position [13, 0]
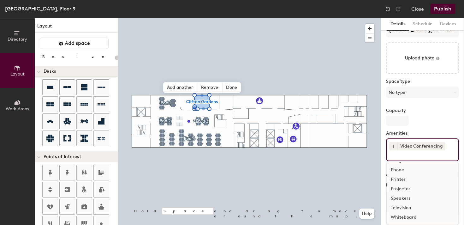
click at [400, 216] on div "Whiteboard" at bounding box center [422, 216] width 71 height 9
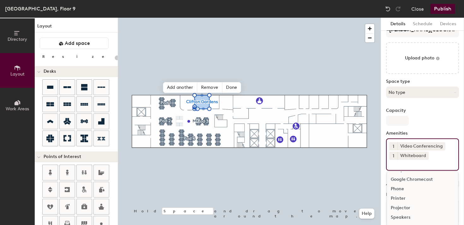
click at [399, 91] on button "No type" at bounding box center [422, 91] width 73 height 11
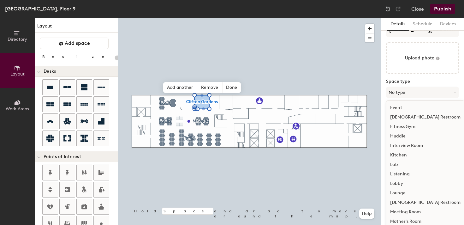
scroll to position [141, 0]
click at [408, 135] on div "Meeting Room" at bounding box center [425, 136] width 78 height 9
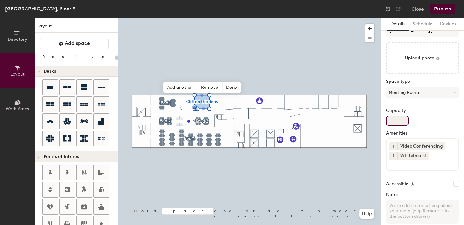
click at [395, 117] on input "Capacity" at bounding box center [397, 120] width 23 height 10
type input "20"
type input "6"
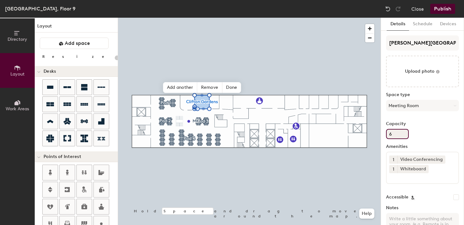
type input "20"
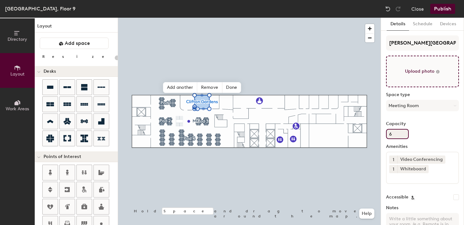
scroll to position [22, 0]
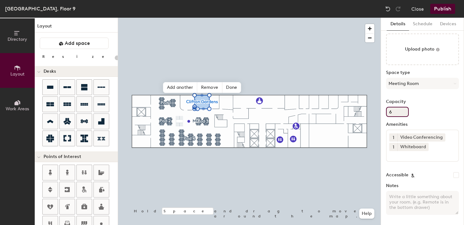
type input "6"
click at [443, 10] on button "Publish" at bounding box center [442, 9] width 25 height 10
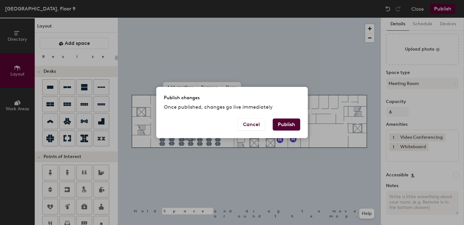
click at [293, 123] on button "Publish" at bounding box center [286, 124] width 27 height 12
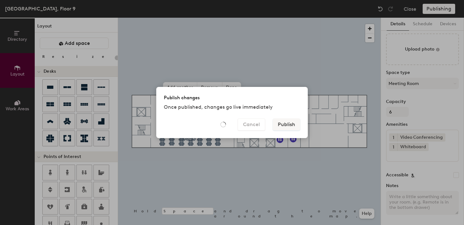
type input "20"
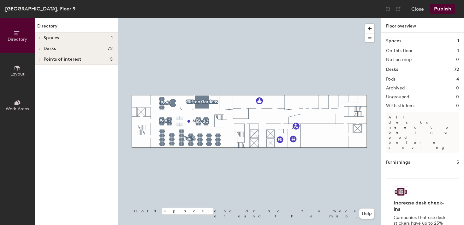
click at [216, 18] on div at bounding box center [249, 18] width 263 height 0
click at [21, 72] on span "Layout" at bounding box center [17, 73] width 14 height 5
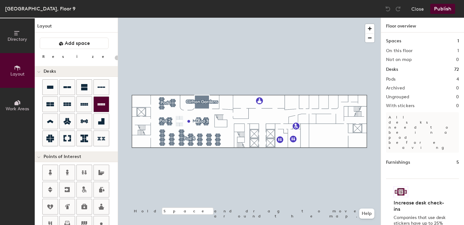
click at [201, 18] on div at bounding box center [249, 18] width 263 height 0
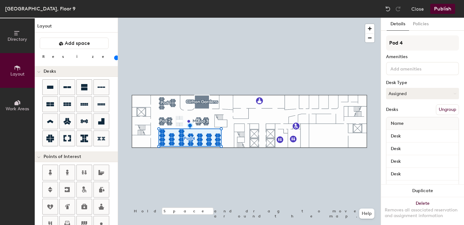
click at [449, 108] on button "Ungroup" at bounding box center [447, 109] width 23 height 11
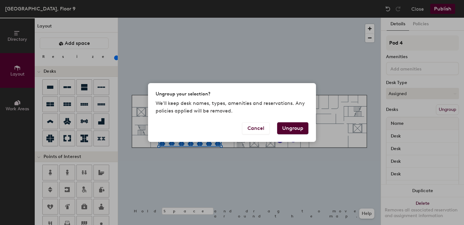
click at [290, 126] on button "Ungroup" at bounding box center [292, 128] width 31 height 12
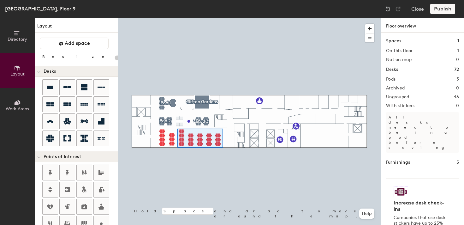
type input "100"
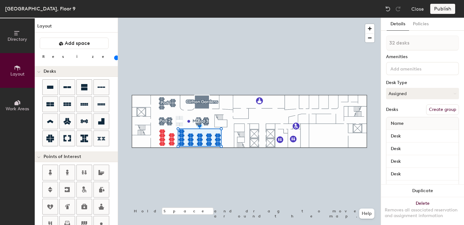
click at [442, 109] on button "Create group" at bounding box center [442, 109] width 33 height 11
click at [407, 43] on input "Pod 4" at bounding box center [422, 42] width 73 height 15
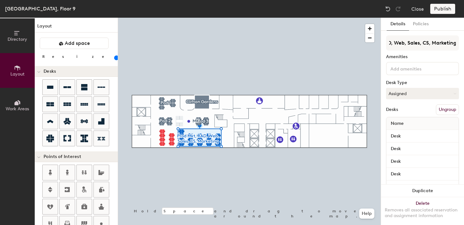
type input "Prod Mkt, RAD, Web, Sales, CS, Marketing"
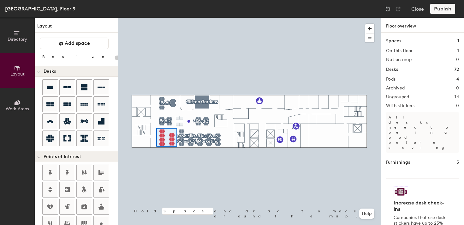
type input "100"
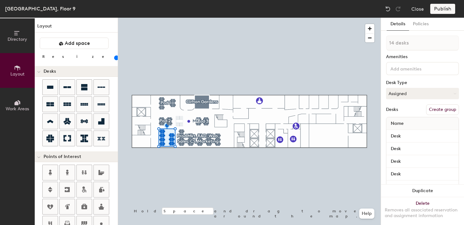
click at [434, 108] on button "Create group" at bounding box center [442, 109] width 33 height 11
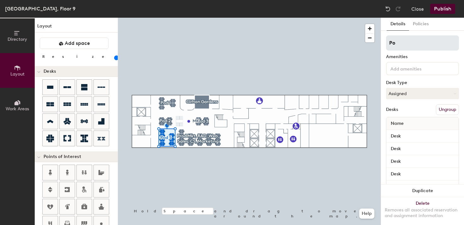
type input "P"
type input "AI Group"
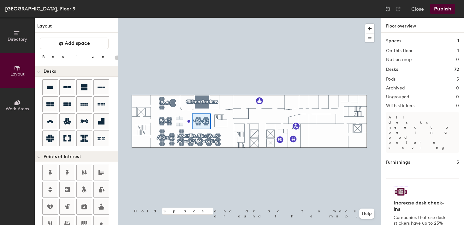
type input "100"
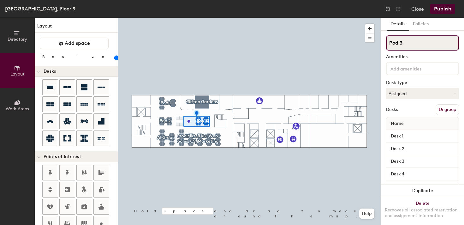
click at [403, 40] on input "Pod 3" at bounding box center [422, 42] width 73 height 15
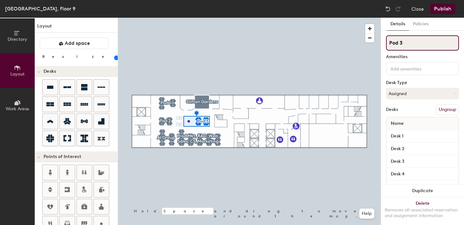
paste input "Growth"
type input "Growth"
click at [255, 18] on div at bounding box center [249, 18] width 263 height 0
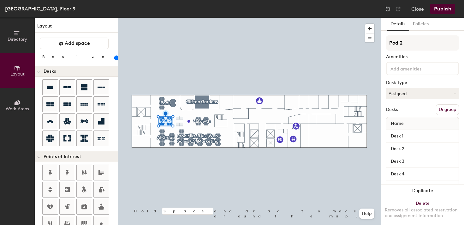
click at [450, 108] on button "Ungroup" at bounding box center [447, 109] width 23 height 11
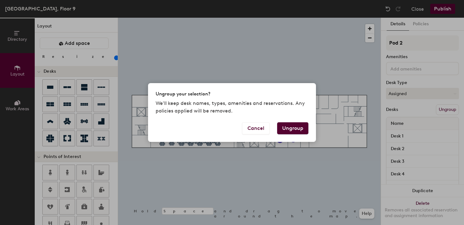
click at [292, 130] on button "Ungroup" at bounding box center [292, 128] width 31 height 12
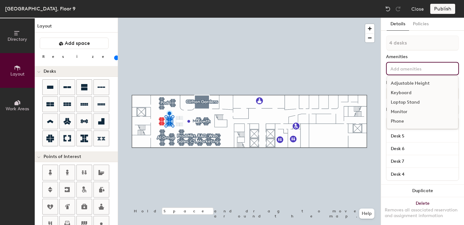
click at [407, 66] on input at bounding box center [417, 68] width 57 height 8
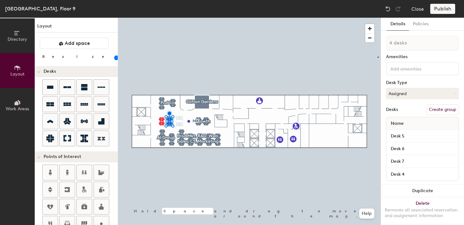
click at [377, 18] on div at bounding box center [249, 18] width 263 height 0
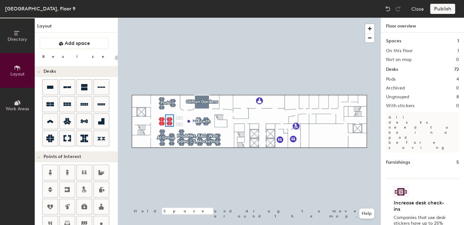
type input "100"
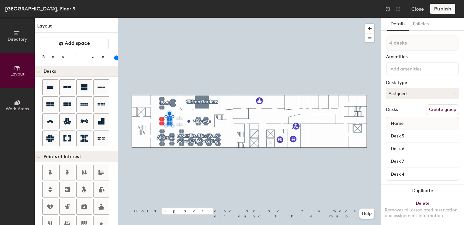
click at [436, 107] on button "Create group" at bounding box center [442, 109] width 33 height 11
type input "P"
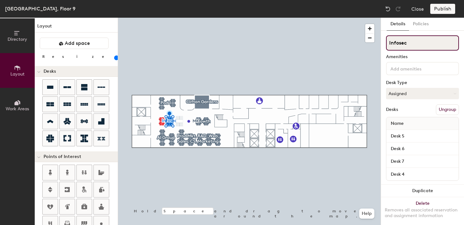
click at [398, 43] on input "Infosec" at bounding box center [422, 42] width 73 height 15
type input "Info sec"
click at [340, 18] on div at bounding box center [249, 18] width 263 height 0
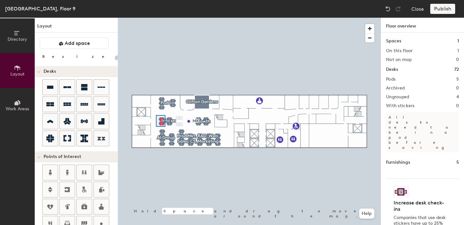
type input "100"
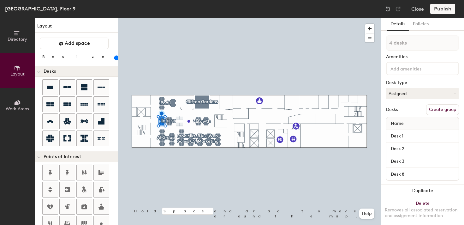
click at [434, 108] on button "Create group" at bounding box center [442, 109] width 33 height 11
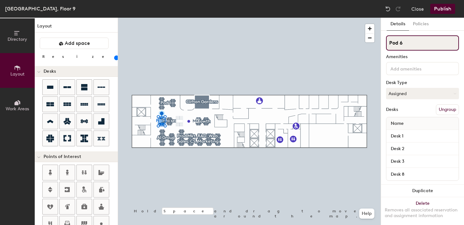
click at [396, 42] on input "Pod 6" at bounding box center [422, 42] width 73 height 15
type input "Overflow"
click at [231, 18] on div at bounding box center [249, 18] width 263 height 0
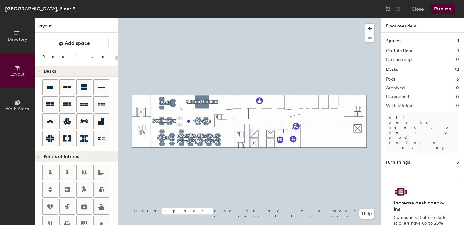
click at [165, 18] on div at bounding box center [249, 18] width 263 height 0
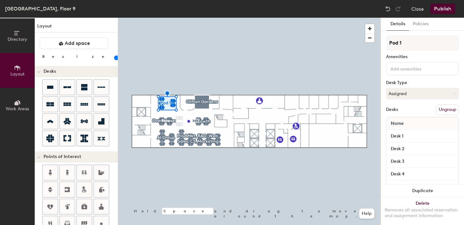
click at [456, 112] on button "Ungroup" at bounding box center [447, 109] width 23 height 11
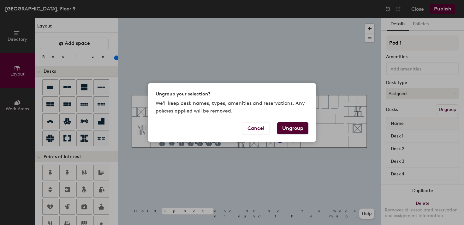
click at [297, 130] on button "Ungroup" at bounding box center [292, 128] width 31 height 12
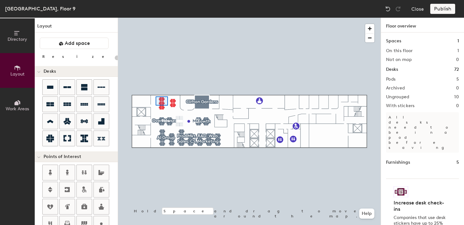
type input "100"
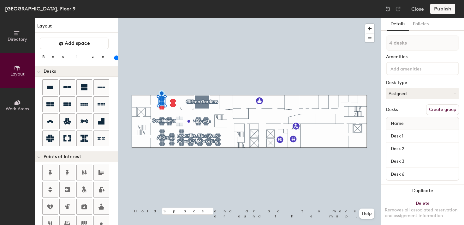
click at [432, 111] on button "Create group" at bounding box center [442, 109] width 33 height 11
type input "P"
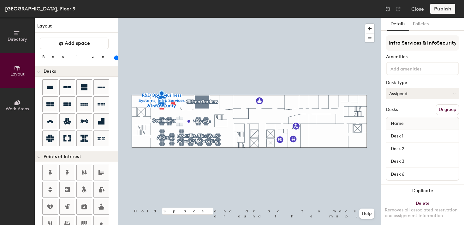
type input "R&D Ops & Business Systems, Infra Services & InfoSecurity"
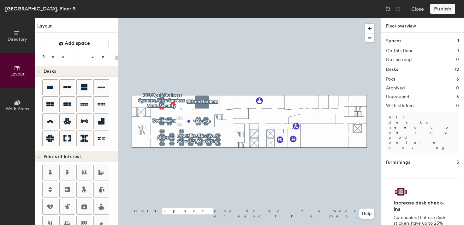
click at [444, 6] on div "Publish" at bounding box center [444, 9] width 29 height 10
click at [443, 9] on div "Publish" at bounding box center [444, 9] width 29 height 10
click at [157, 18] on div at bounding box center [249, 18] width 263 height 0
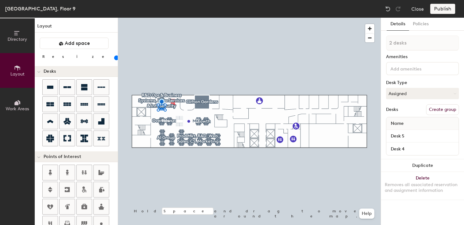
click at [438, 111] on button "Create group" at bounding box center [442, 109] width 33 height 11
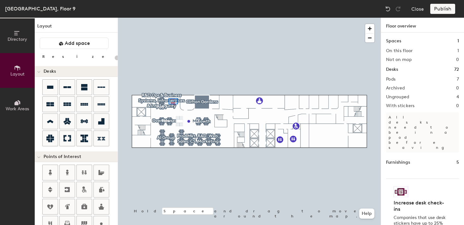
click at [168, 18] on div at bounding box center [249, 18] width 263 height 0
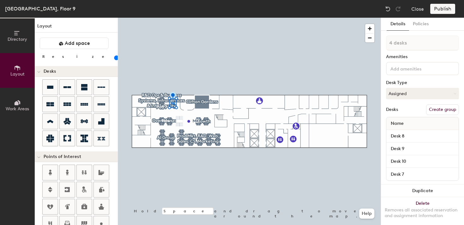
click at [438, 111] on button "Create group" at bounding box center [442, 109] width 33 height 11
click at [342, 18] on div at bounding box center [249, 18] width 263 height 0
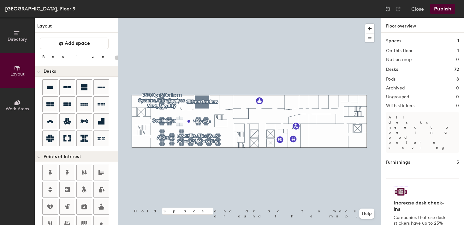
click at [210, 18] on div at bounding box center [249, 18] width 263 height 0
click at [447, 6] on button "Publish" at bounding box center [442, 9] width 25 height 10
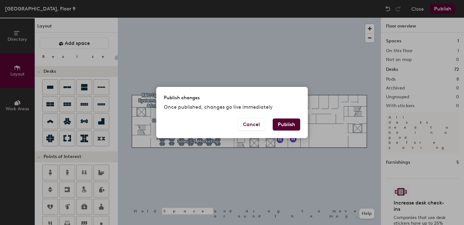
click at [288, 121] on button "Publish" at bounding box center [286, 124] width 27 height 12
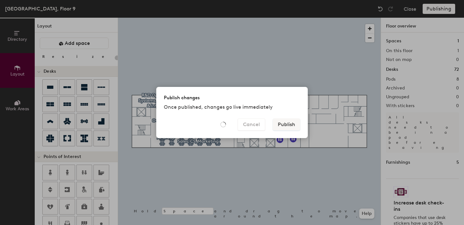
type input "20"
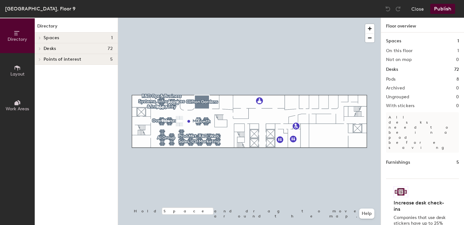
click at [16, 70] on icon at bounding box center [17, 67] width 7 height 7
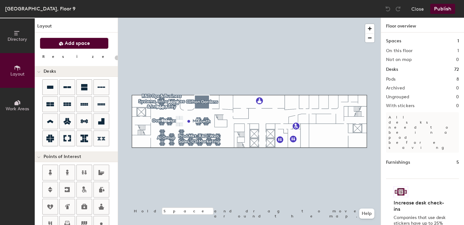
click at [76, 39] on button "Add space" at bounding box center [74, 43] width 69 height 11
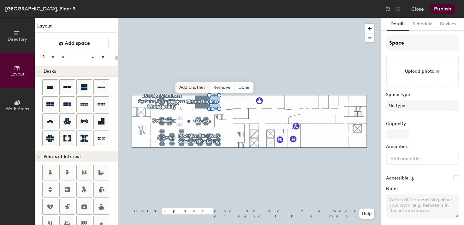
click at [193, 87] on span "Add another" at bounding box center [192, 87] width 34 height 11
click at [204, 88] on span "Add another" at bounding box center [204, 87] width 34 height 11
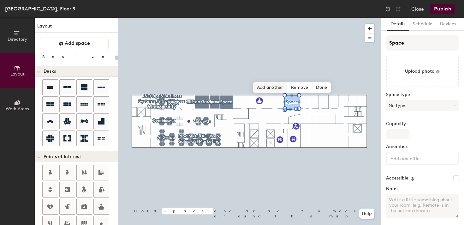
click at [269, 86] on span "Add another" at bounding box center [270, 87] width 34 height 11
click at [286, 87] on span "Add another" at bounding box center [282, 87] width 34 height 11
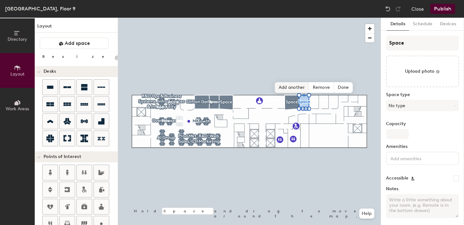
click at [293, 86] on span "Add another" at bounding box center [292, 87] width 34 height 11
click at [304, 88] on span "Add another" at bounding box center [302, 87] width 34 height 11
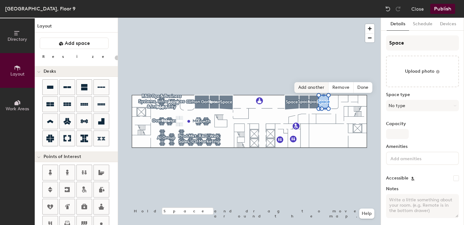
click at [304, 84] on span "Add another" at bounding box center [311, 87] width 34 height 11
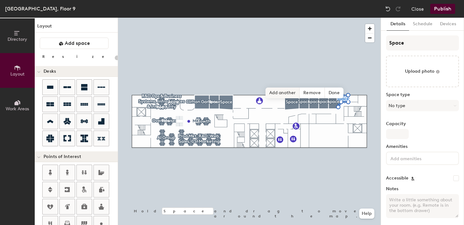
click at [281, 91] on span "Add another" at bounding box center [282, 92] width 34 height 11
click at [296, 92] on span "Add another" at bounding box center [292, 92] width 34 height 11
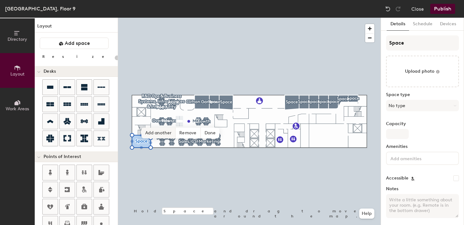
click at [162, 133] on span "Add another" at bounding box center [158, 132] width 34 height 11
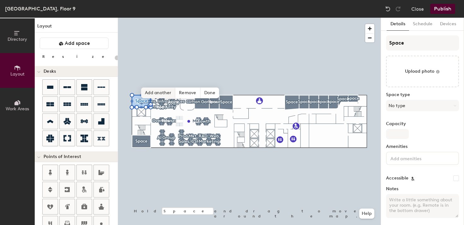
click at [151, 93] on span "Add another" at bounding box center [158, 92] width 34 height 11
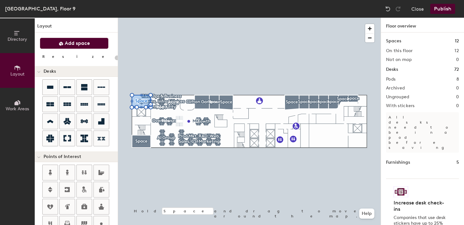
type input "20"
click at [15, 68] on icon at bounding box center [18, 67] width 6 height 5
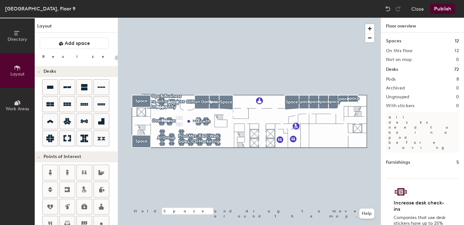
click at [15, 37] on span "Directory" at bounding box center [18, 39] width 20 height 5
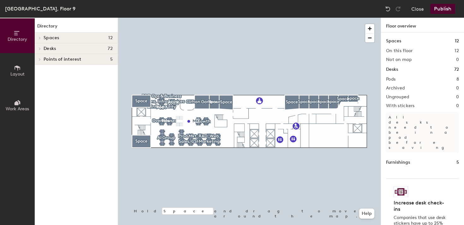
click at [73, 37] on h4 "Spaces 12" at bounding box center [78, 37] width 69 height 5
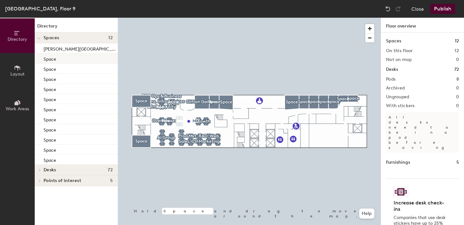
click at [64, 60] on div "Space" at bounding box center [76, 58] width 83 height 10
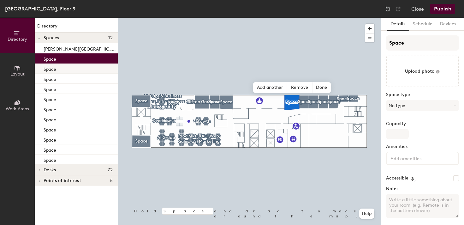
click at [66, 68] on div "Space" at bounding box center [76, 68] width 83 height 10
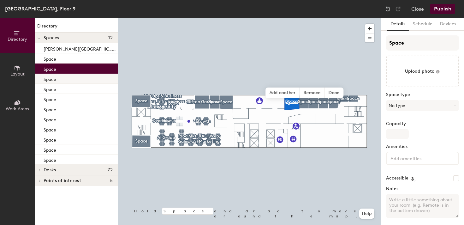
click at [67, 78] on div "Space" at bounding box center [76, 79] width 83 height 10
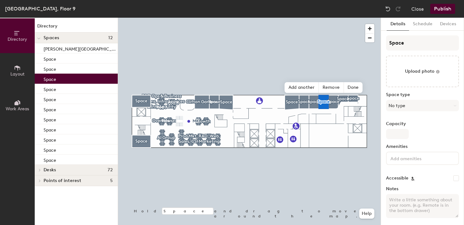
click at [67, 83] on div "Space" at bounding box center [76, 79] width 83 height 10
click at [56, 158] on div "Space" at bounding box center [76, 159] width 83 height 10
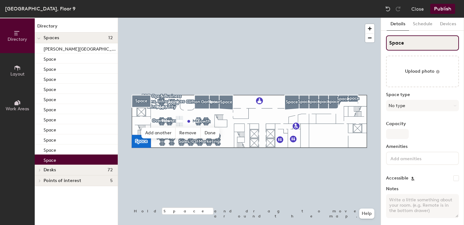
click at [396, 44] on input "Space" at bounding box center [422, 42] width 73 height 15
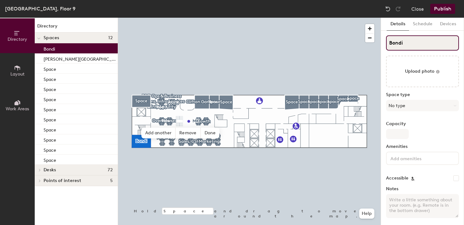
type input "Bondi"
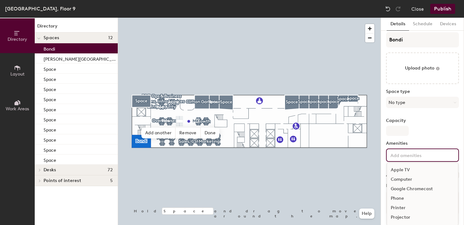
click at [403, 159] on div "Apple TV Computer Google Chromecast Phone Printer Projector Speakers Television…" at bounding box center [422, 154] width 73 height 13
click at [399, 210] on div "Video Conferencing" at bounding box center [422, 208] width 71 height 9
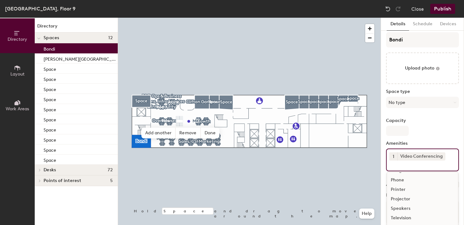
scroll to position [13, 0]
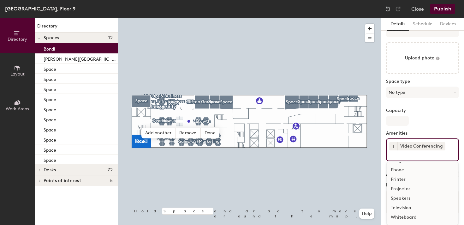
click at [399, 217] on div "Whiteboard" at bounding box center [422, 216] width 71 height 9
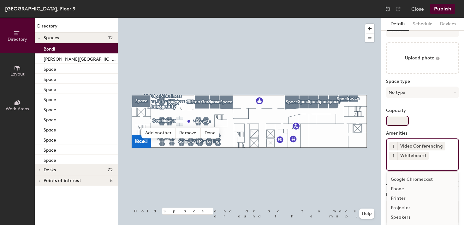
click at [394, 117] on input "Capacity" at bounding box center [397, 120] width 23 height 10
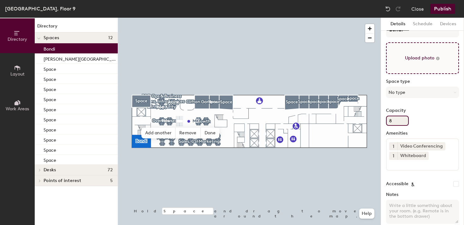
scroll to position [0, 0]
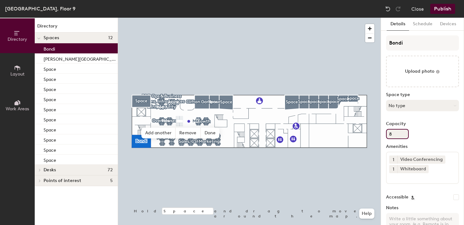
type input "8"
click at [392, 103] on button "No type" at bounding box center [422, 105] width 73 height 11
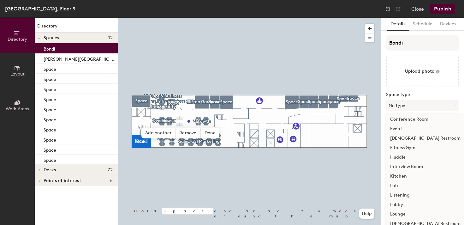
scroll to position [141, 0]
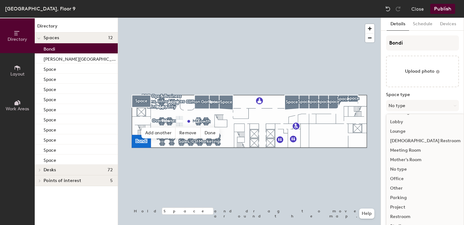
click at [405, 150] on div "Meeting Room" at bounding box center [425, 149] width 78 height 9
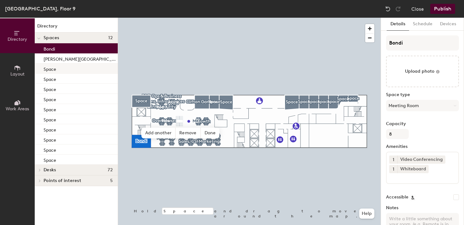
click at [58, 68] on div "Space" at bounding box center [76, 68] width 83 height 10
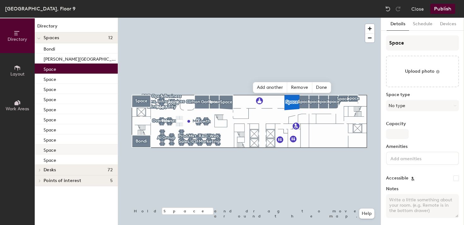
click at [58, 151] on div "Space" at bounding box center [76, 149] width 83 height 10
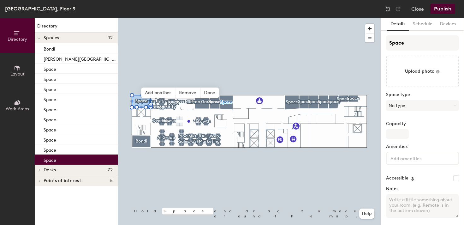
click at [60, 160] on div "Space" at bounding box center [76, 159] width 83 height 10
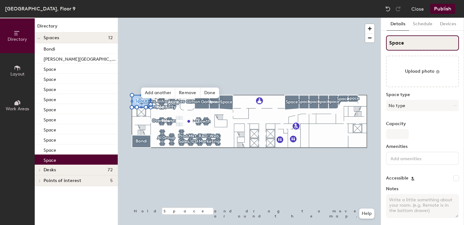
click at [397, 39] on input "Space" at bounding box center [422, 42] width 73 height 15
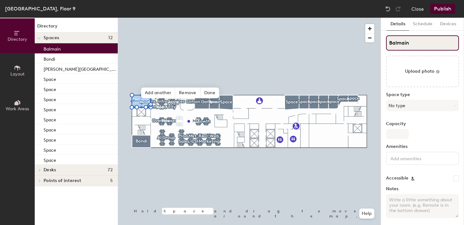
scroll to position [3, 0]
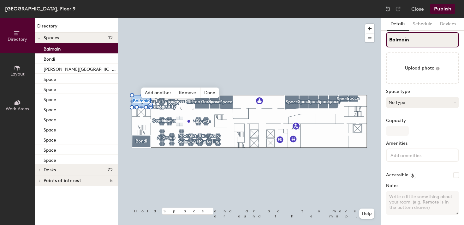
type input "Balmain"
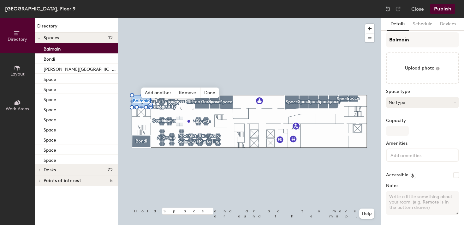
click at [399, 103] on button "No type" at bounding box center [422, 102] width 73 height 11
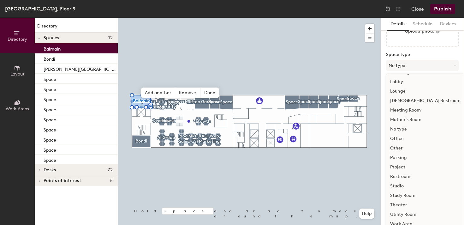
scroll to position [47, 0]
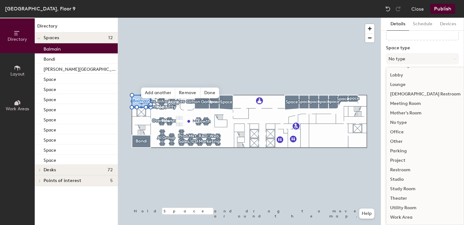
click at [403, 103] on div "Meeting Room" at bounding box center [425, 103] width 78 height 9
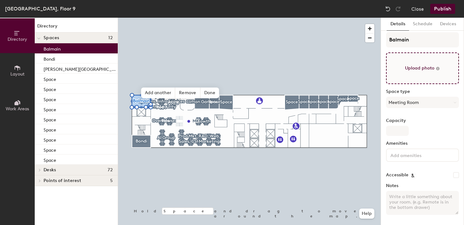
scroll to position [0, 0]
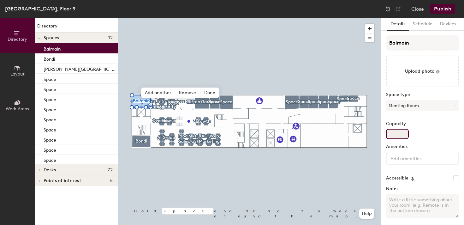
click at [398, 130] on input "Capacity" at bounding box center [397, 134] width 23 height 10
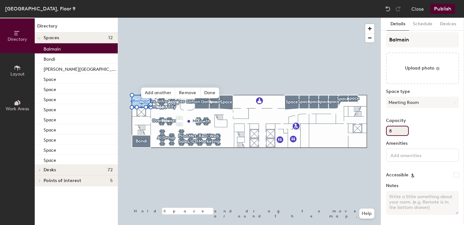
type input "8"
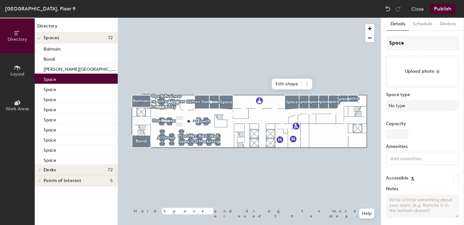
click at [58, 80] on div "Space" at bounding box center [76, 79] width 83 height 10
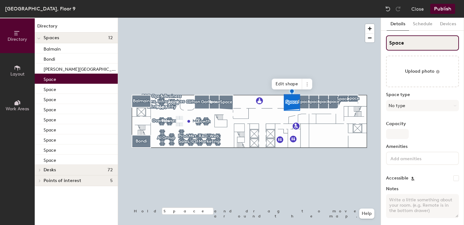
click at [407, 38] on input "Space" at bounding box center [422, 42] width 73 height 15
type input "Manly"
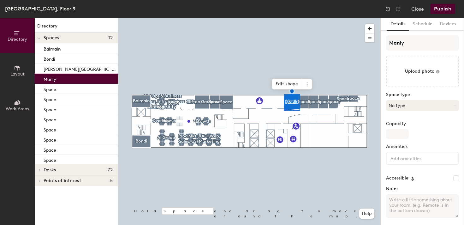
click at [395, 108] on button "No type" at bounding box center [422, 105] width 73 height 11
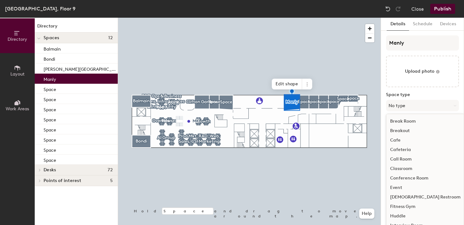
scroll to position [141, 0]
click at [400, 150] on div "Meeting Room" at bounding box center [425, 149] width 78 height 9
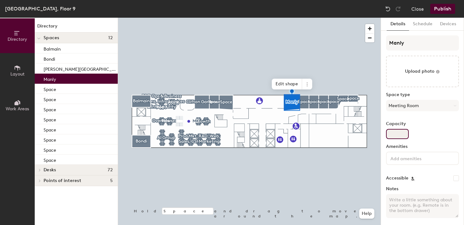
click at [393, 134] on input "Capacity" at bounding box center [397, 134] width 23 height 10
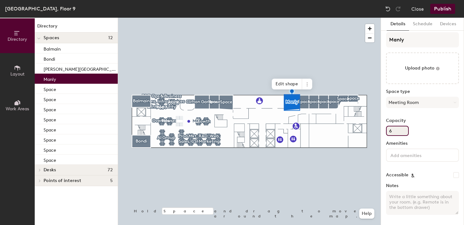
type input "6"
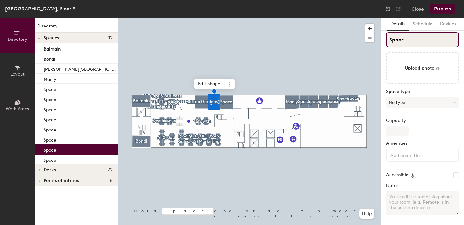
click at [401, 36] on input "Space" at bounding box center [422, 39] width 73 height 15
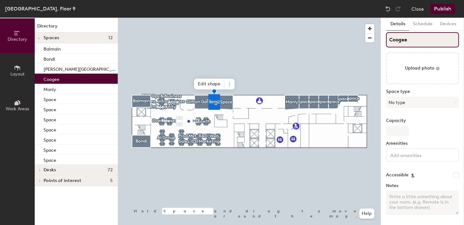
type input "Coogee"
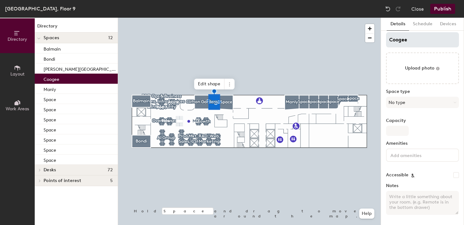
click at [230, 18] on div at bounding box center [249, 18] width 263 height 0
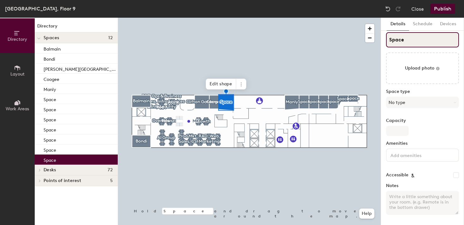
click at [397, 37] on input "Space" at bounding box center [422, 39] width 73 height 15
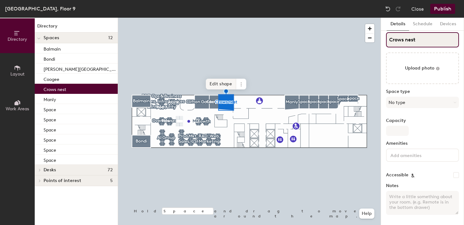
type input "Crows nest"
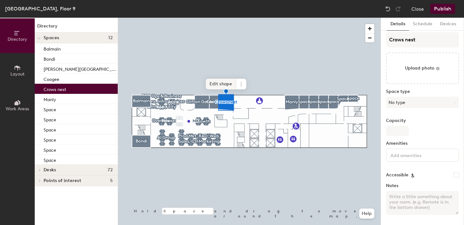
click at [199, 18] on div at bounding box center [249, 18] width 263 height 0
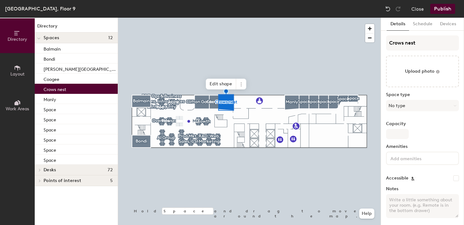
scroll to position [3, 0]
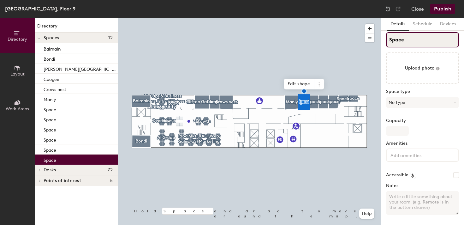
click at [397, 42] on input "Space" at bounding box center [422, 39] width 73 height 15
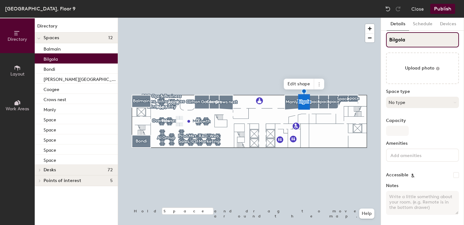
type input "Bilgola"
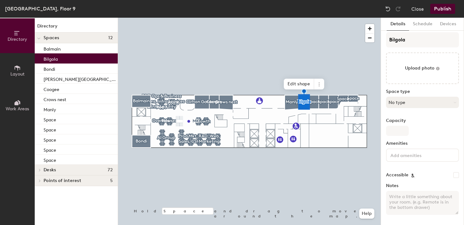
click at [397, 102] on button "No type" at bounding box center [422, 102] width 73 height 11
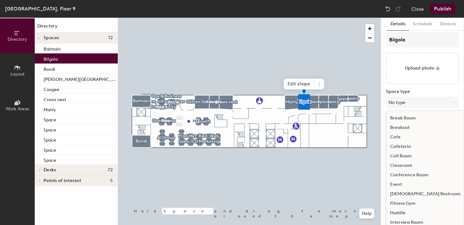
scroll to position [141, 0]
click at [405, 146] on div "Meeting Room" at bounding box center [425, 146] width 78 height 9
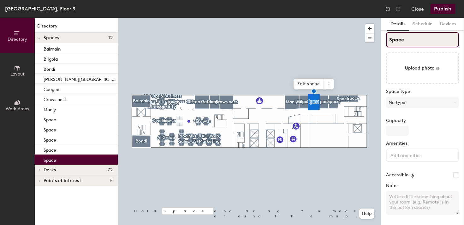
click at [394, 37] on input "Space" at bounding box center [422, 39] width 73 height 15
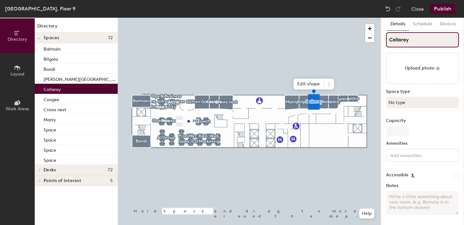
type input "Collaroy"
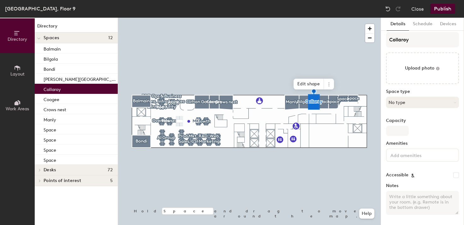
click at [397, 98] on button "No type" at bounding box center [422, 102] width 73 height 11
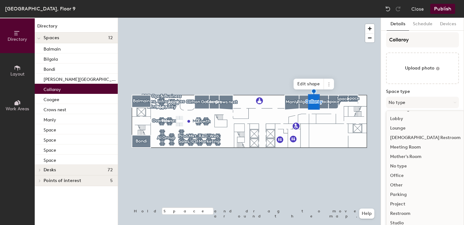
click at [405, 146] on div "Meeting Room" at bounding box center [425, 146] width 78 height 9
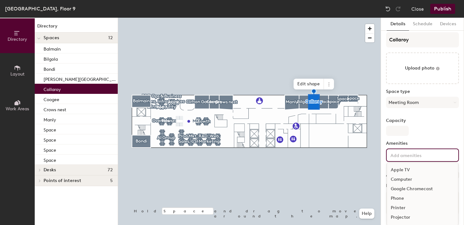
click at [405, 154] on input at bounding box center [417, 155] width 57 height 8
click at [397, 208] on div "Video Conferencing" at bounding box center [422, 208] width 71 height 9
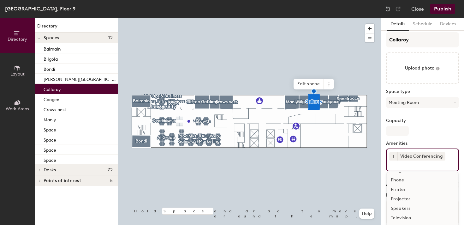
scroll to position [28, 0]
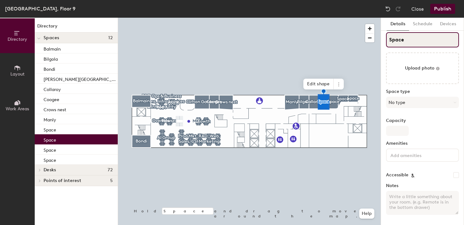
click at [393, 39] on input "Space" at bounding box center [422, 39] width 73 height 15
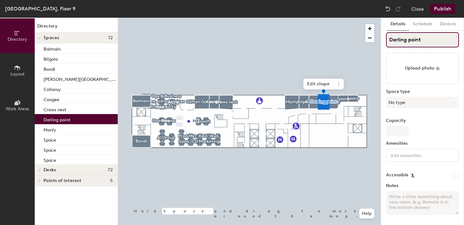
type input "Darling point"
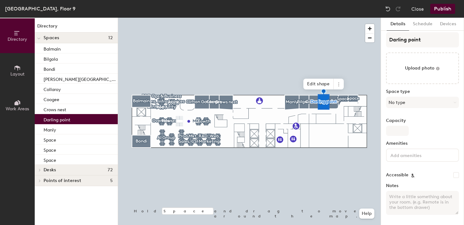
click at [333, 18] on div at bounding box center [249, 18] width 263 height 0
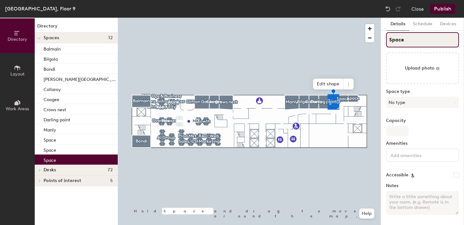
click at [392, 42] on input "Space" at bounding box center [422, 39] width 73 height 15
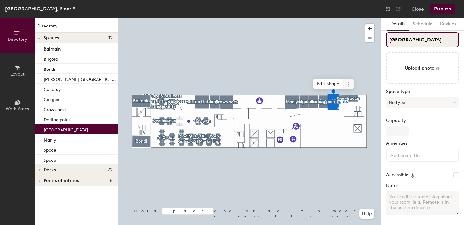
type input "Dover Heights"
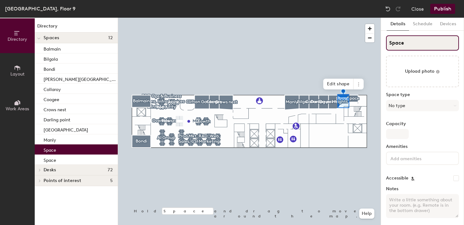
click at [405, 42] on input "Space" at bounding box center [422, 42] width 73 height 15
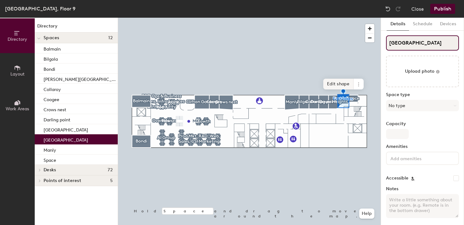
type input "East lakes"
click at [354, 18] on div at bounding box center [249, 18] width 263 height 0
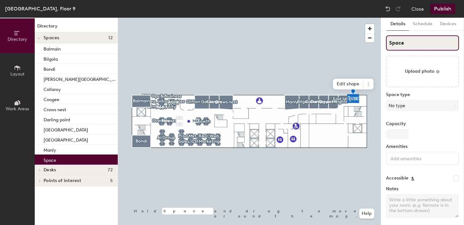
click at [395, 40] on input "Space" at bounding box center [422, 42] width 73 height 15
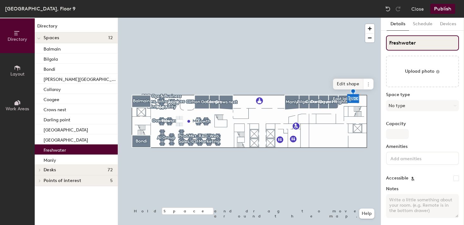
type input "Freshwater"
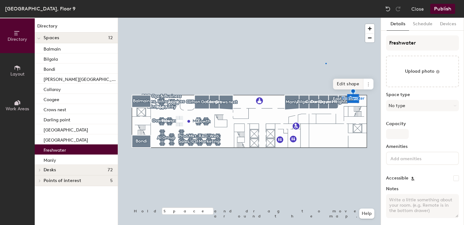
click at [325, 18] on div at bounding box center [249, 18] width 263 height 0
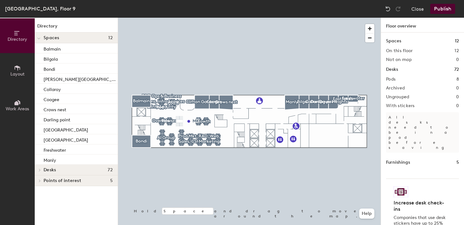
click at [15, 71] on span "Layout" at bounding box center [17, 73] width 14 height 5
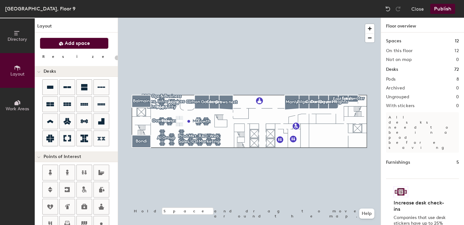
click at [72, 38] on button "Add space" at bounding box center [74, 43] width 69 height 11
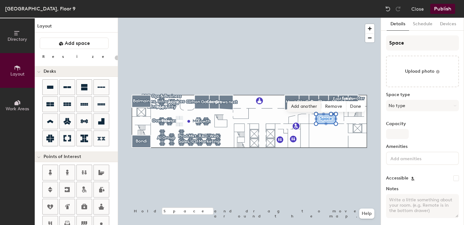
click at [303, 107] on span "Add another" at bounding box center [304, 106] width 34 height 11
click at [294, 103] on span "Add another" at bounding box center [291, 106] width 34 height 11
click at [288, 105] on span "Add another" at bounding box center [281, 106] width 34 height 11
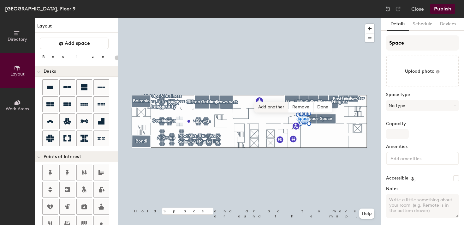
click at [279, 102] on span "Add another" at bounding box center [271, 107] width 34 height 11
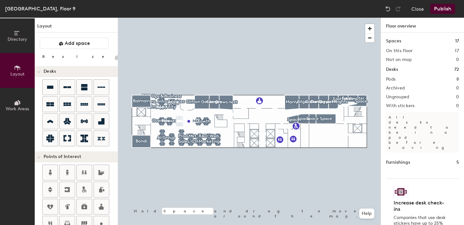
click at [442, 9] on button "Publish" at bounding box center [442, 9] width 25 height 10
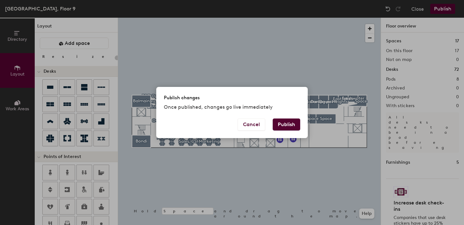
click at [281, 120] on button "Publish" at bounding box center [286, 124] width 27 height 12
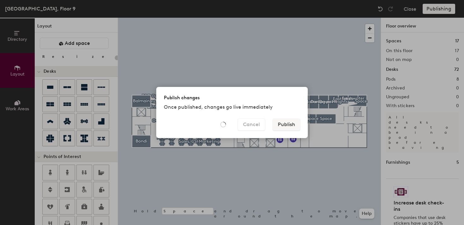
type input "20"
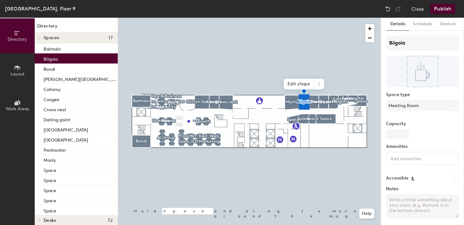
click at [442, 11] on button "Publish" at bounding box center [442, 9] width 25 height 10
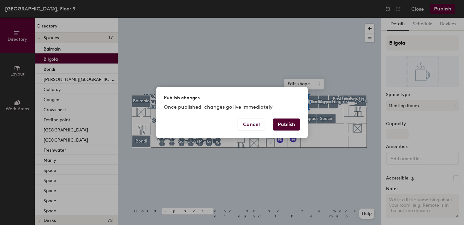
click at [291, 121] on button "Publish" at bounding box center [286, 124] width 27 height 12
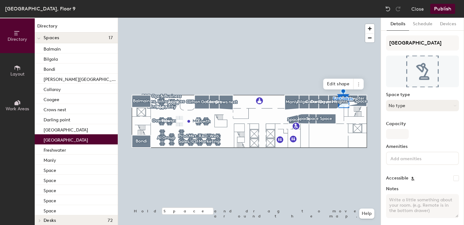
click at [402, 104] on button "No type" at bounding box center [422, 105] width 73 height 11
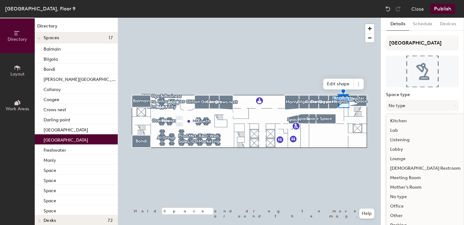
scroll to position [115, 0]
click at [403, 176] on div "Meeting Room" at bounding box center [425, 176] width 78 height 9
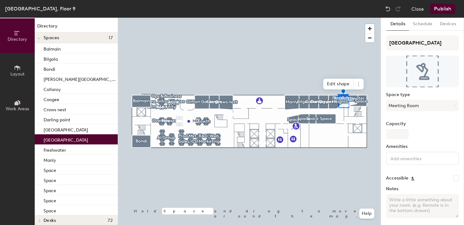
scroll to position [24, 0]
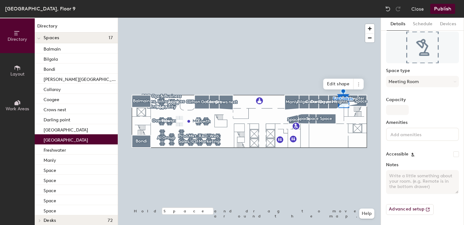
click at [438, 9] on button "Publish" at bounding box center [442, 9] width 25 height 10
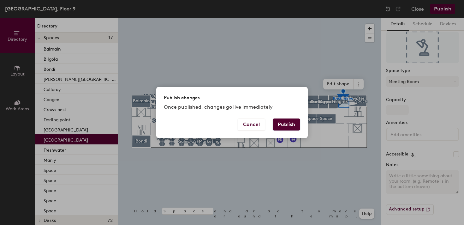
click at [289, 125] on button "Publish" at bounding box center [286, 124] width 27 height 12
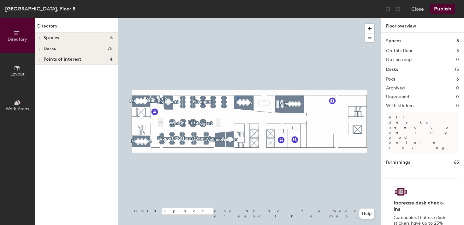
click at [237, 18] on div at bounding box center [249, 18] width 263 height 0
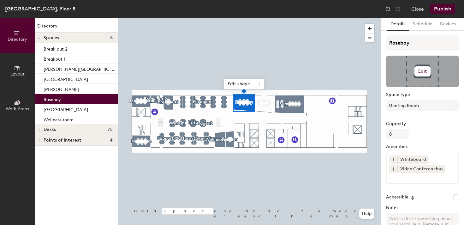
click at [420, 70] on h6 "Edit" at bounding box center [422, 71] width 9 height 5
click at [408, 85] on input "file" at bounding box center [427, 89] width 72 height 9
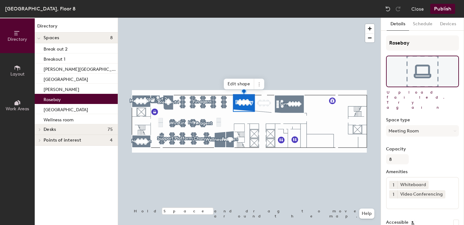
click at [411, 92] on span "Upload failed. Try again" at bounding box center [423, 100] width 72 height 20
click at [444, 22] on button "Devices" at bounding box center [448, 24] width 24 height 13
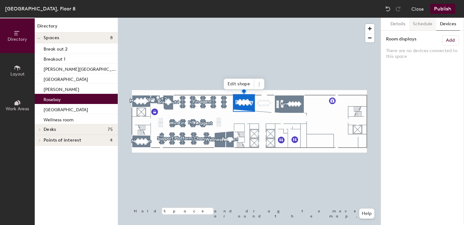
click at [420, 24] on button "Schedule" at bounding box center [422, 24] width 27 height 13
click at [400, 22] on button "Details" at bounding box center [398, 24] width 22 height 13
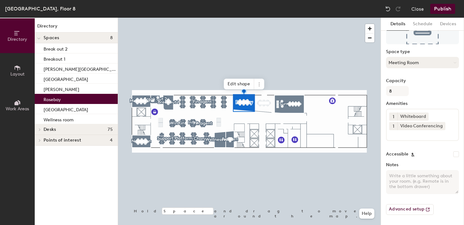
scroll to position [42, 0]
click at [400, 209] on button "Advanced setup" at bounding box center [410, 210] width 48 height 11
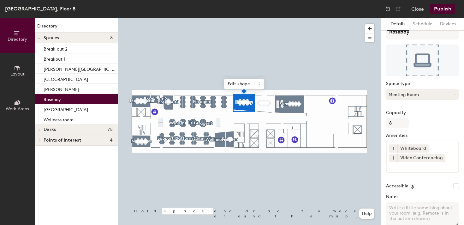
scroll to position [7, 0]
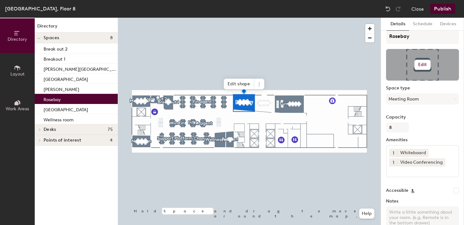
click at [417, 63] on button "Edit" at bounding box center [422, 65] width 16 height 10
click at [405, 80] on input "file" at bounding box center [427, 82] width 72 height 9
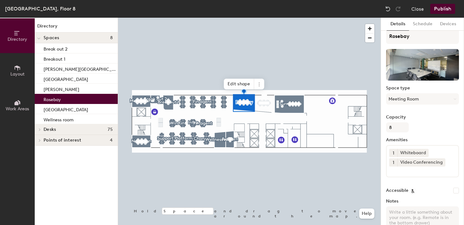
click at [445, 7] on button "Publish" at bounding box center [442, 9] width 25 height 10
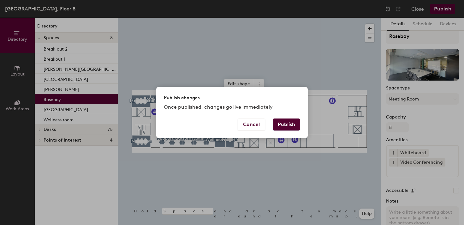
click at [282, 123] on button "Publish" at bounding box center [286, 124] width 27 height 12
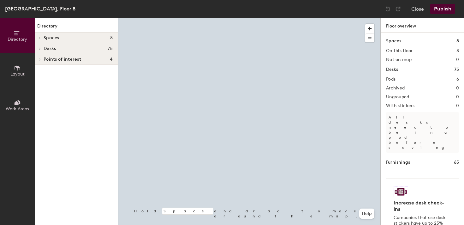
click at [62, 38] on h4 "Spaces 8" at bounding box center [78, 37] width 69 height 5
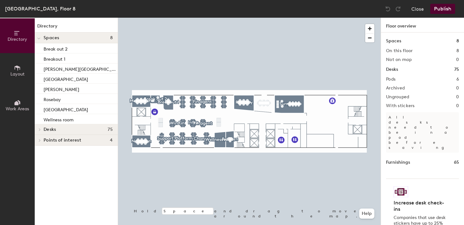
click at [19, 66] on icon at bounding box center [17, 67] width 7 height 7
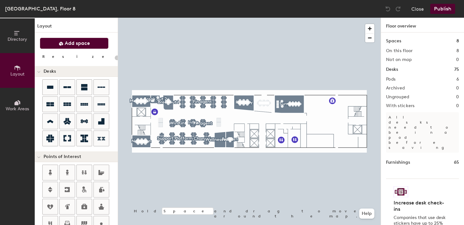
click at [77, 44] on span "Add space" at bounding box center [77, 43] width 25 height 6
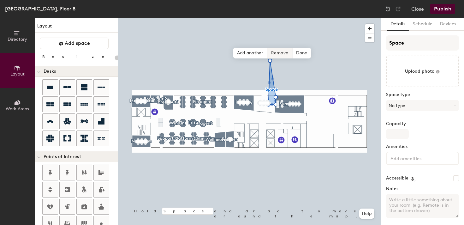
click at [276, 51] on span "Remove" at bounding box center [279, 53] width 25 height 11
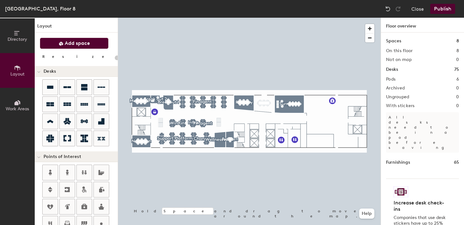
click at [100, 45] on button "Add space" at bounding box center [74, 43] width 69 height 11
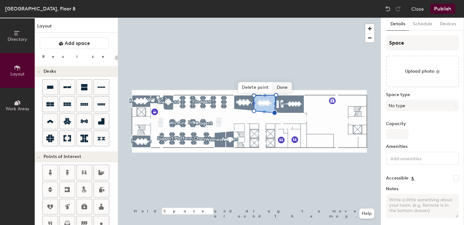
click at [282, 90] on span "Done" at bounding box center [282, 87] width 19 height 11
click at [284, 18] on div at bounding box center [249, 18] width 263 height 0
click at [260, 81] on span "Edit shape" at bounding box center [260, 84] width 30 height 11
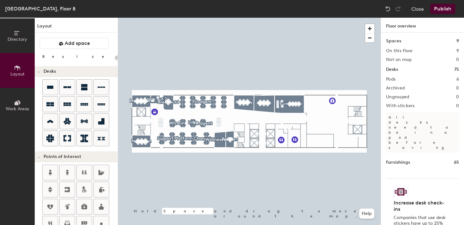
click at [263, 18] on div at bounding box center [249, 18] width 263 height 0
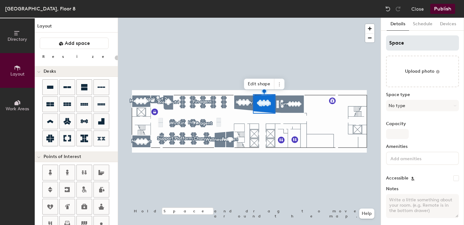
type input "20"
click at [403, 41] on input "Space" at bounding box center [422, 42] width 73 height 15
type input "S"
type input "20"
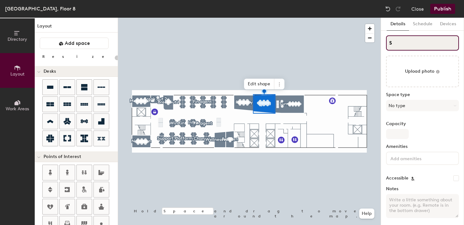
type input "St"
type input "20"
type input "Stra"
type input "20"
type input "Strawbe"
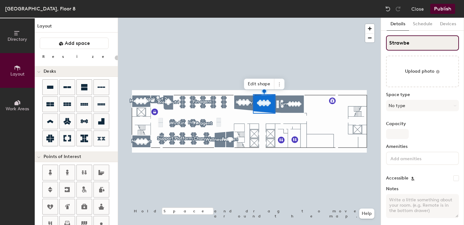
type input "20"
type input "Strawberr"
type input "20"
type input "Strawberry"
type input "20"
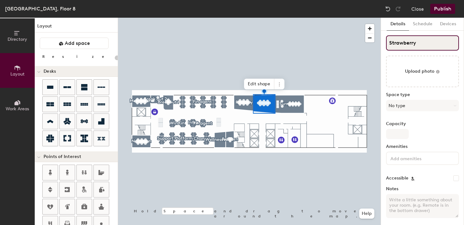
type input "Strawberry H"
type input "20"
type input "Strawberry Hi"
type input "20"
type input "Strawberry Hilld"
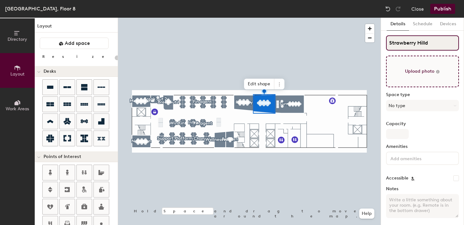
type input "20"
type input "Strawberry Hilld"
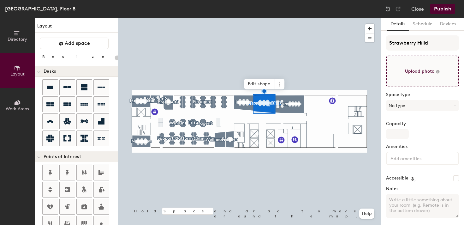
click at [420, 69] on input "file" at bounding box center [422, 72] width 73 height 32
type input "20"
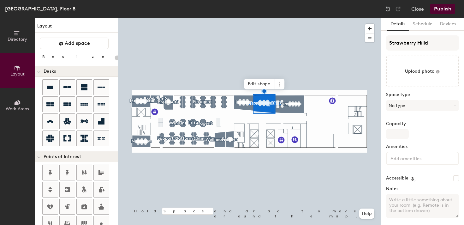
type input "C:\fakepath\strawberry hills compressed.jpg"
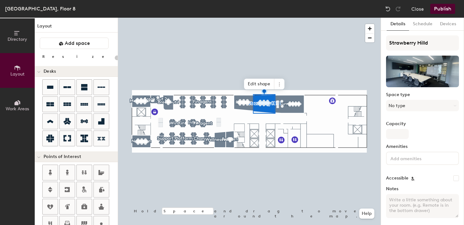
type input "20"
click at [429, 42] on input "Strawberry Hilld" at bounding box center [422, 42] width 73 height 15
type input "Strawberry Hilld ="
type input "20"
type input "Strawberry Hilld =="
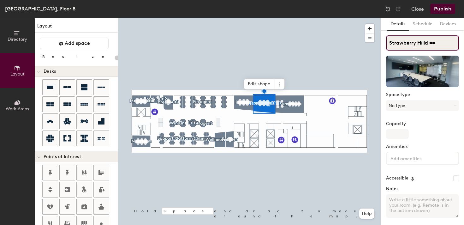
type input "20"
type input "Strawberry Hilld"
type input "20"
type input "Strawberry Hill"
type input "20"
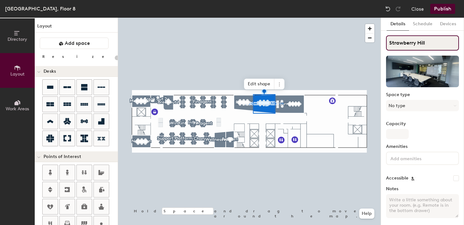
type input "Strawberry Hills"
type input "20"
type input "Strawberry Hills"
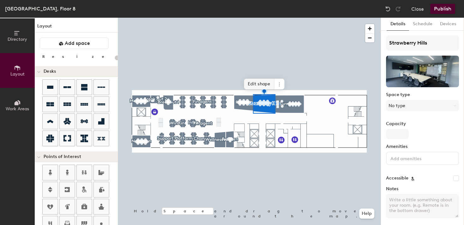
click at [262, 88] on span "Edit shape" at bounding box center [259, 84] width 30 height 11
click at [445, 9] on button "Publish" at bounding box center [442, 9] width 25 height 10
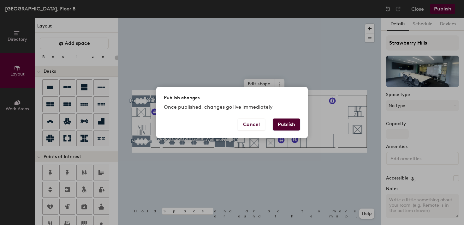
click at [298, 126] on button "Publish" at bounding box center [286, 124] width 27 height 12
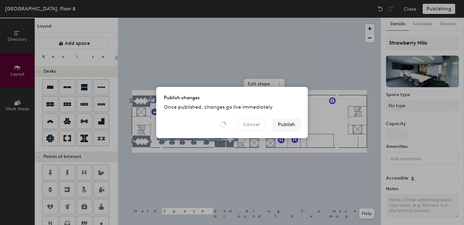
type input "20"
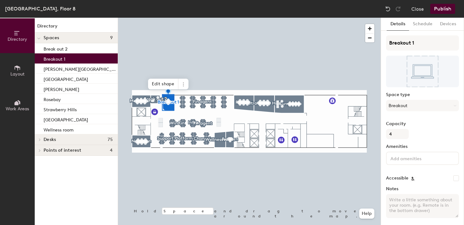
click at [417, 55] on div "Breakout 1 Space type Breakout Capacity 4 Amenities Accessible Notes Advanced s…" at bounding box center [422, 139] width 73 height 208
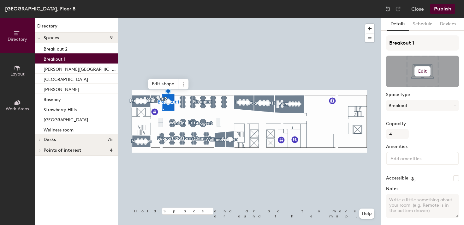
click at [426, 73] on h6 "Edit" at bounding box center [422, 71] width 9 height 5
click at [409, 86] on input "file" at bounding box center [427, 89] width 72 height 9
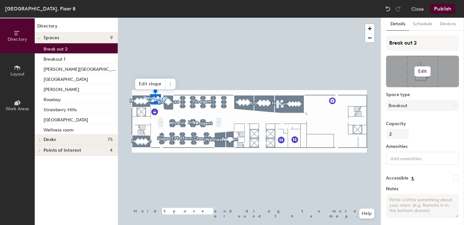
click at [422, 72] on h6 "Edit" at bounding box center [422, 71] width 9 height 5
click at [401, 89] on input "file" at bounding box center [427, 89] width 72 height 9
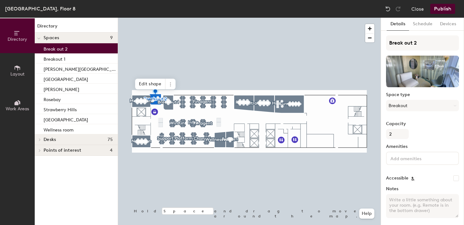
click at [438, 9] on button "Publish" at bounding box center [442, 9] width 25 height 10
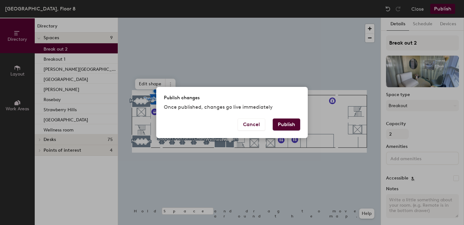
click at [291, 122] on button "Publish" at bounding box center [286, 124] width 27 height 12
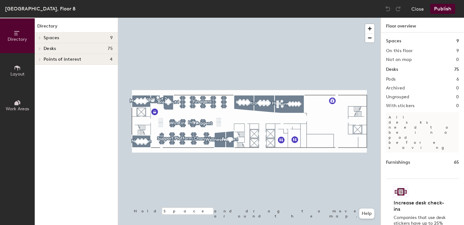
click at [20, 67] on icon at bounding box center [18, 67] width 6 height 5
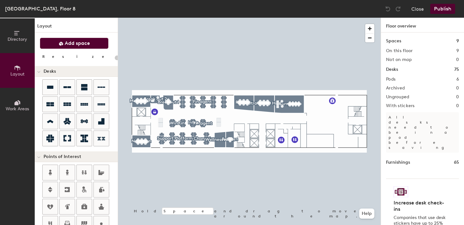
click at [87, 43] on span "Add space" at bounding box center [77, 43] width 25 height 6
click at [55, 43] on button "Add space" at bounding box center [74, 43] width 69 height 11
click at [447, 9] on button "Publish" at bounding box center [442, 9] width 25 height 10
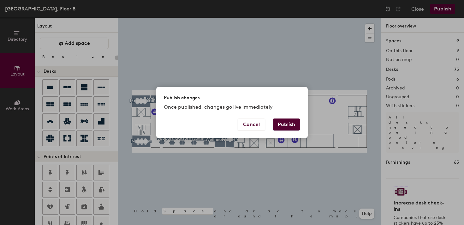
click at [289, 120] on button "Publish" at bounding box center [286, 124] width 27 height 12
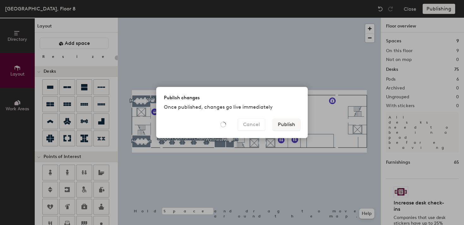
type input "20"
